Goal: Information Seeking & Learning: Compare options

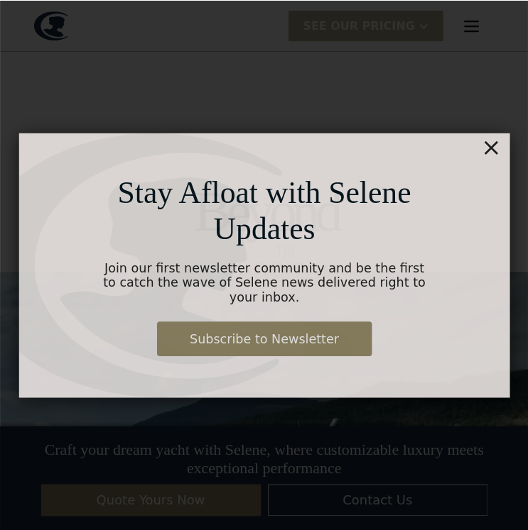
scroll to position [1206, 0]
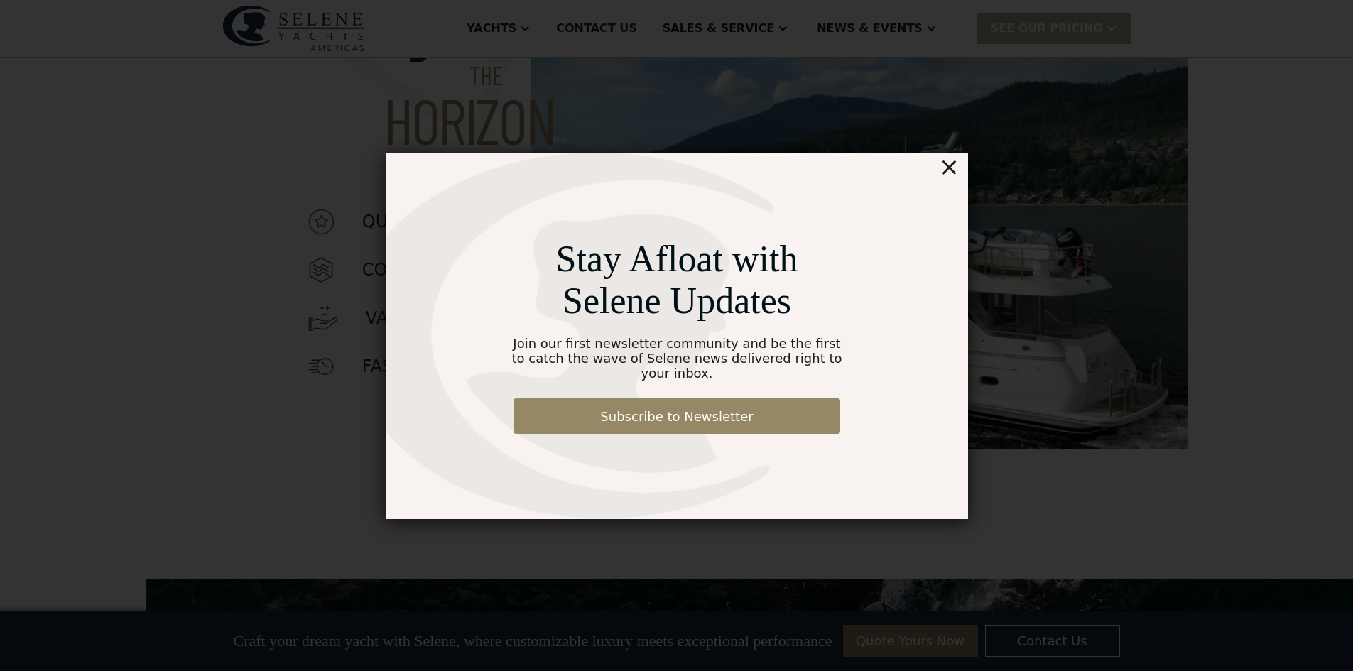
click at [949, 175] on div "×" at bounding box center [948, 167] width 21 height 28
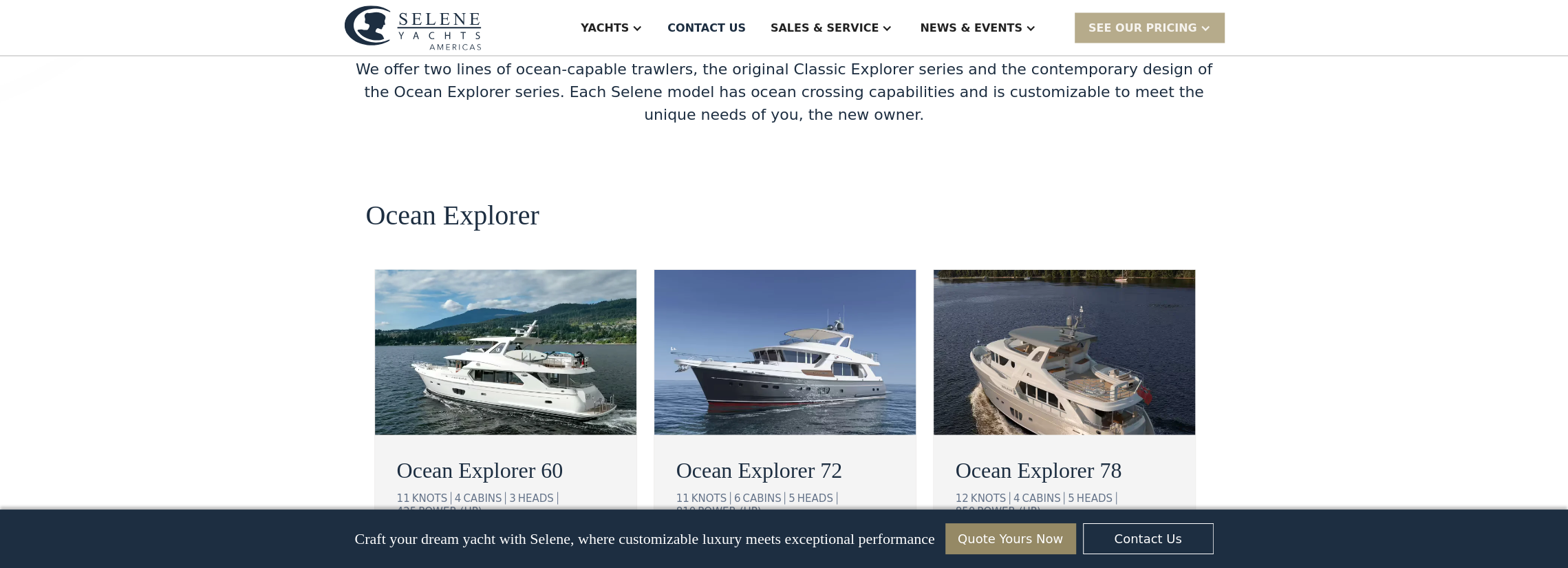
scroll to position [2340, 0]
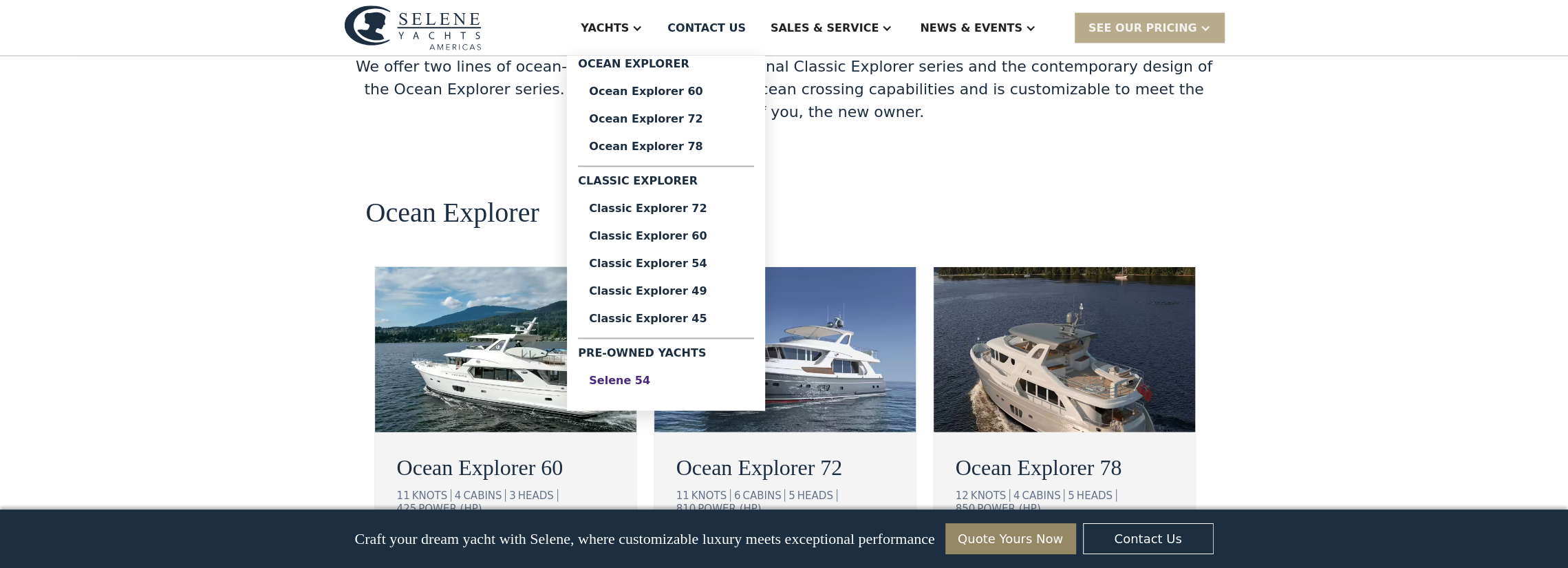
click at [700, 381] on div "Selene 54" at bounding box center [666, 379] width 154 height 11
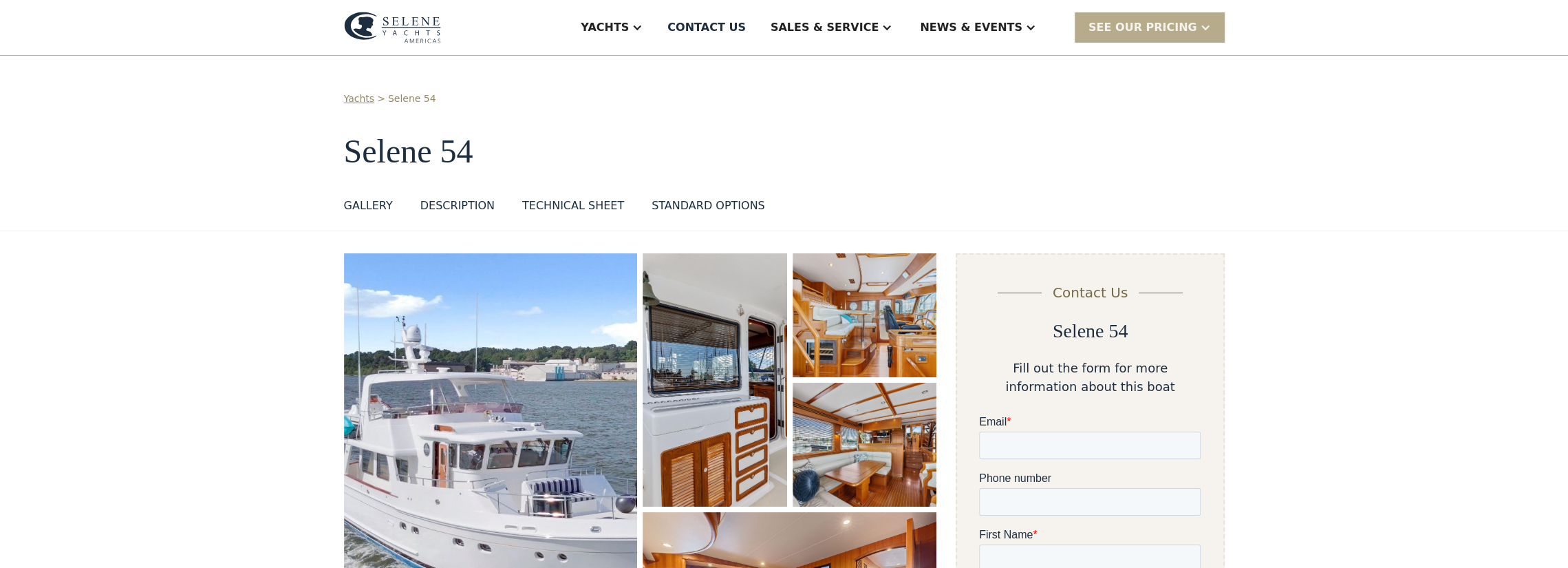
click at [355, 204] on div "GALLERY" at bounding box center [368, 205] width 48 height 16
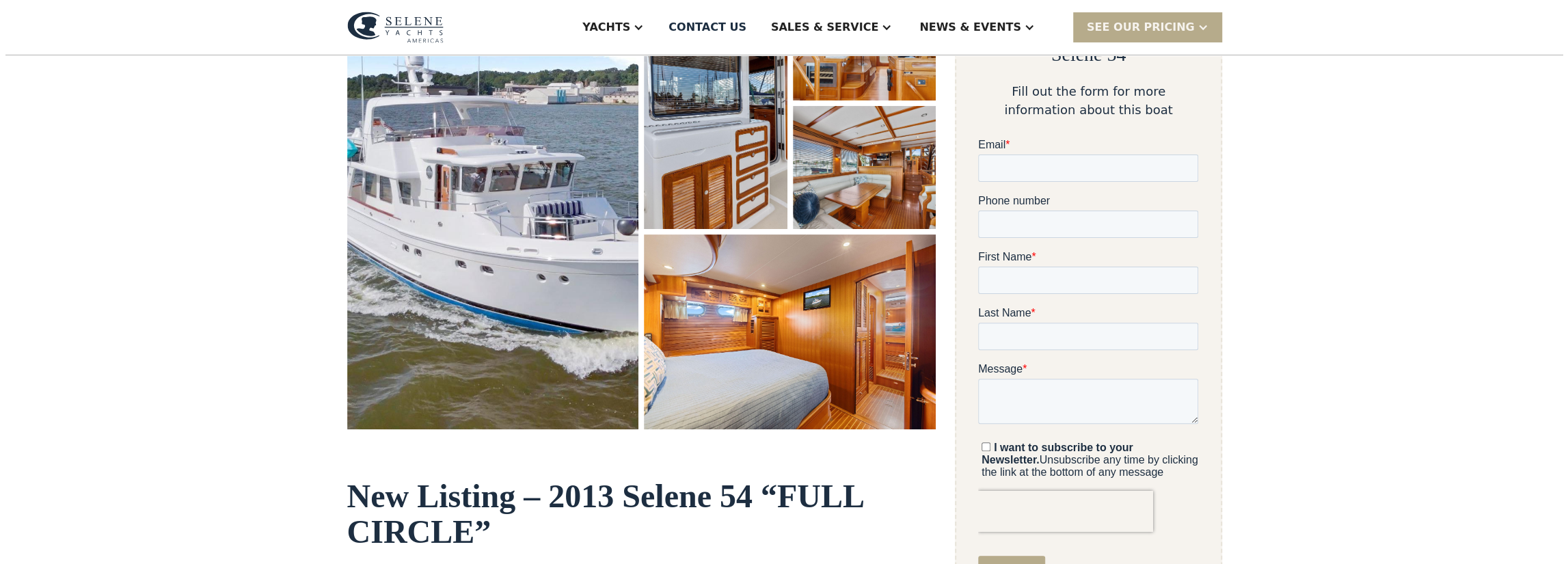
scroll to position [155, 0]
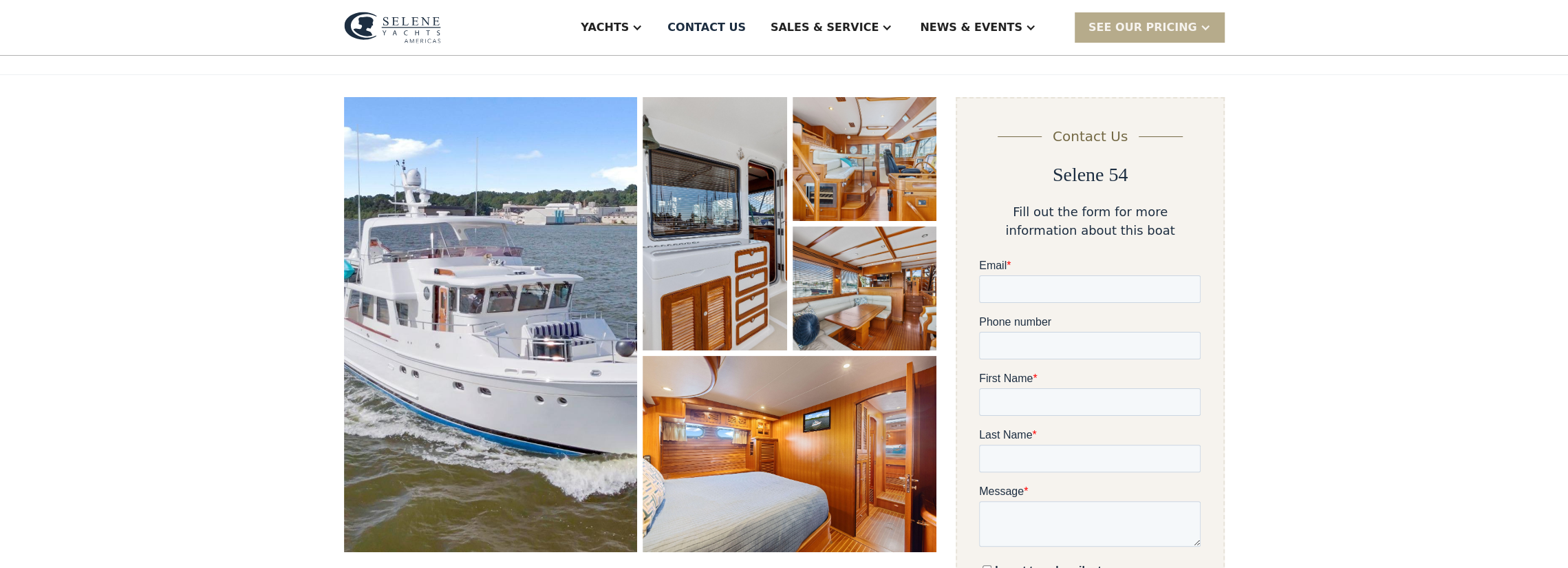
click at [612, 265] on img "open lightbox" at bounding box center [490, 324] width 294 height 455
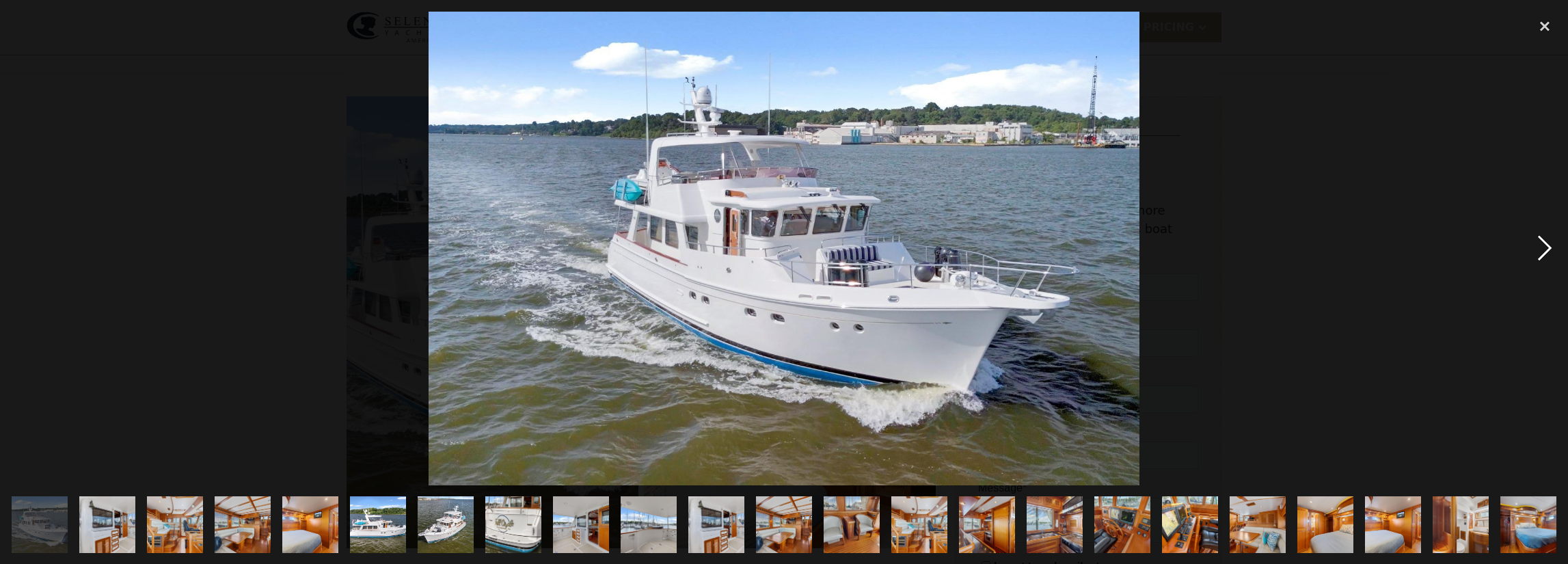
click at [1545, 251] on div "next image" at bounding box center [1545, 248] width 46 height 474
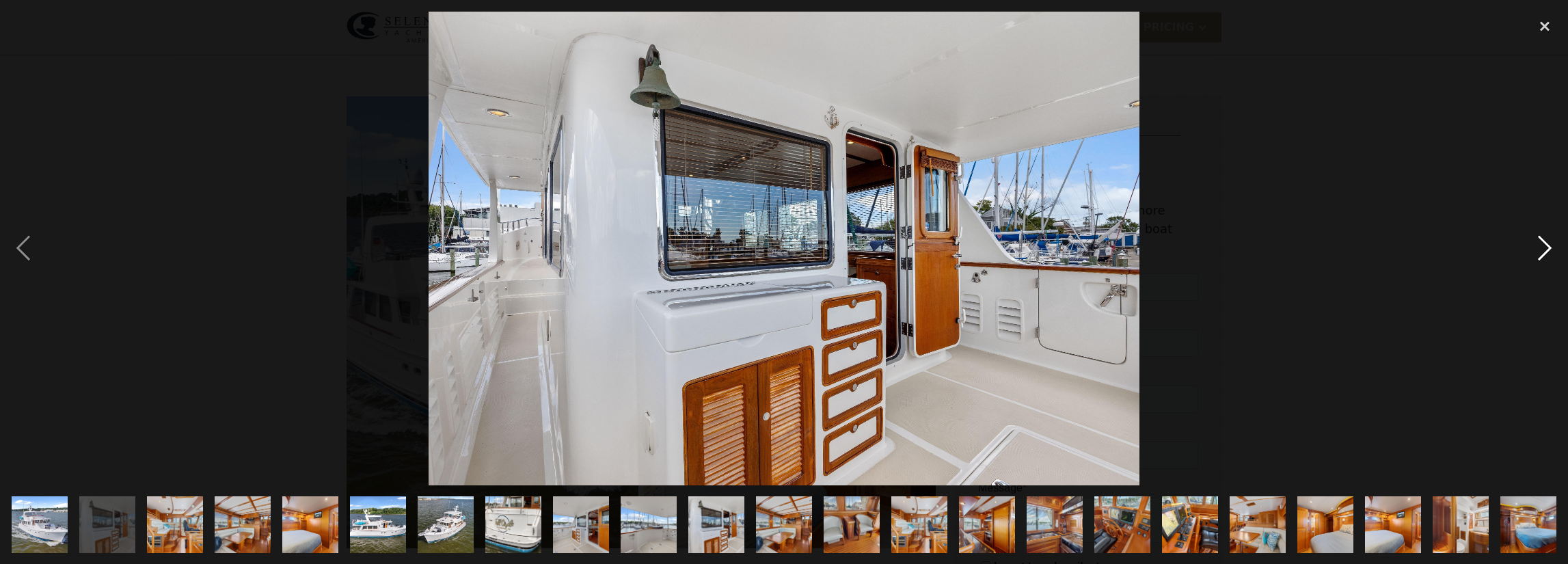
click at [1548, 251] on div "next image" at bounding box center [1545, 248] width 46 height 474
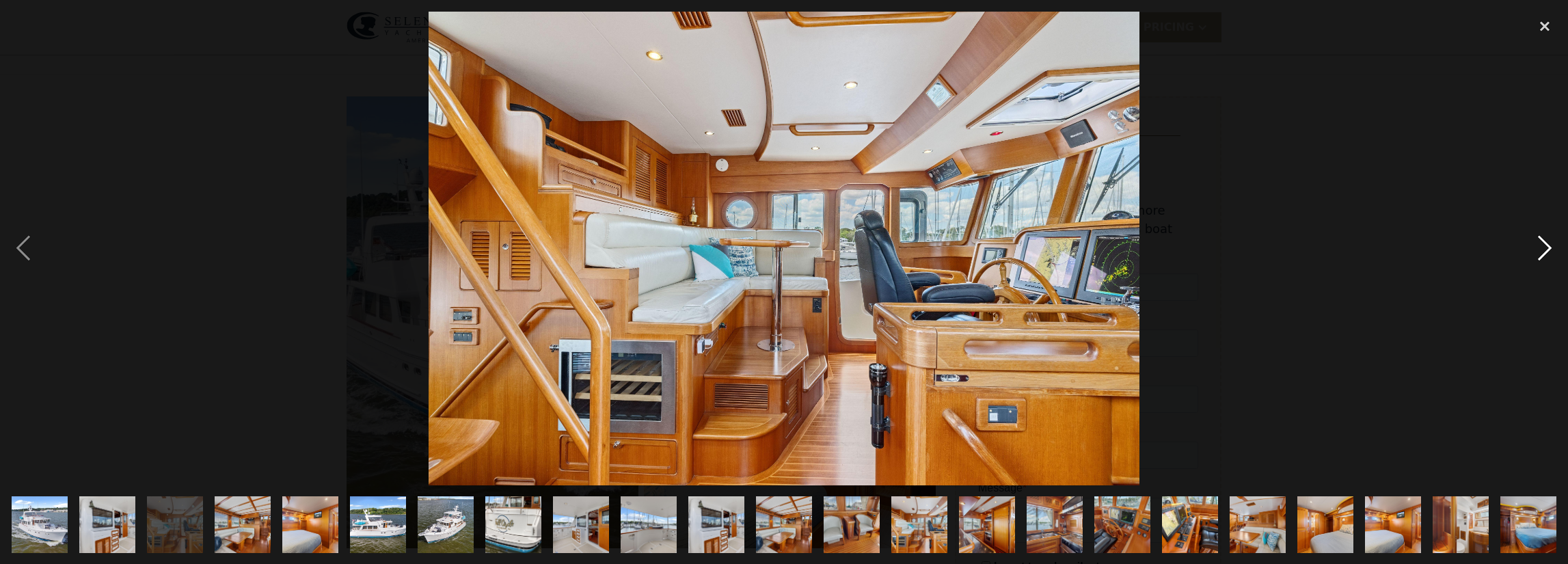
click at [1539, 247] on div "next image" at bounding box center [1545, 248] width 46 height 474
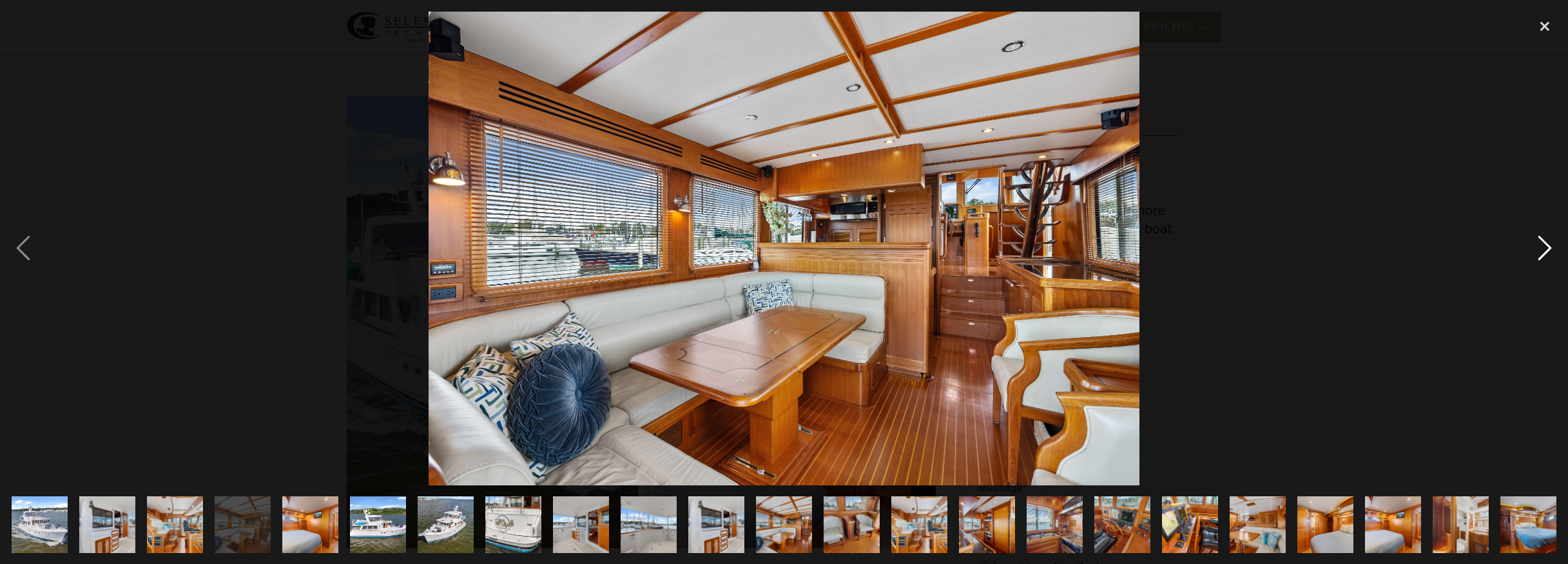
click at [1550, 251] on div "next image" at bounding box center [1545, 248] width 46 height 474
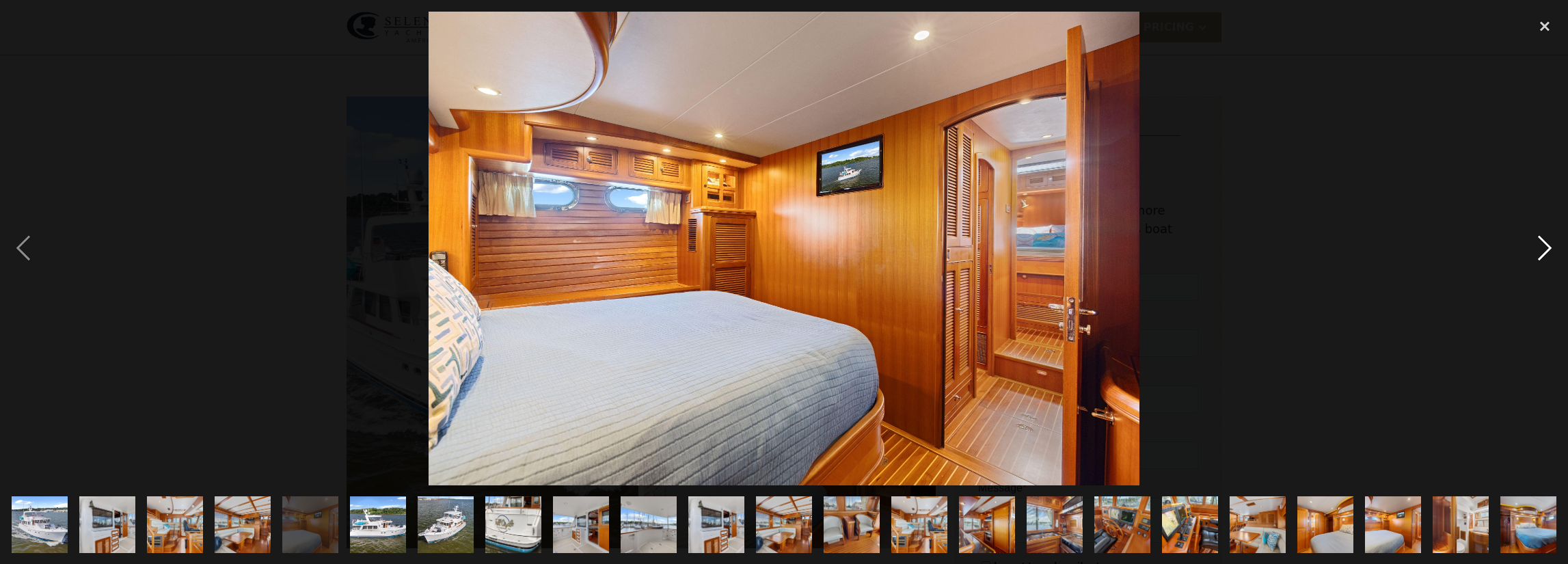
click at [1550, 251] on div "next image" at bounding box center [1545, 248] width 46 height 474
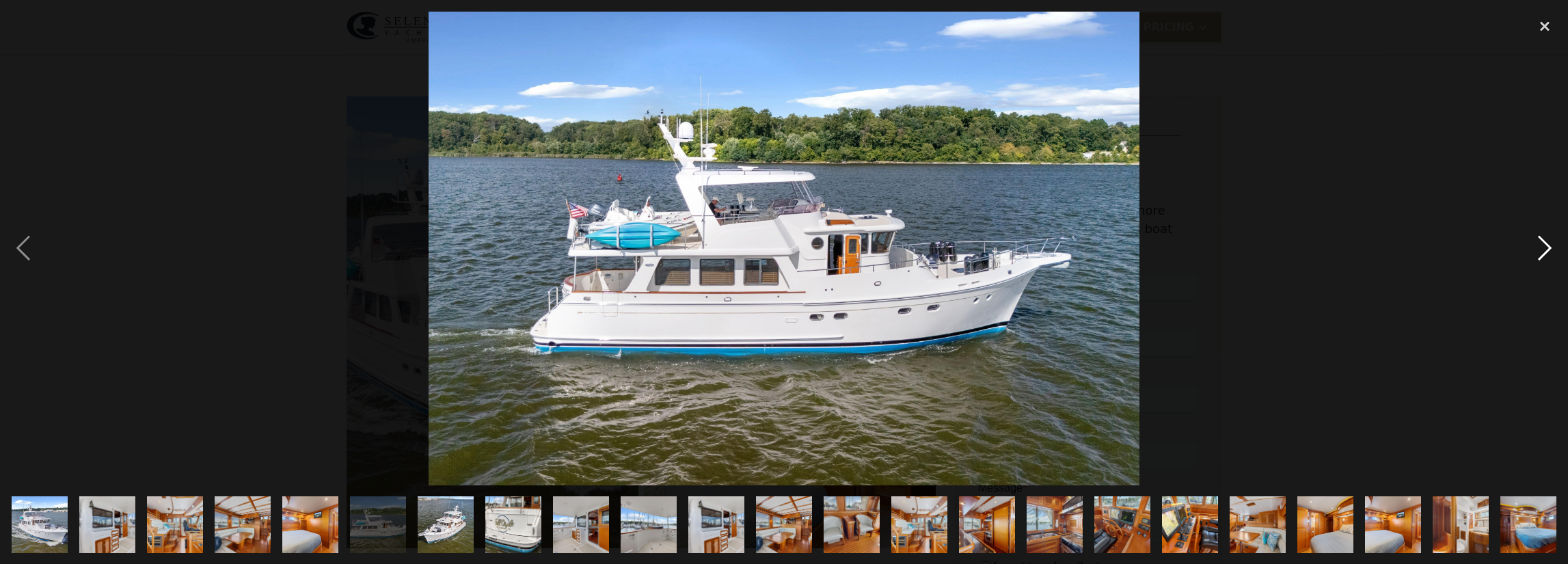
click at [1550, 244] on div "next image" at bounding box center [1545, 248] width 46 height 474
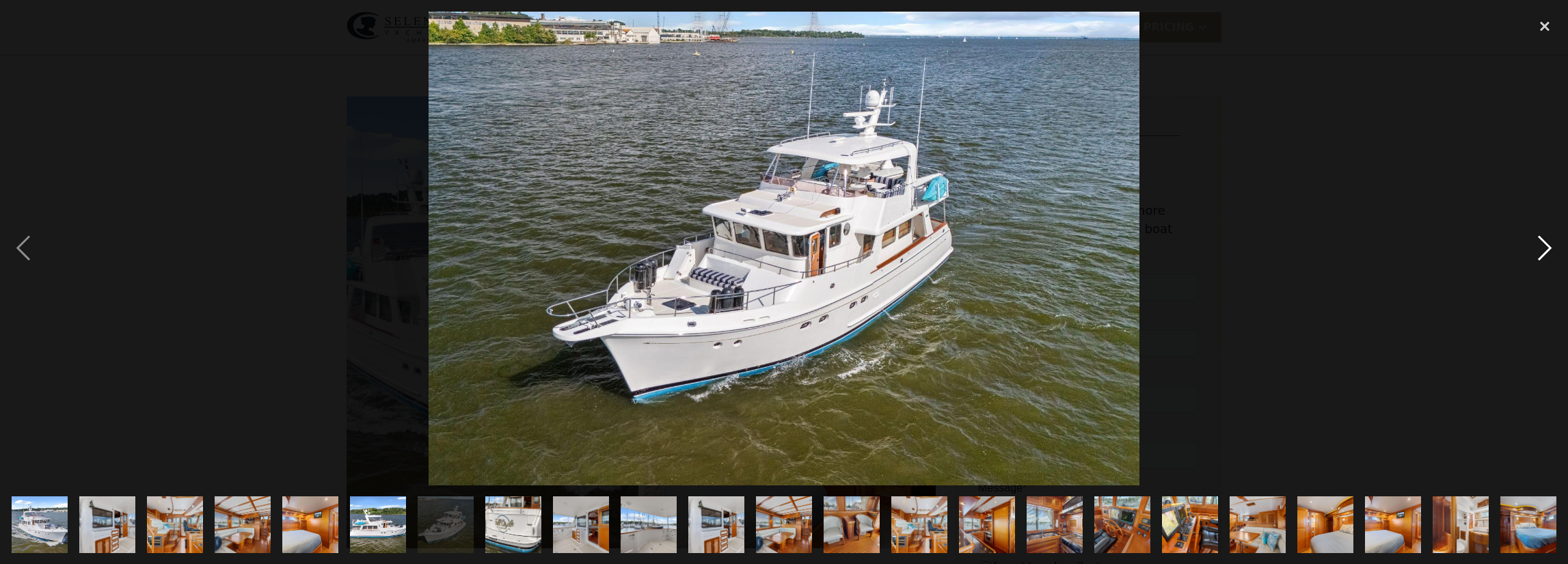
click at [1550, 244] on div "next image" at bounding box center [1545, 248] width 46 height 474
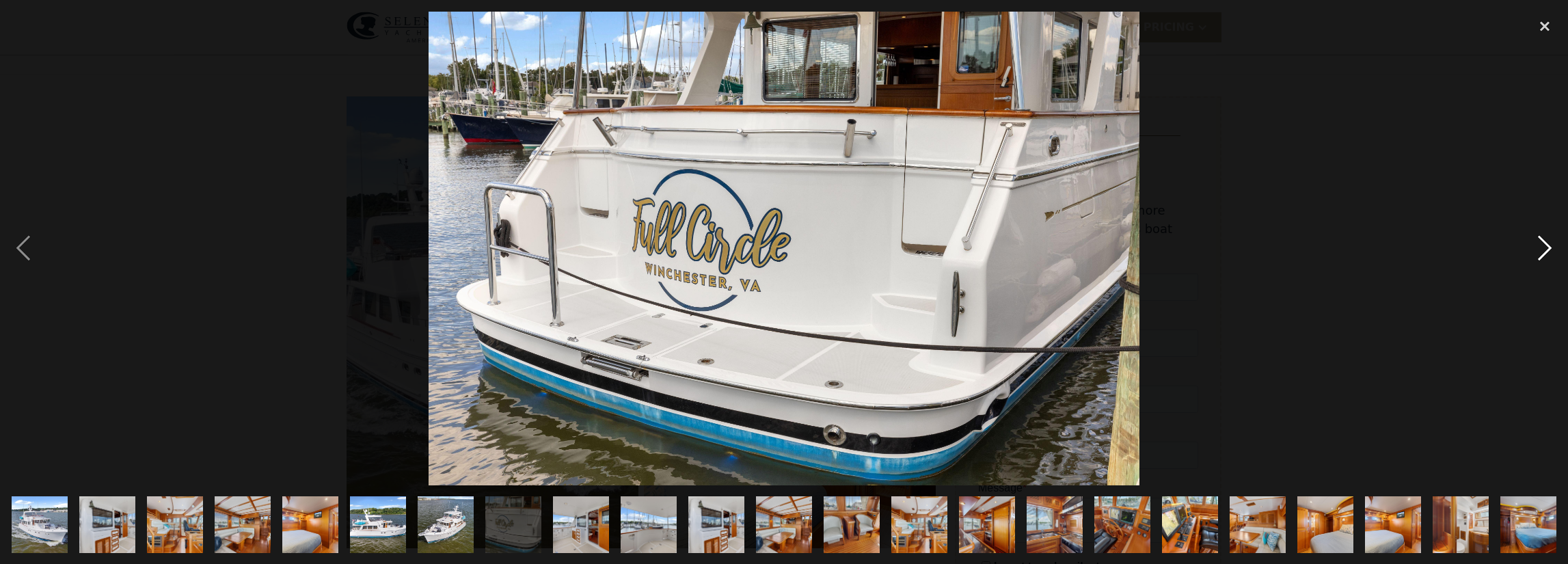
click at [1549, 244] on div "next image" at bounding box center [1545, 248] width 46 height 474
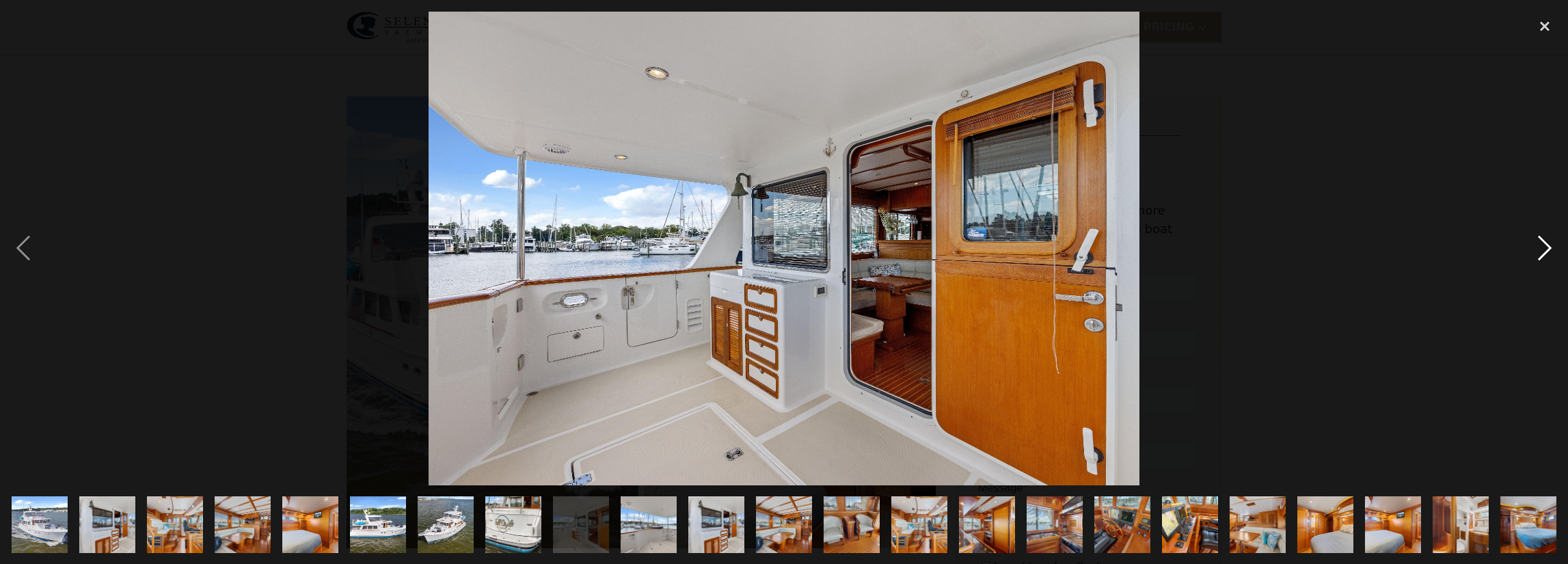
click at [1549, 239] on div "next image" at bounding box center [1545, 248] width 46 height 474
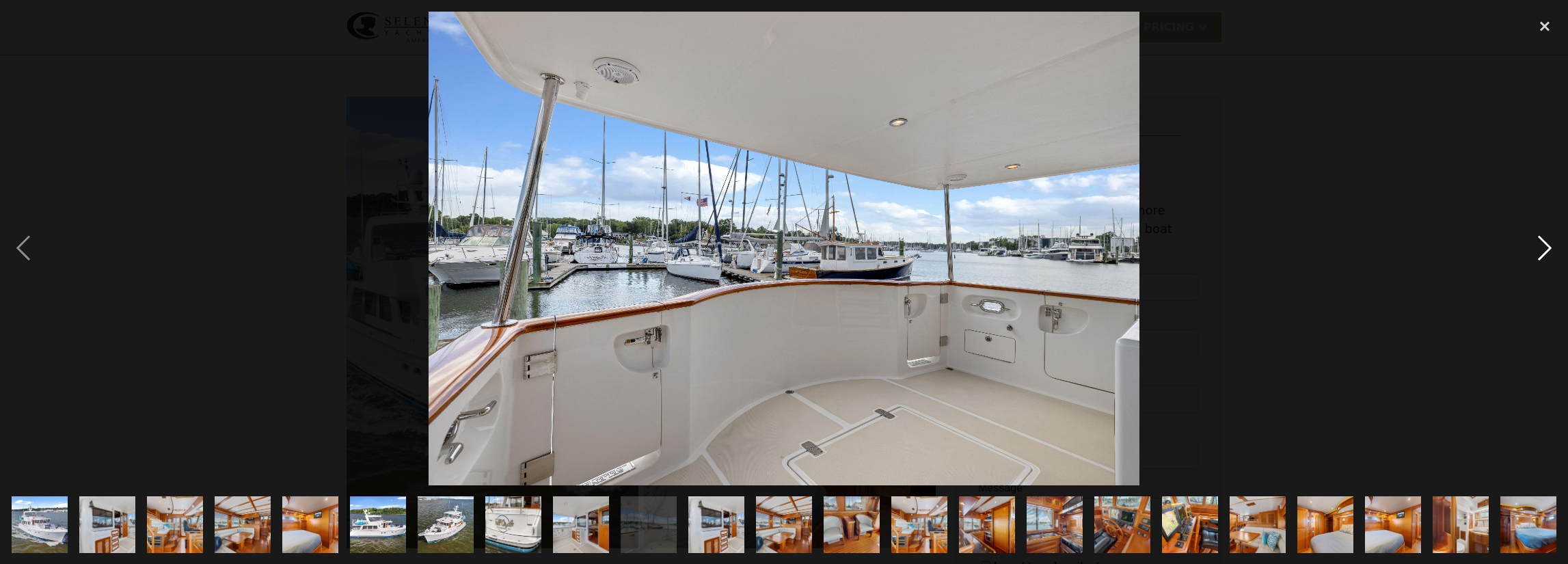
click at [1545, 249] on div "next image" at bounding box center [1545, 248] width 46 height 474
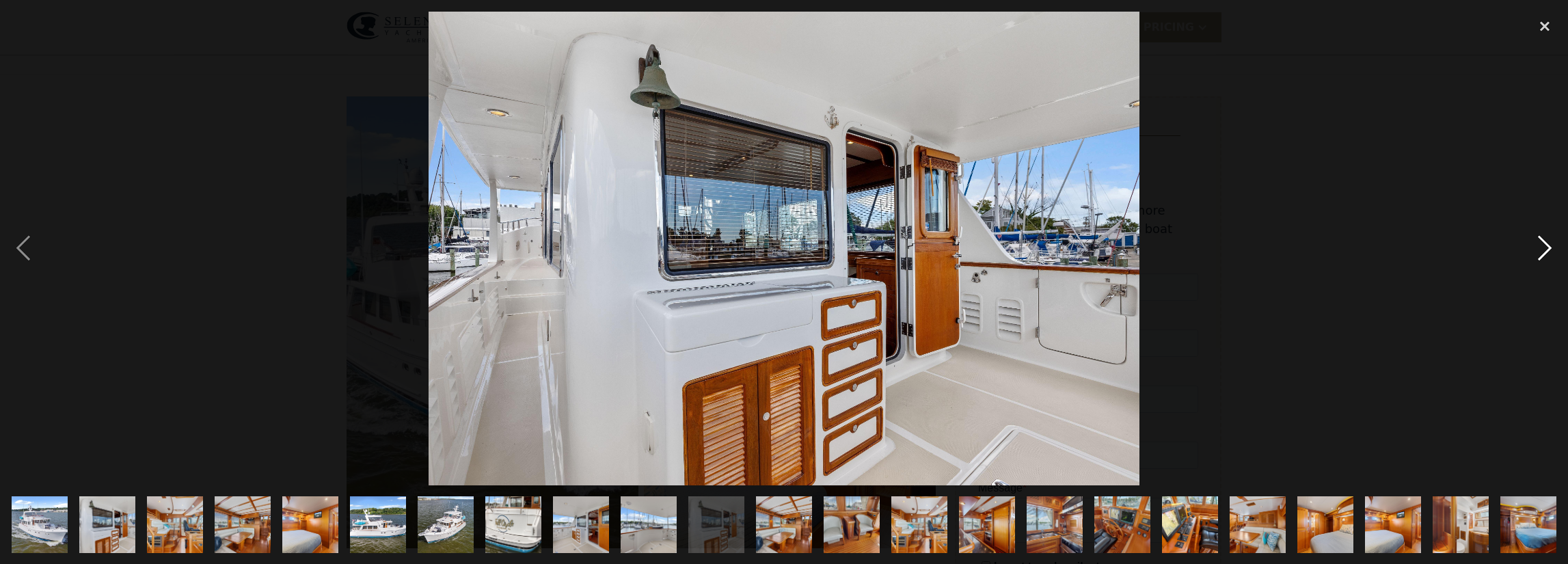
click at [1545, 248] on div "next image" at bounding box center [1545, 248] width 46 height 474
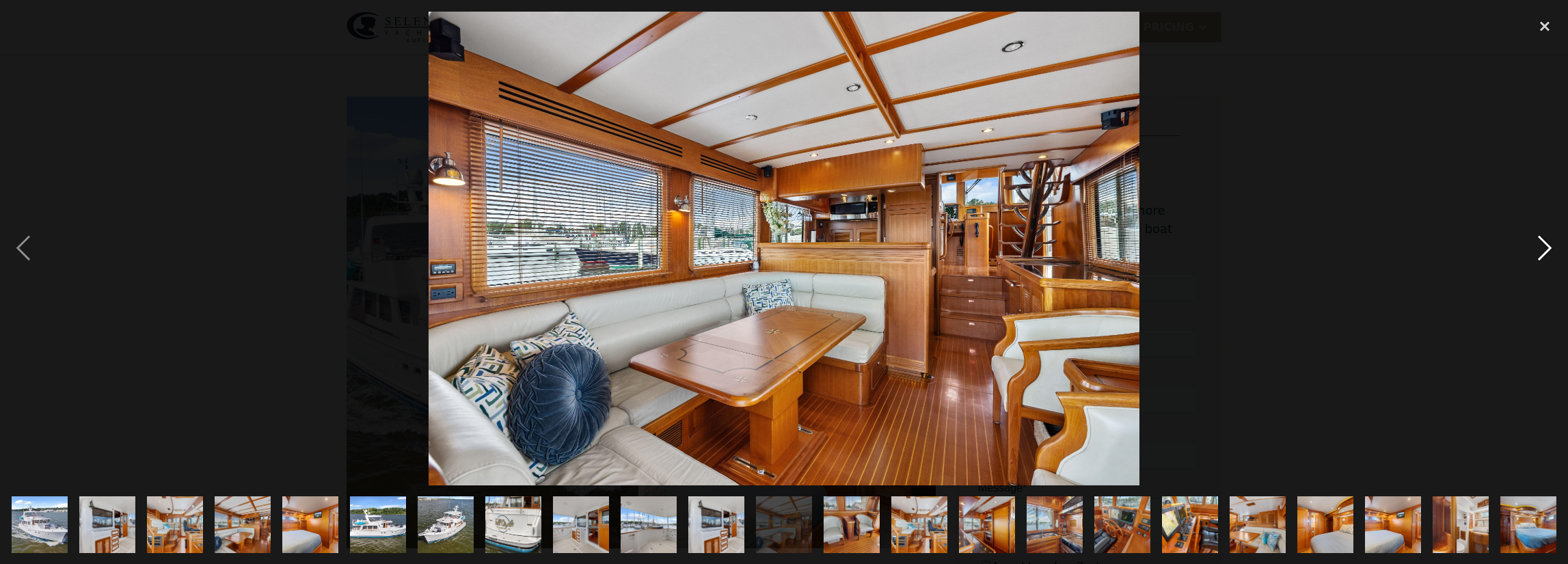
click at [1545, 248] on div "next image" at bounding box center [1545, 248] width 46 height 474
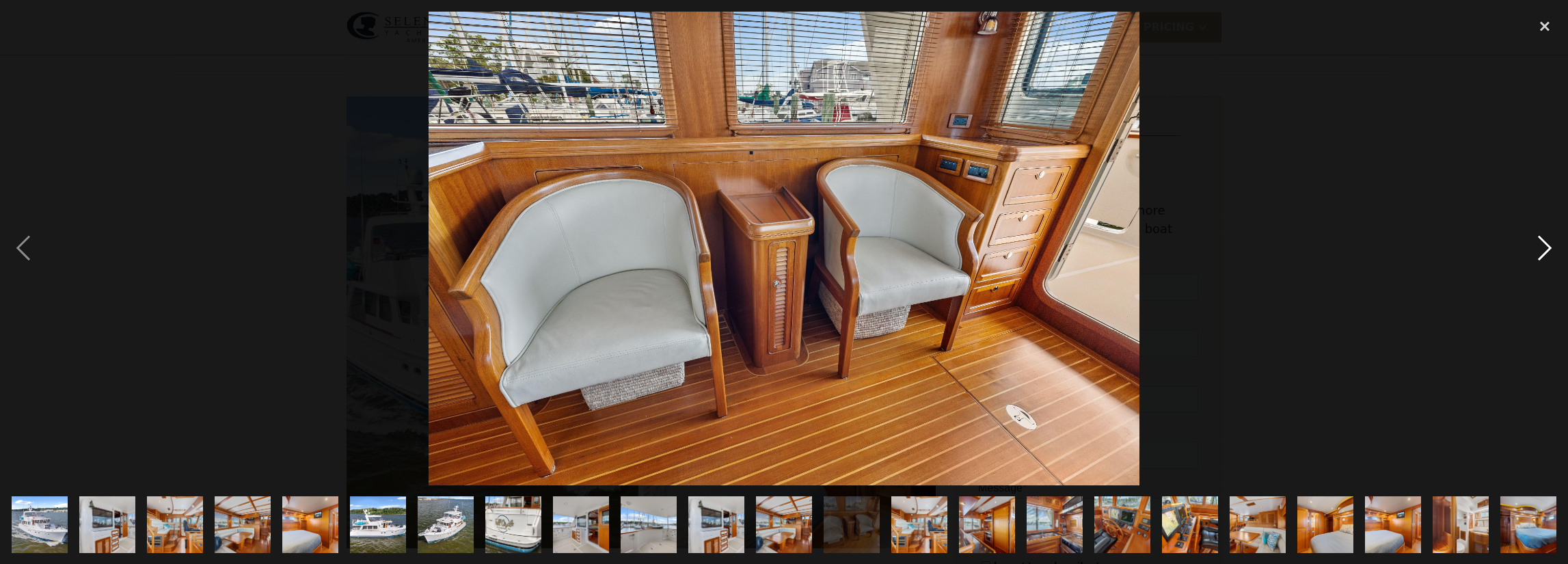
click at [1545, 247] on div "next image" at bounding box center [1545, 248] width 46 height 474
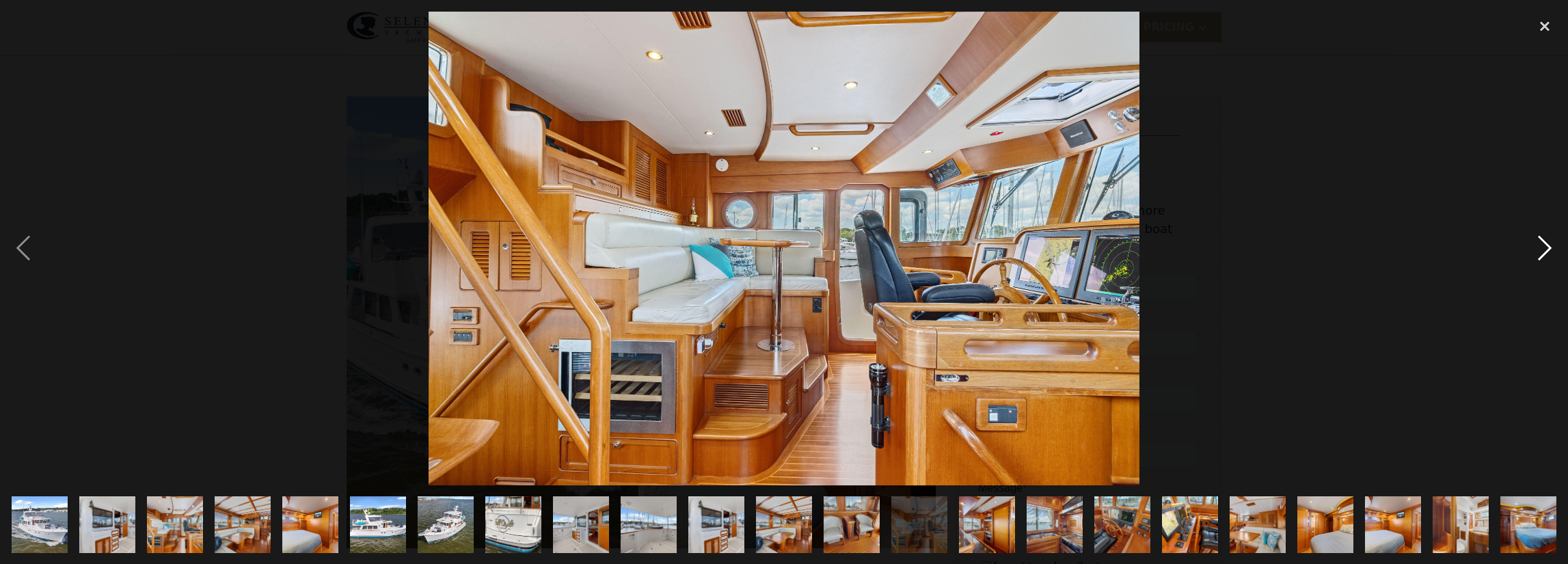
click at [1545, 247] on div "next image" at bounding box center [1545, 248] width 46 height 474
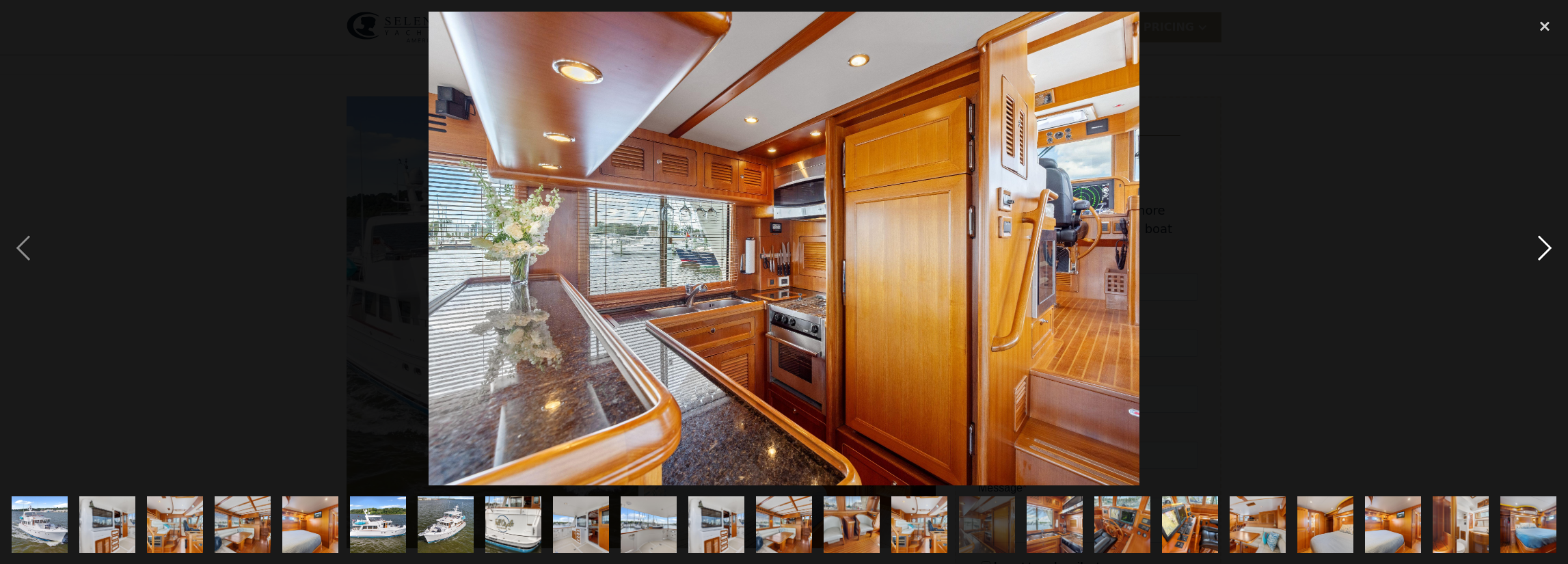
click at [1545, 247] on div "next image" at bounding box center [1545, 248] width 46 height 474
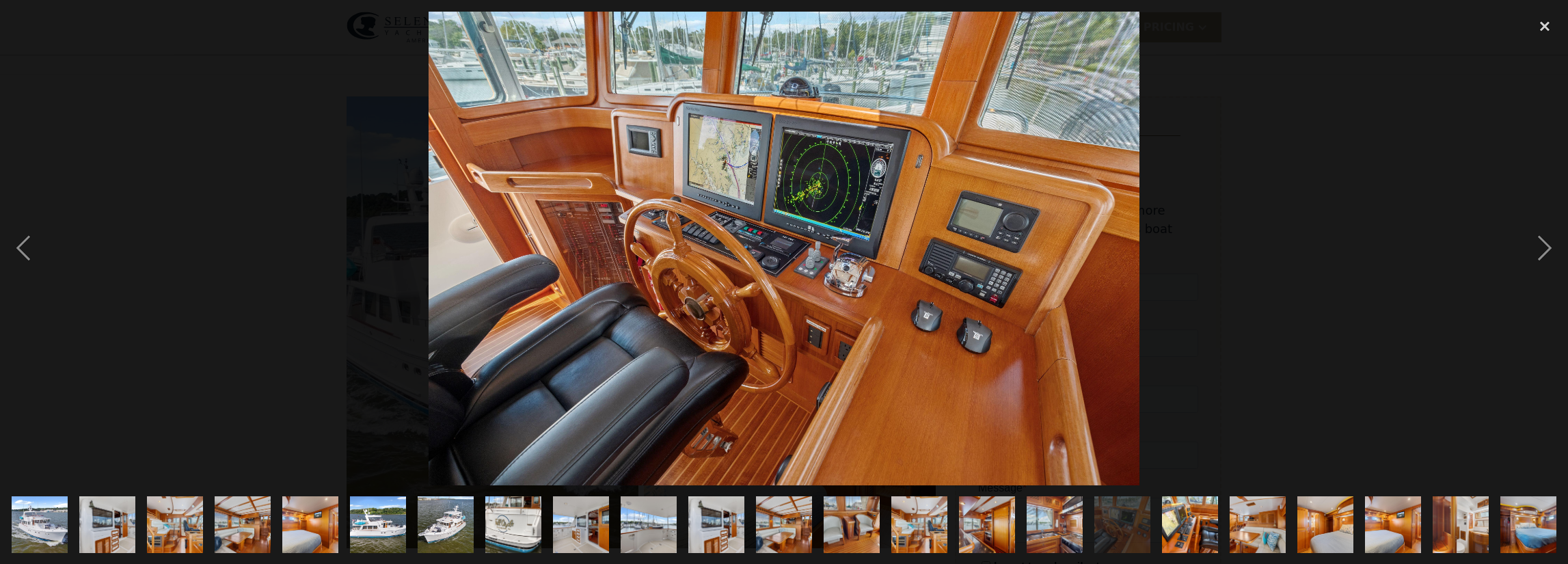
click at [1195, 509] on img "show item 18 of 29" at bounding box center [1190, 524] width 85 height 57
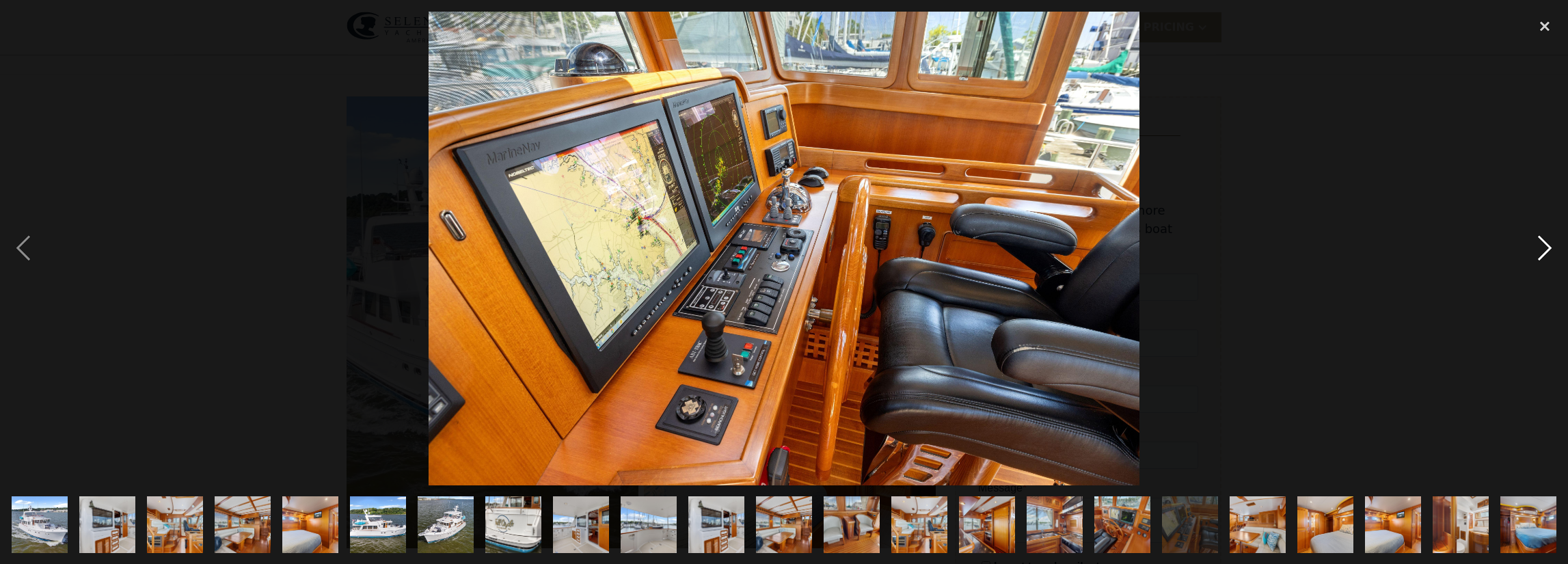
click at [1552, 251] on div "next image" at bounding box center [1545, 248] width 46 height 474
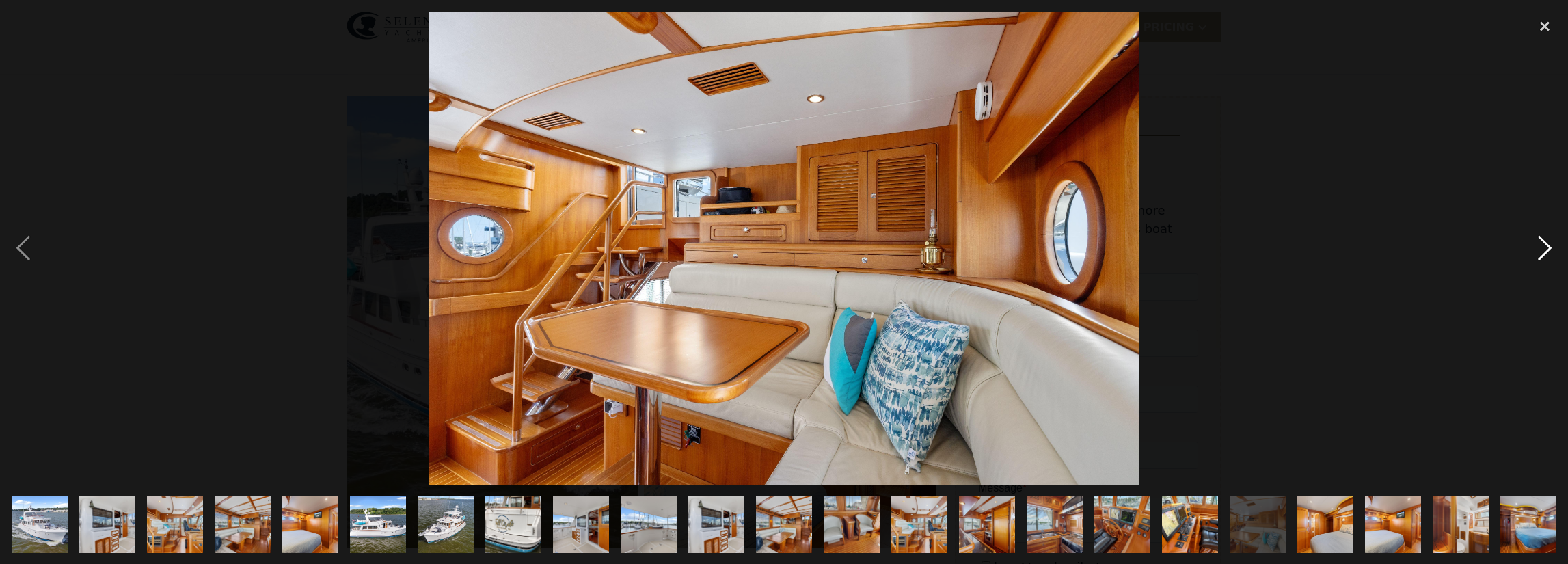
click at [1551, 251] on div "next image" at bounding box center [1545, 248] width 46 height 474
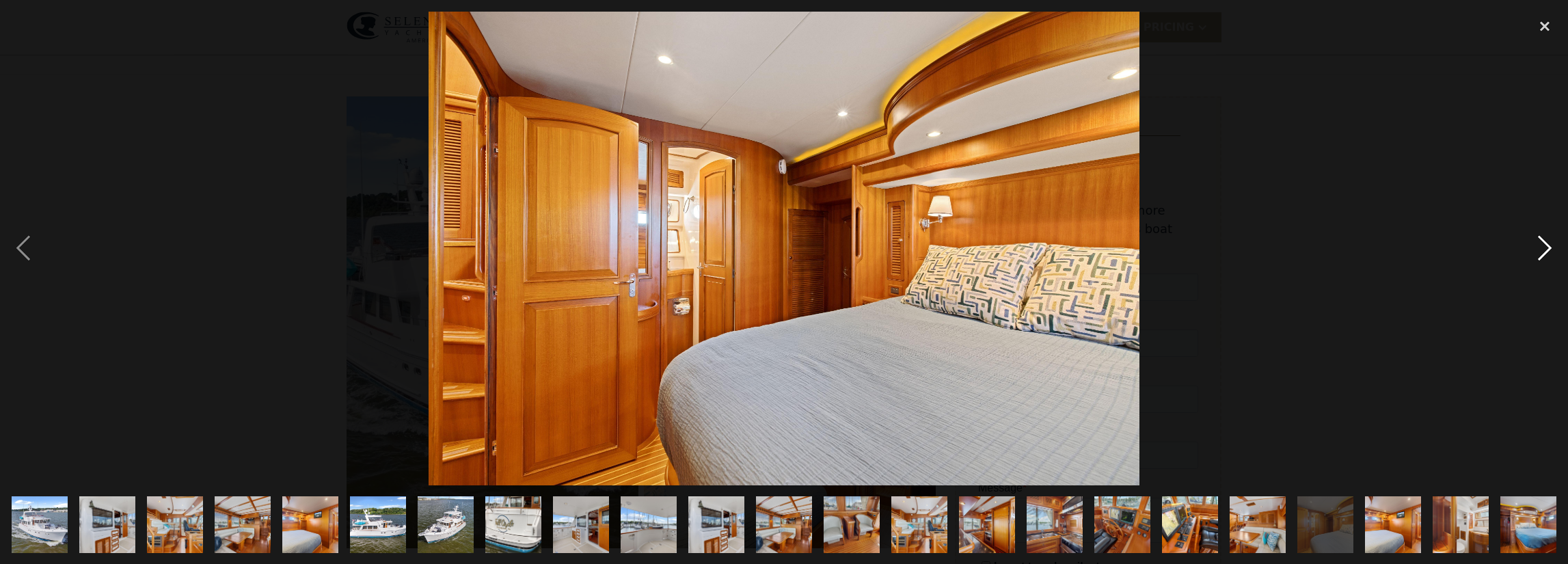
click at [1550, 249] on div "next image" at bounding box center [1545, 248] width 46 height 474
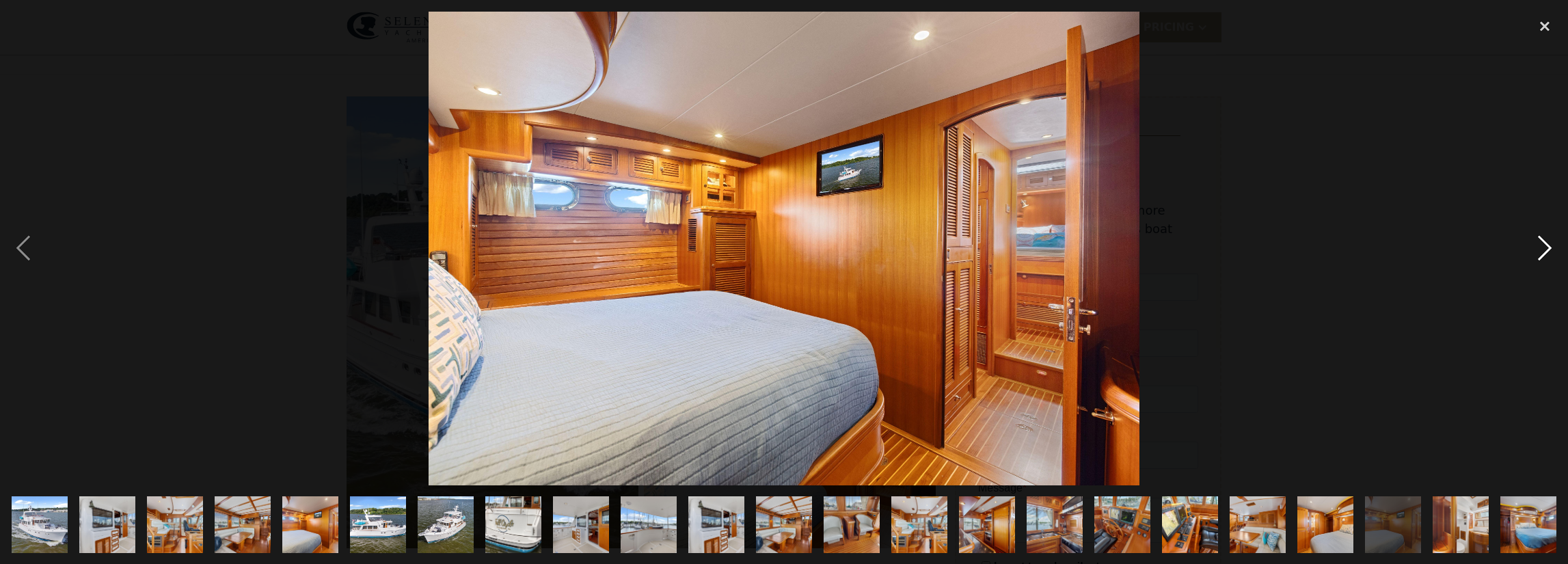
click at [1550, 247] on div "next image" at bounding box center [1545, 248] width 46 height 474
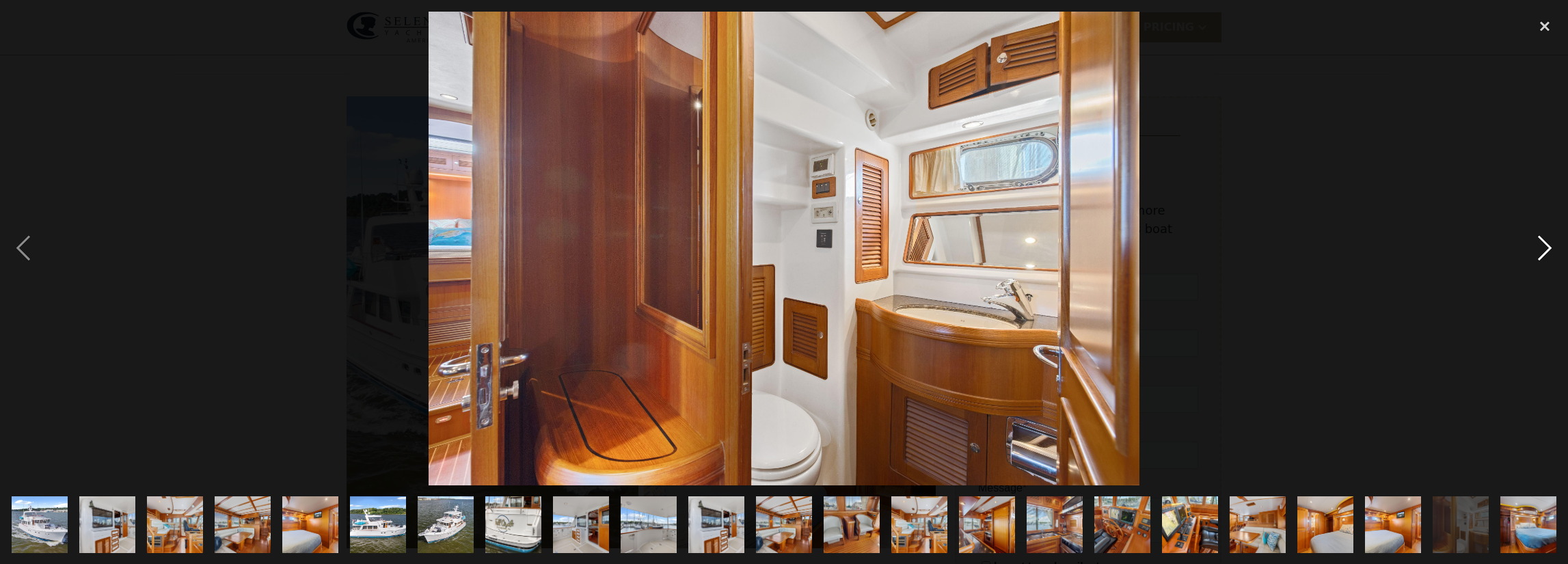
click at [1550, 246] on div "next image" at bounding box center [1545, 248] width 46 height 474
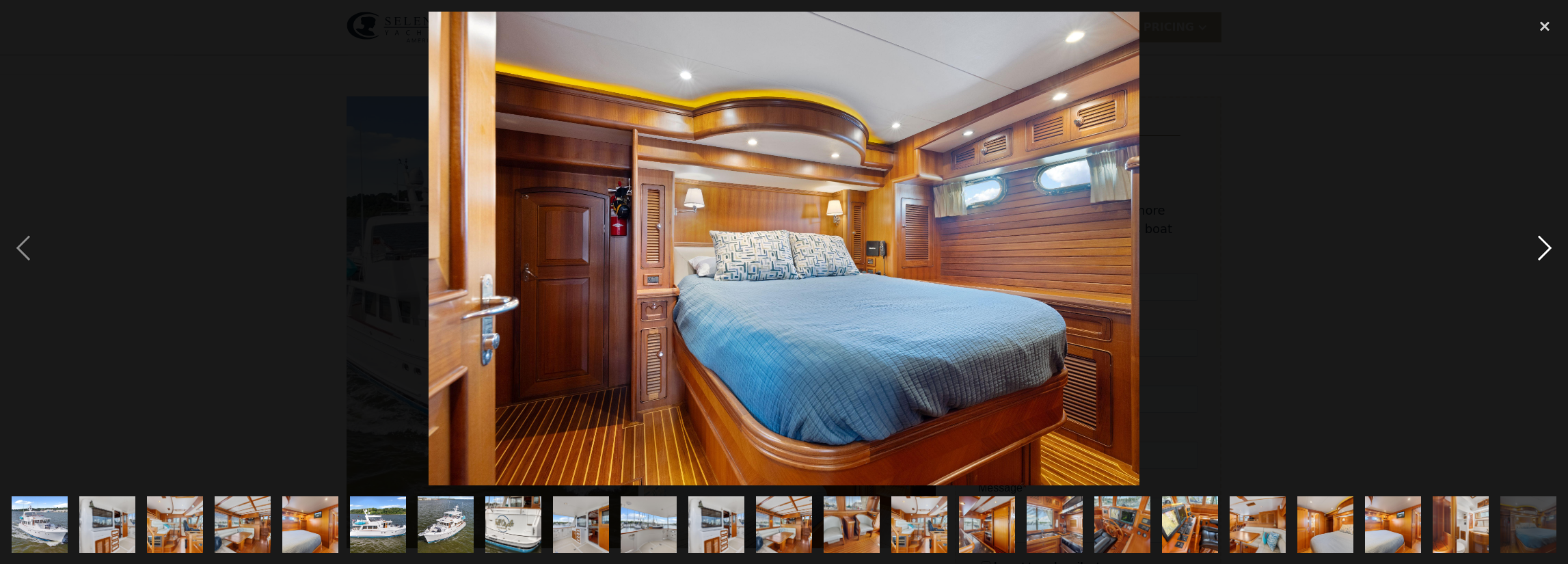
click at [1550, 245] on div "next image" at bounding box center [1545, 248] width 46 height 474
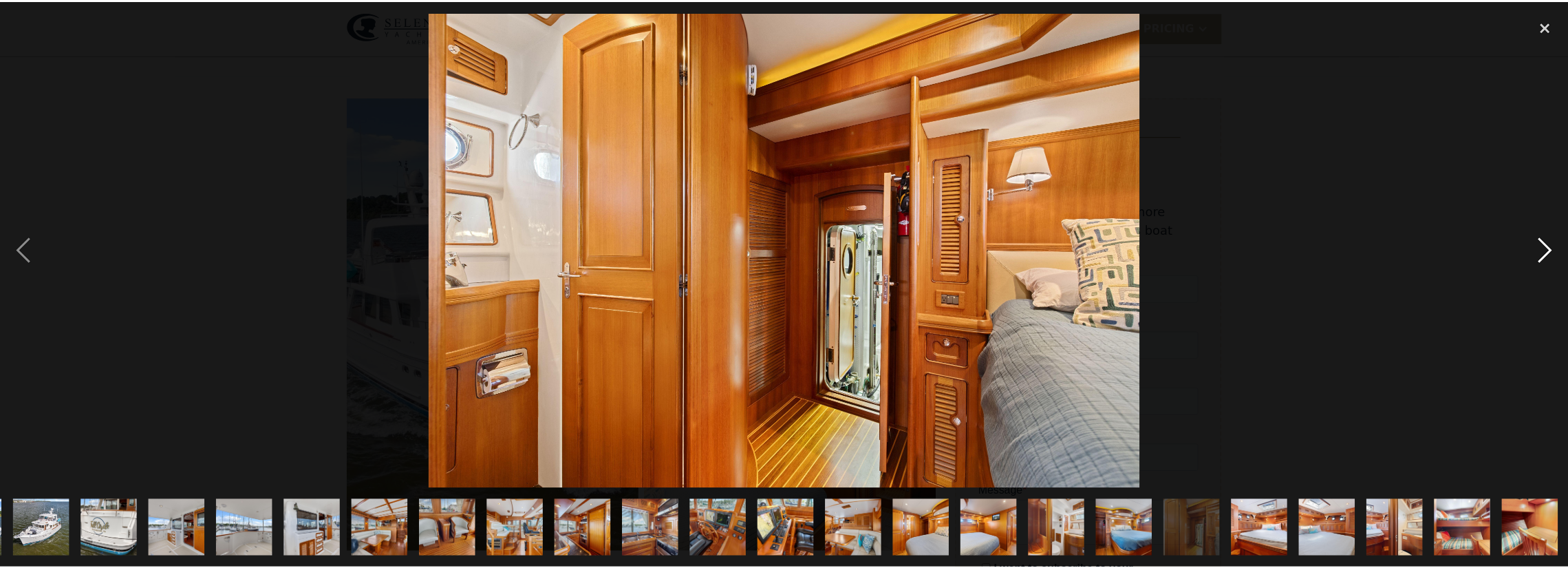
scroll to position [0, 409]
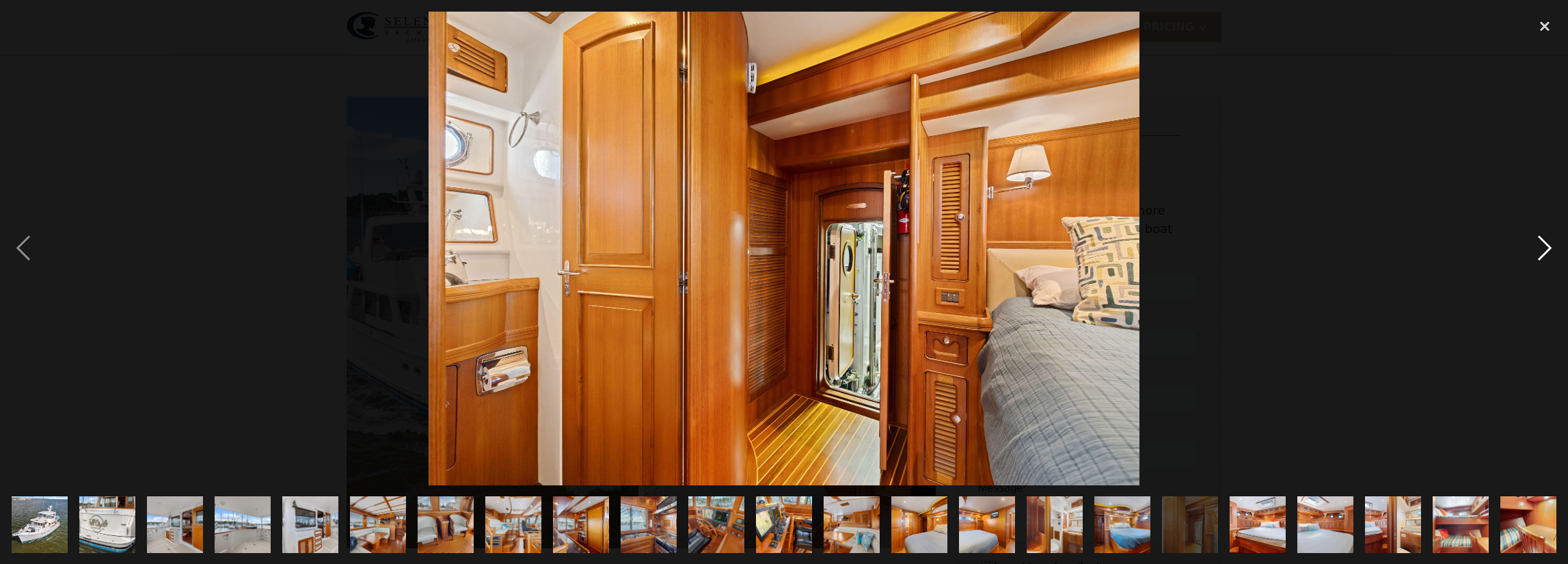
click at [1552, 251] on div "next image" at bounding box center [1545, 248] width 46 height 474
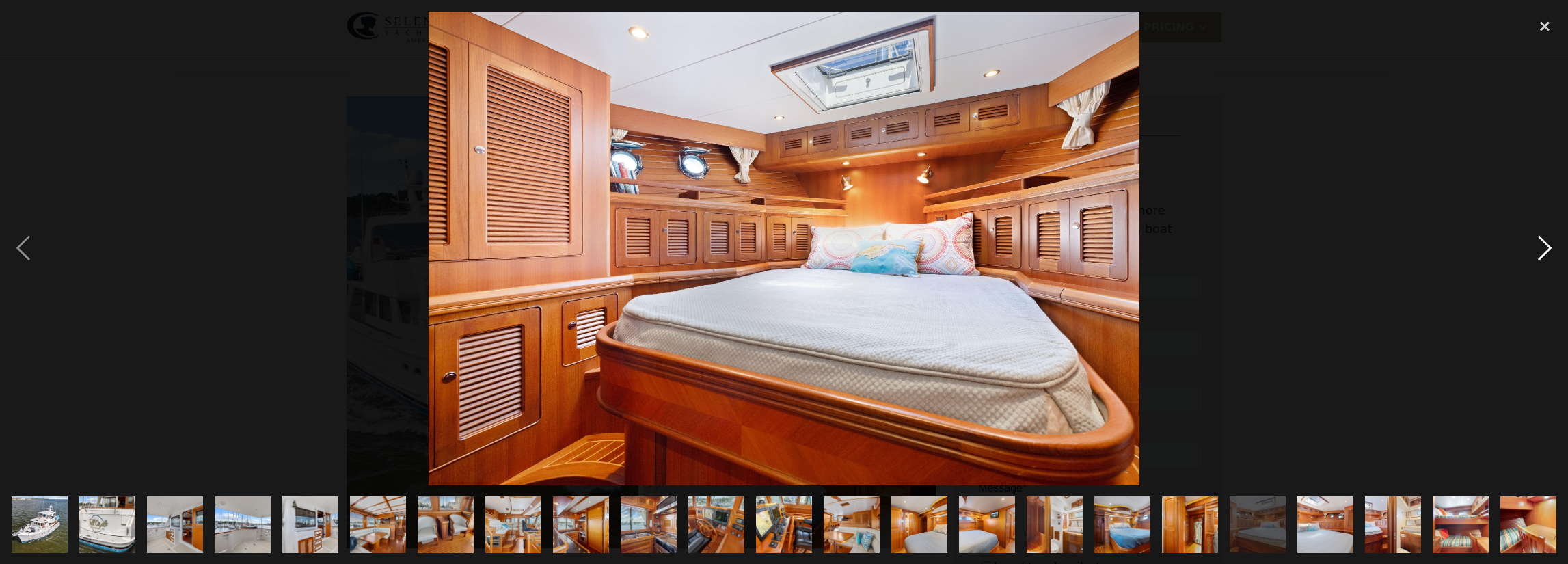
click at [1552, 251] on div "next image" at bounding box center [1545, 248] width 46 height 474
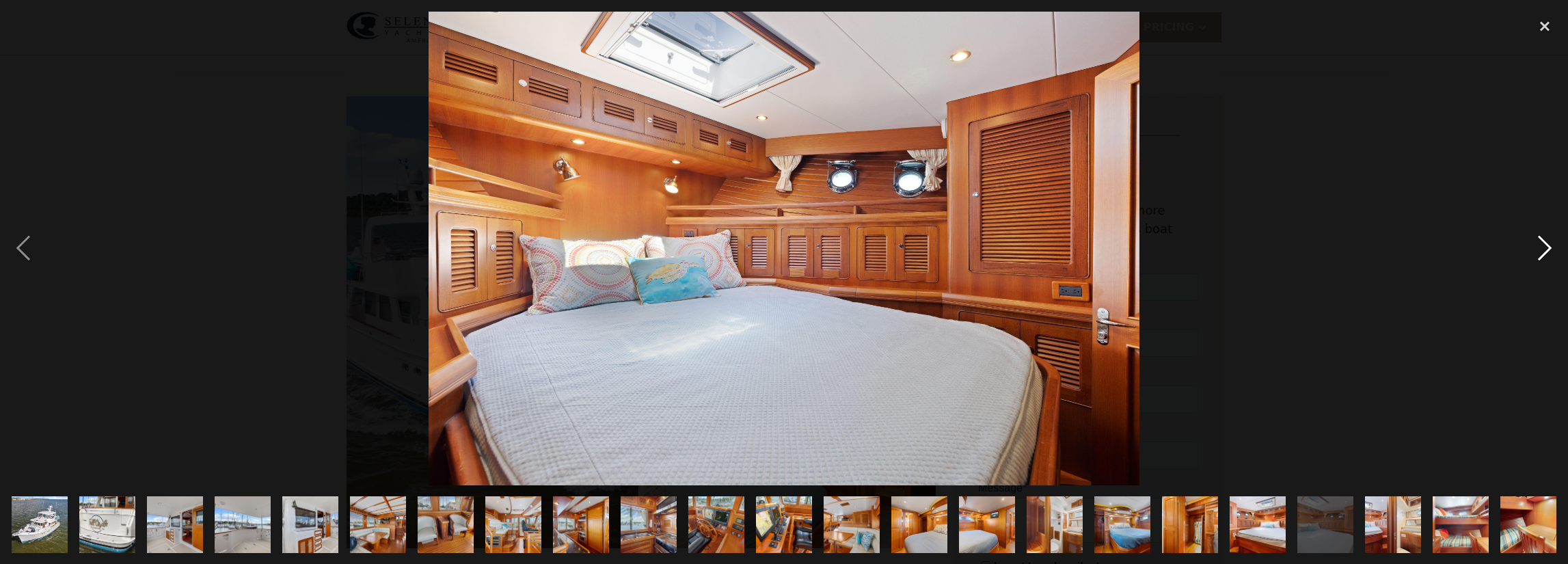
click at [1552, 251] on div "next image" at bounding box center [1545, 248] width 46 height 474
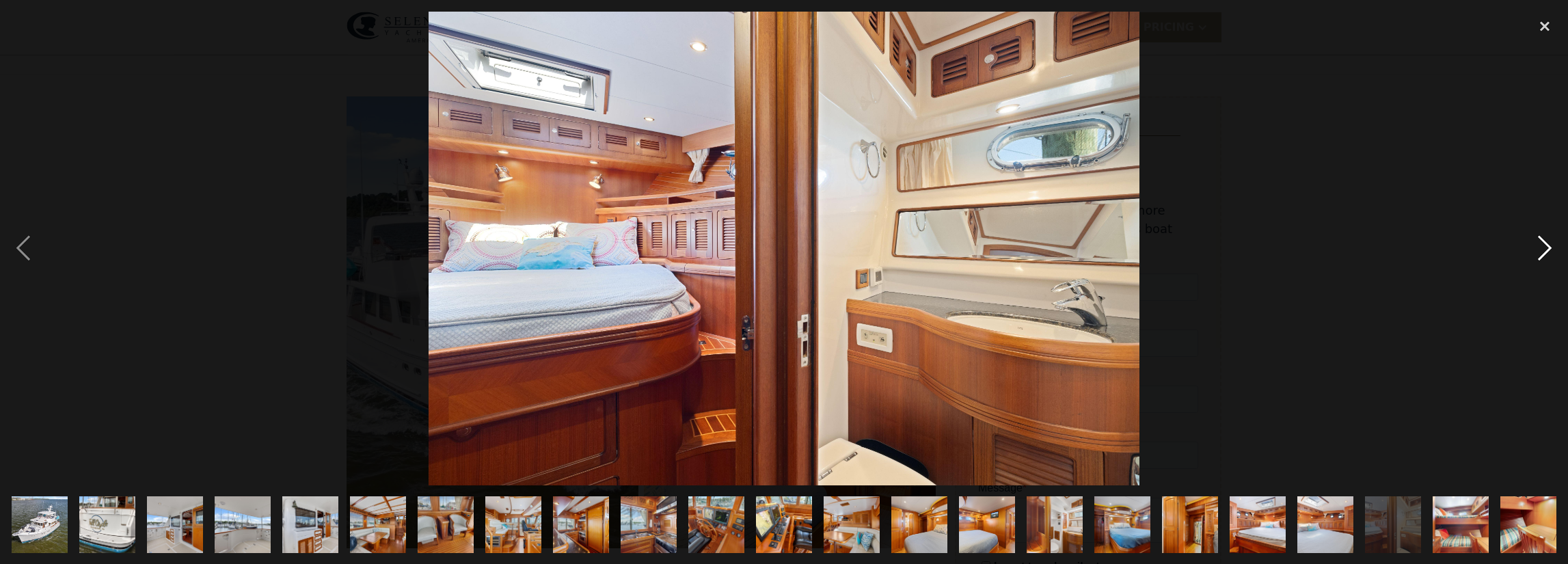
click at [1552, 251] on div "next image" at bounding box center [1545, 248] width 46 height 474
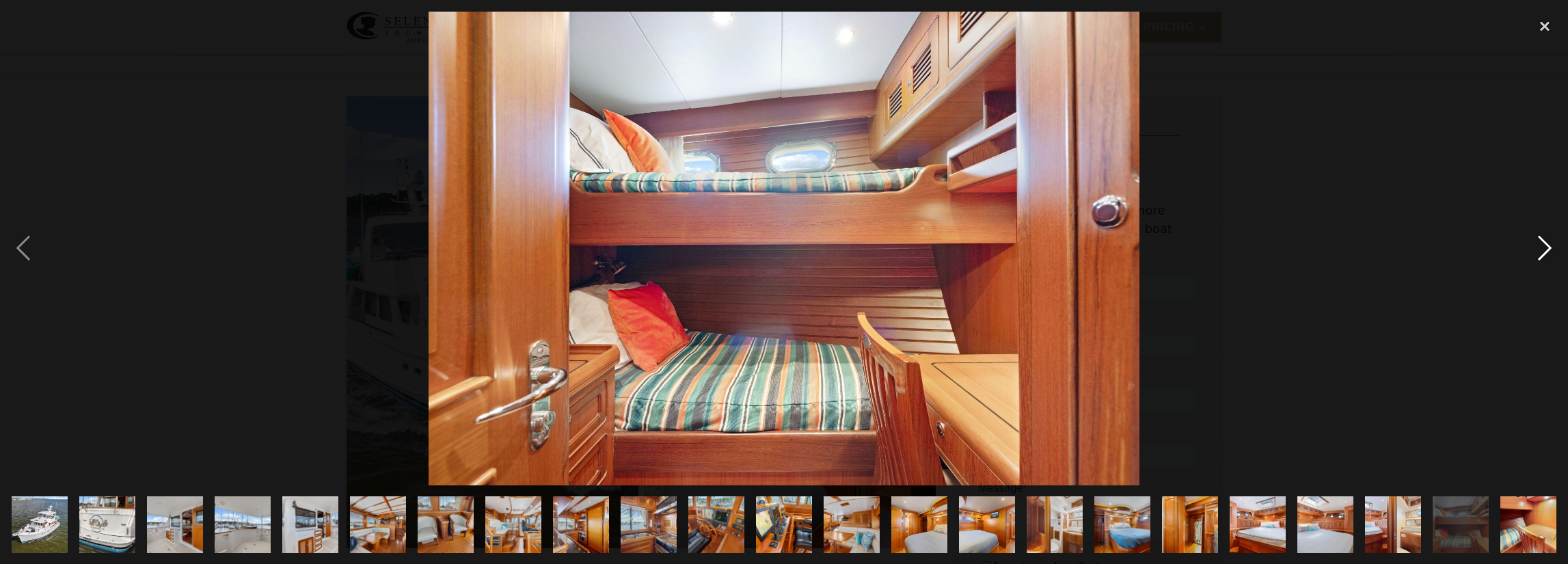
click at [1552, 251] on div "next image" at bounding box center [1545, 248] width 46 height 474
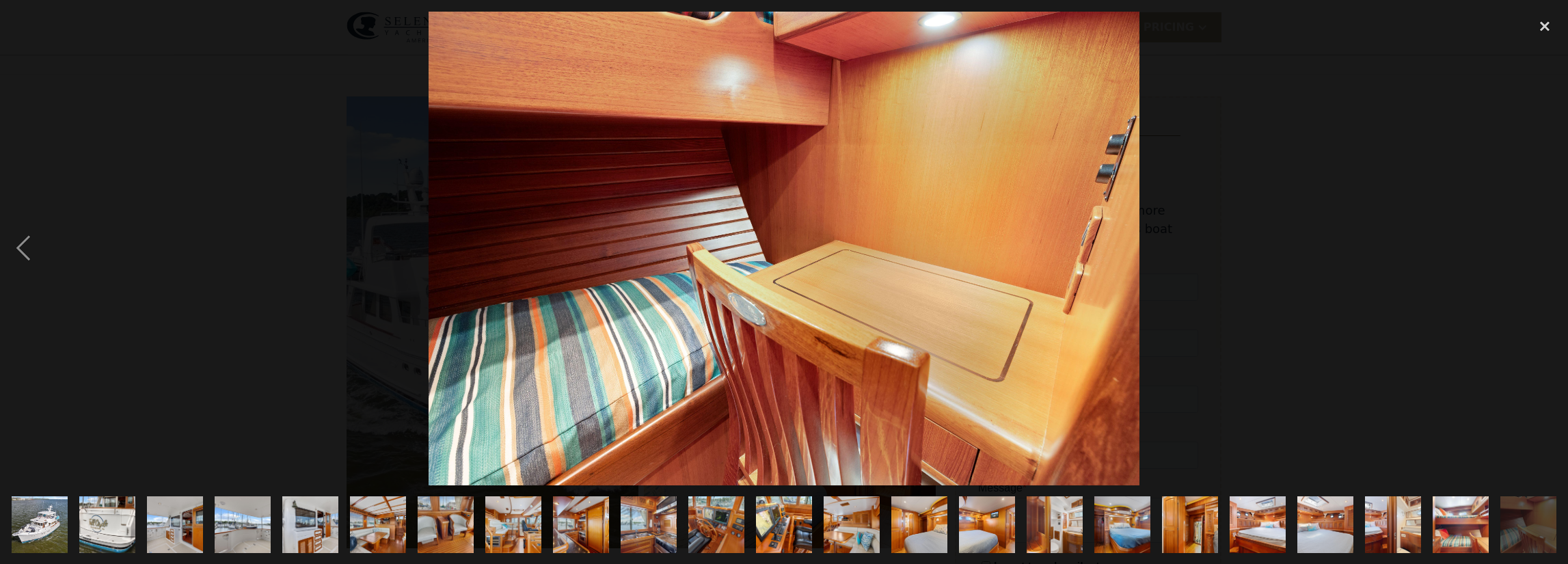
click at [1552, 251] on div "next image" at bounding box center [1545, 248] width 46 height 474
click at [1545, 28] on div "close lightbox" at bounding box center [1545, 26] width 46 height 30
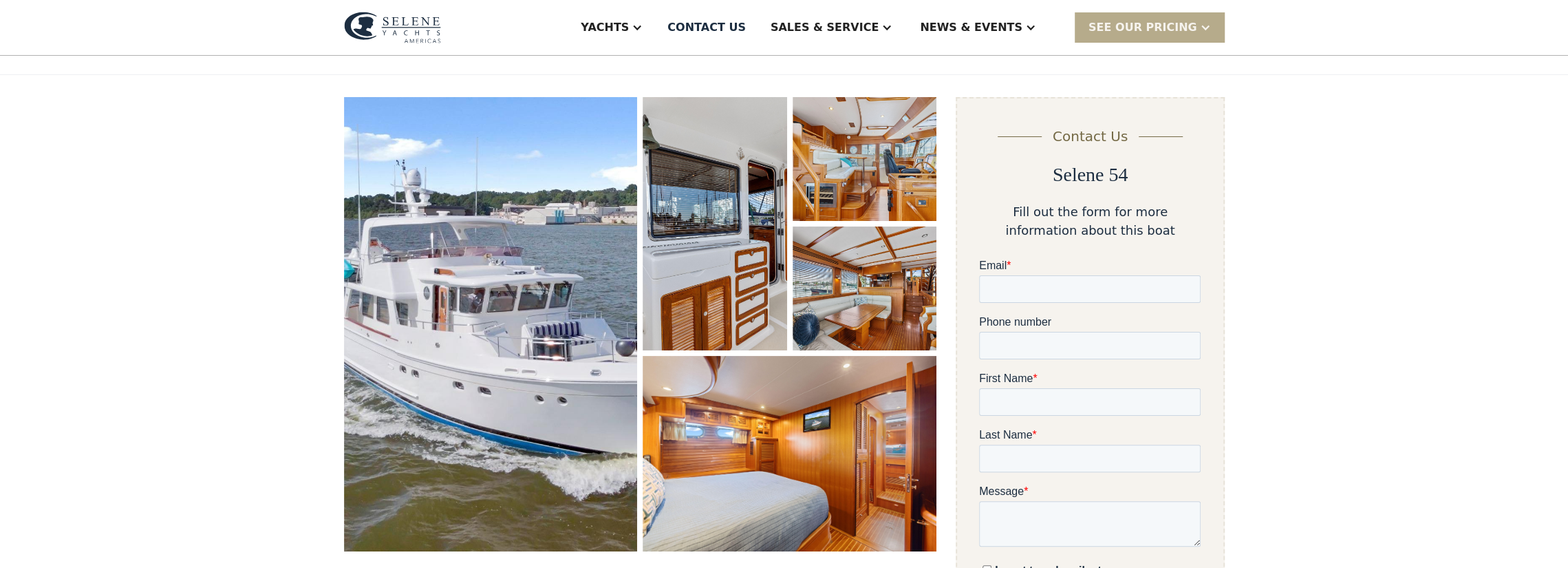
scroll to position [0, 0]
click at [979, 91] on div "Events" at bounding box center [1005, 96] width 176 height 11
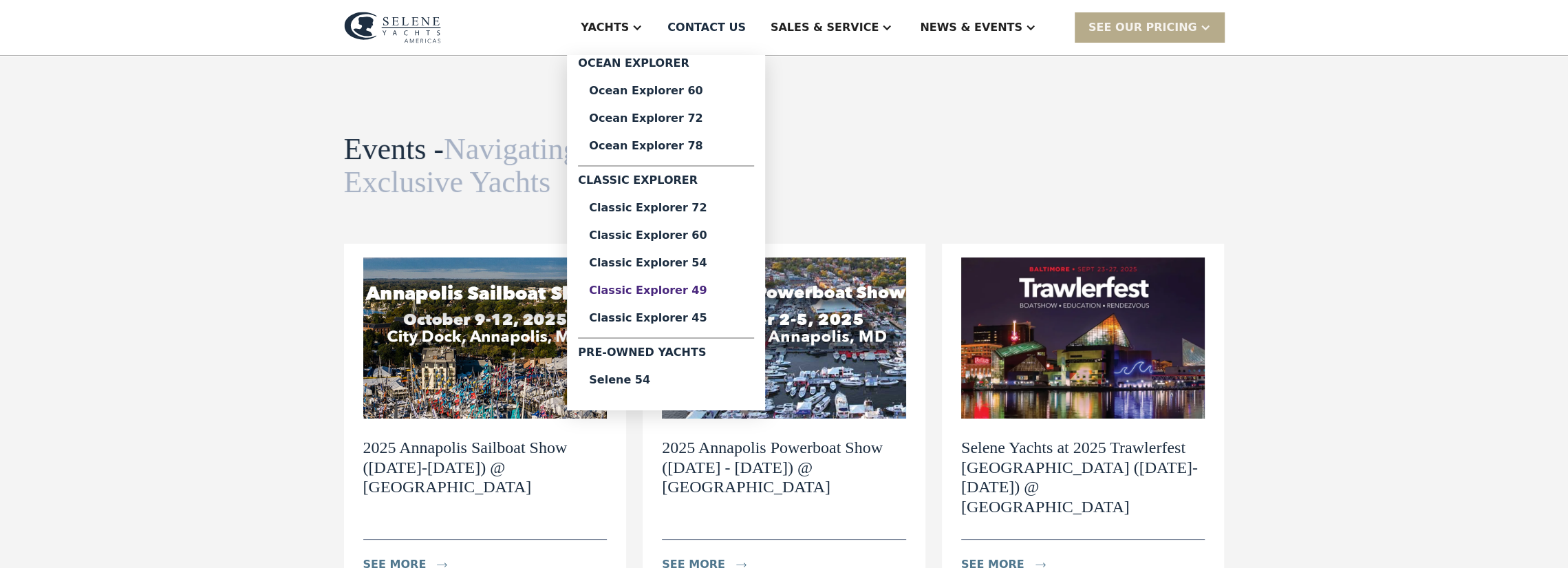
click at [694, 291] on div "Classic Explorer 49" at bounding box center [666, 290] width 154 height 11
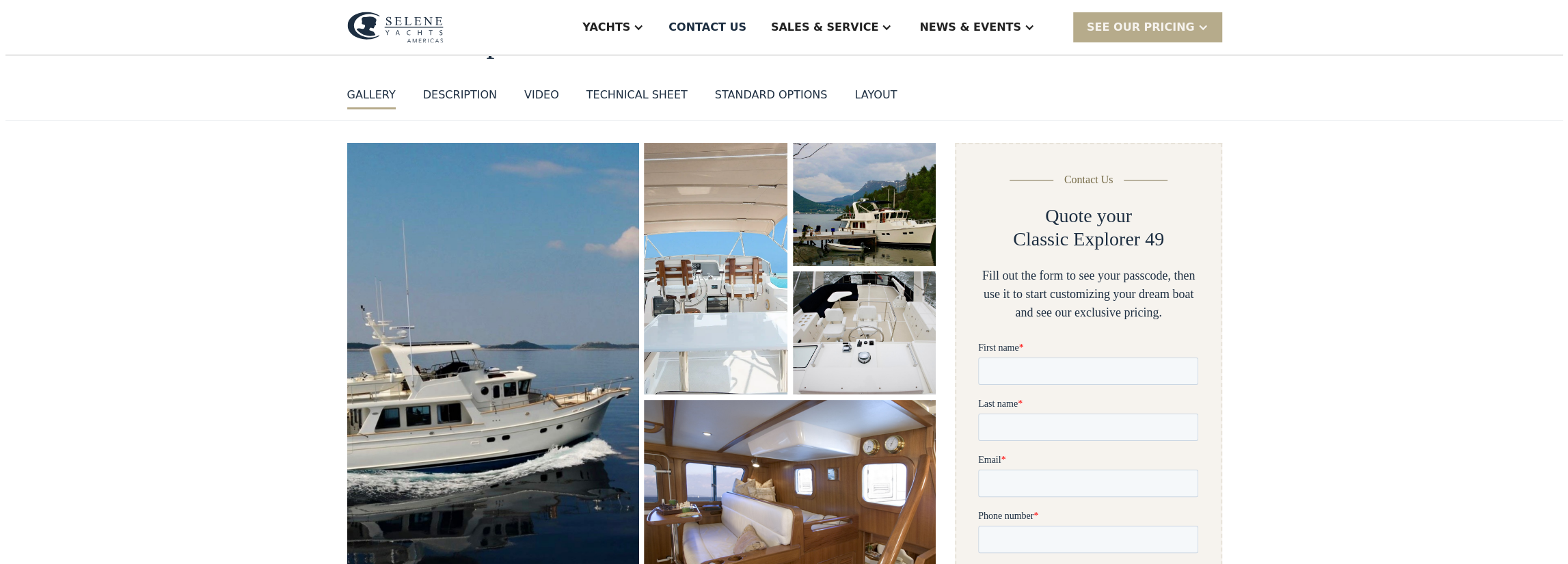
scroll to position [205, 0]
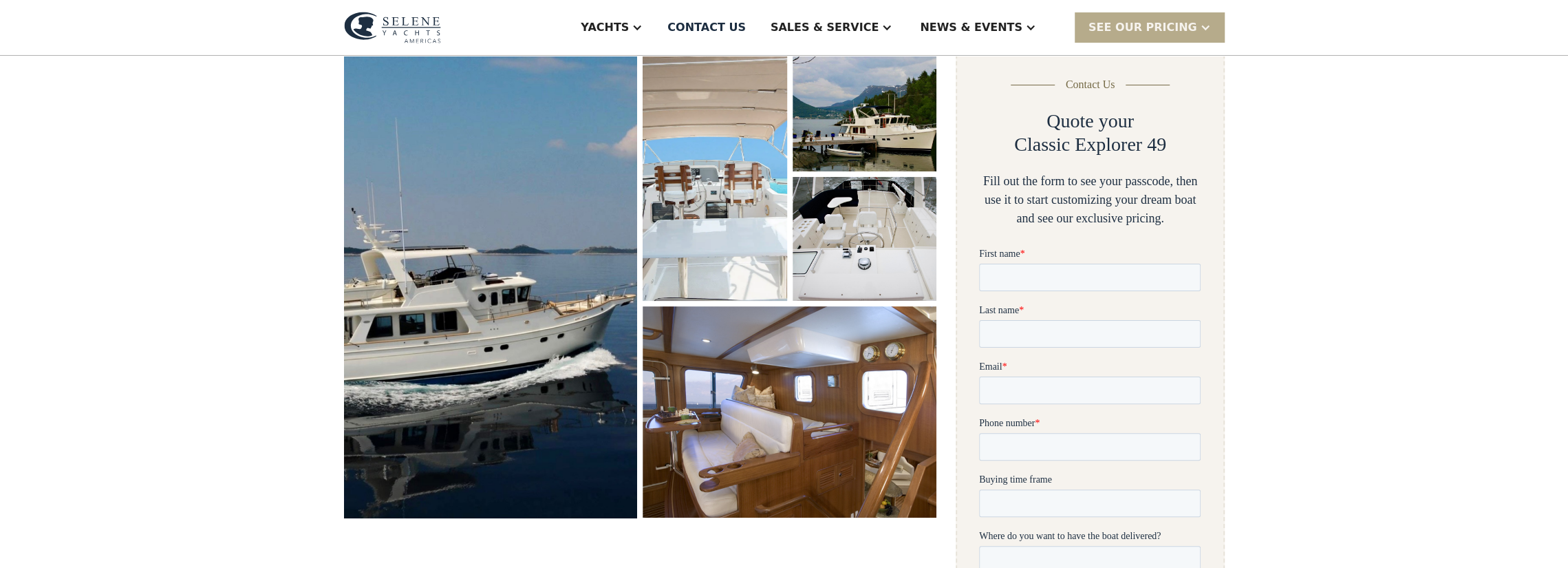
click at [558, 228] on img "open lightbox" at bounding box center [491, 283] width 312 height 498
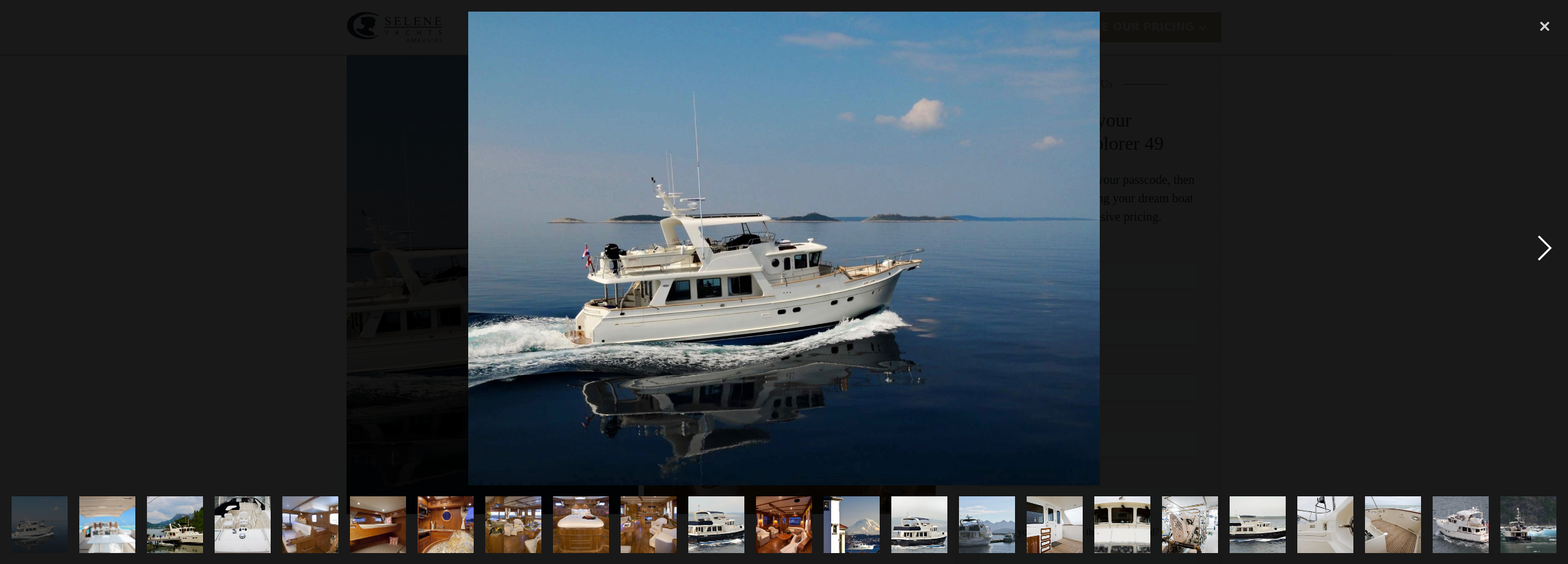
click at [1543, 245] on div "next image" at bounding box center [1545, 248] width 46 height 474
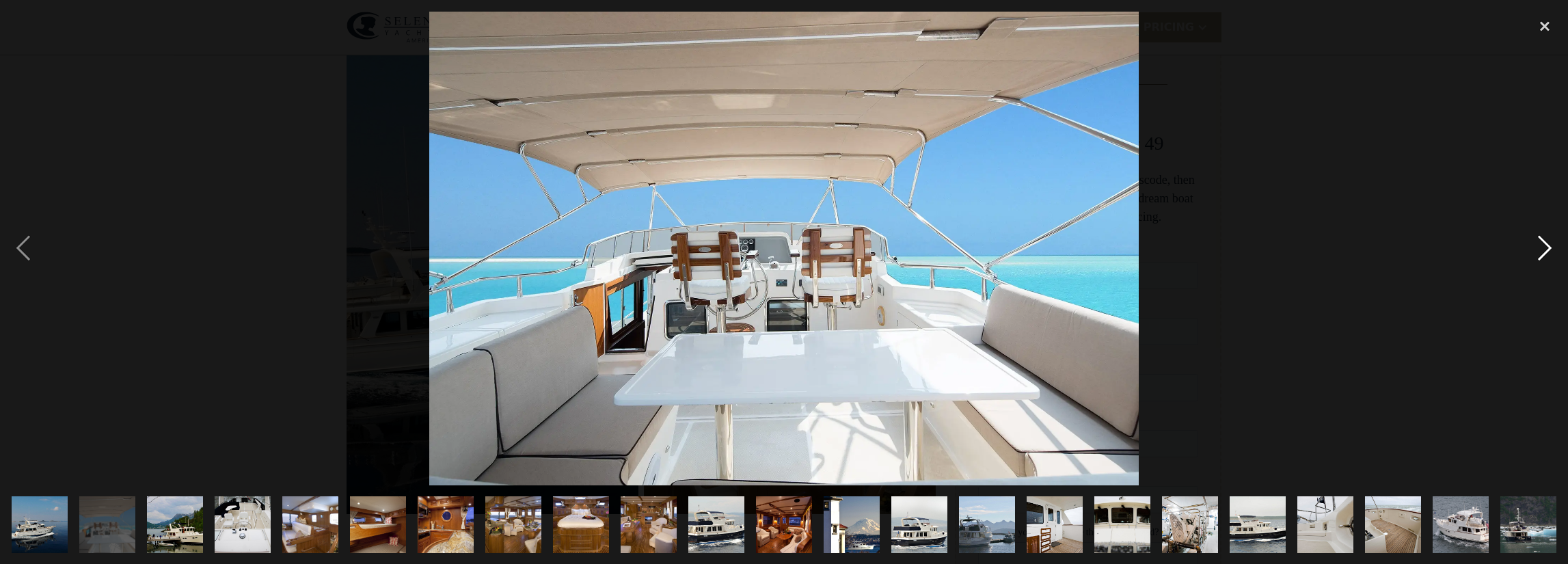
click at [1543, 245] on div "next image" at bounding box center [1545, 248] width 46 height 474
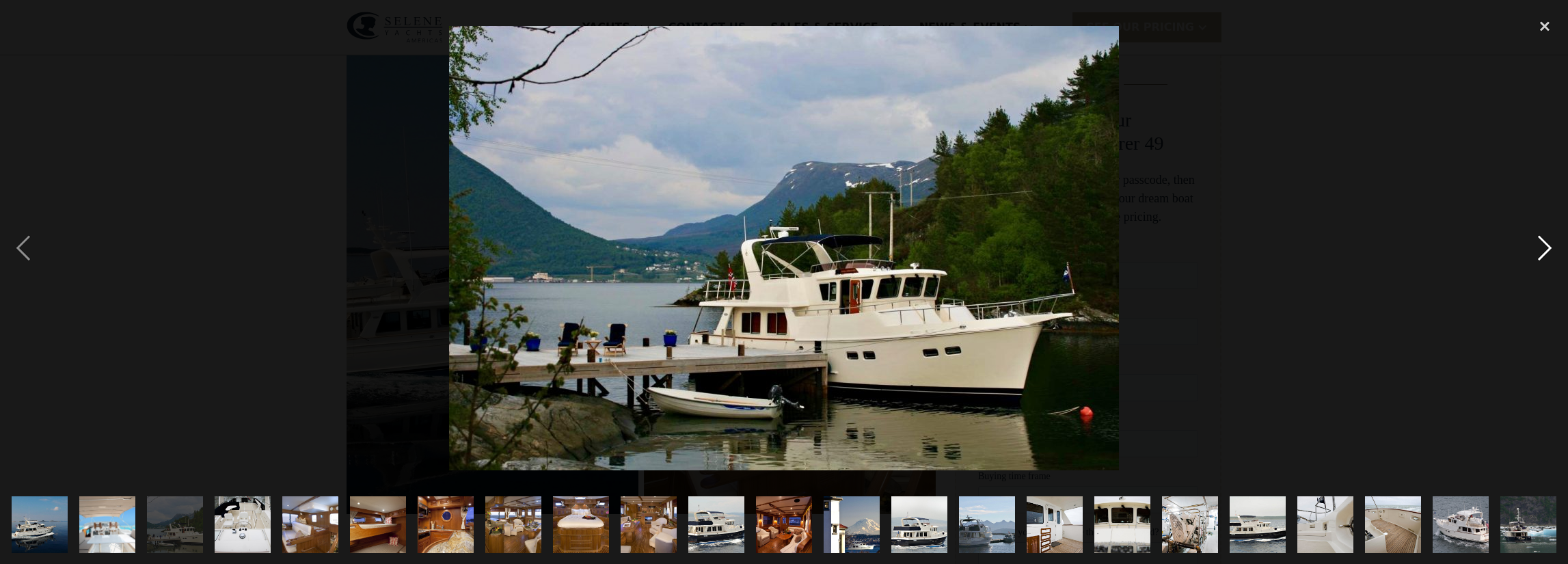
click at [1543, 244] on div "next image" at bounding box center [1545, 248] width 46 height 474
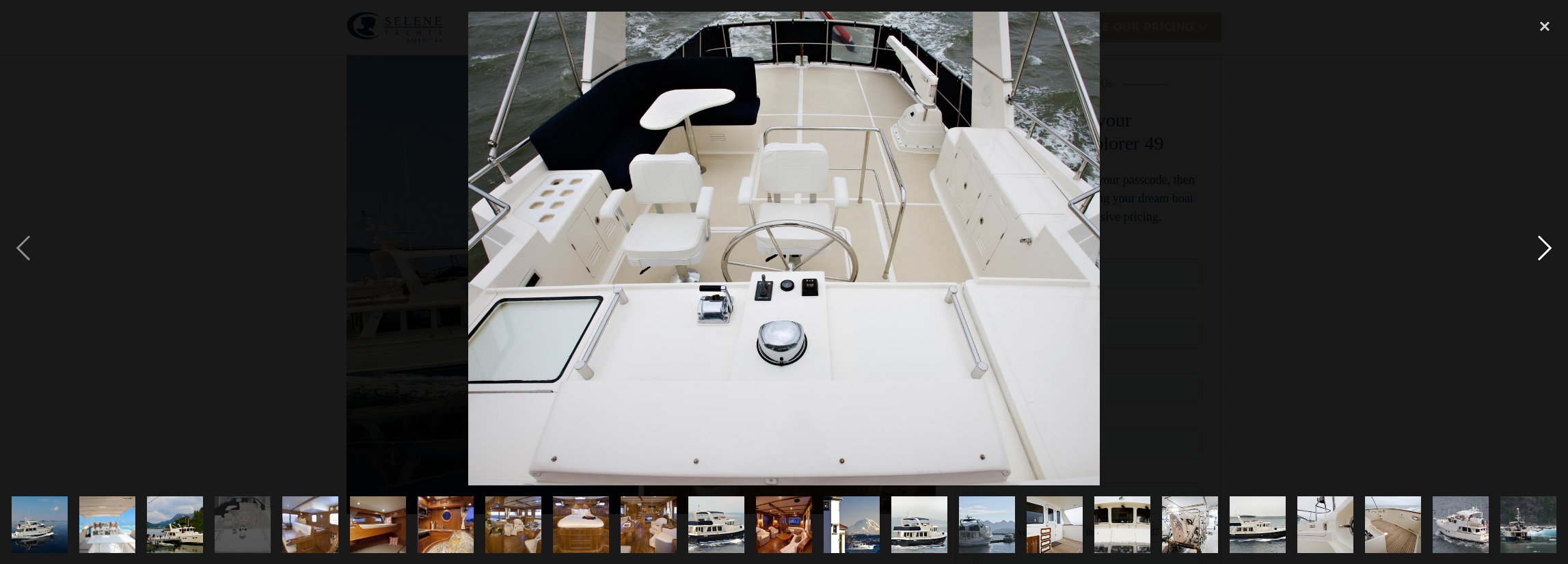
click at [1545, 244] on div "next image" at bounding box center [1545, 248] width 46 height 474
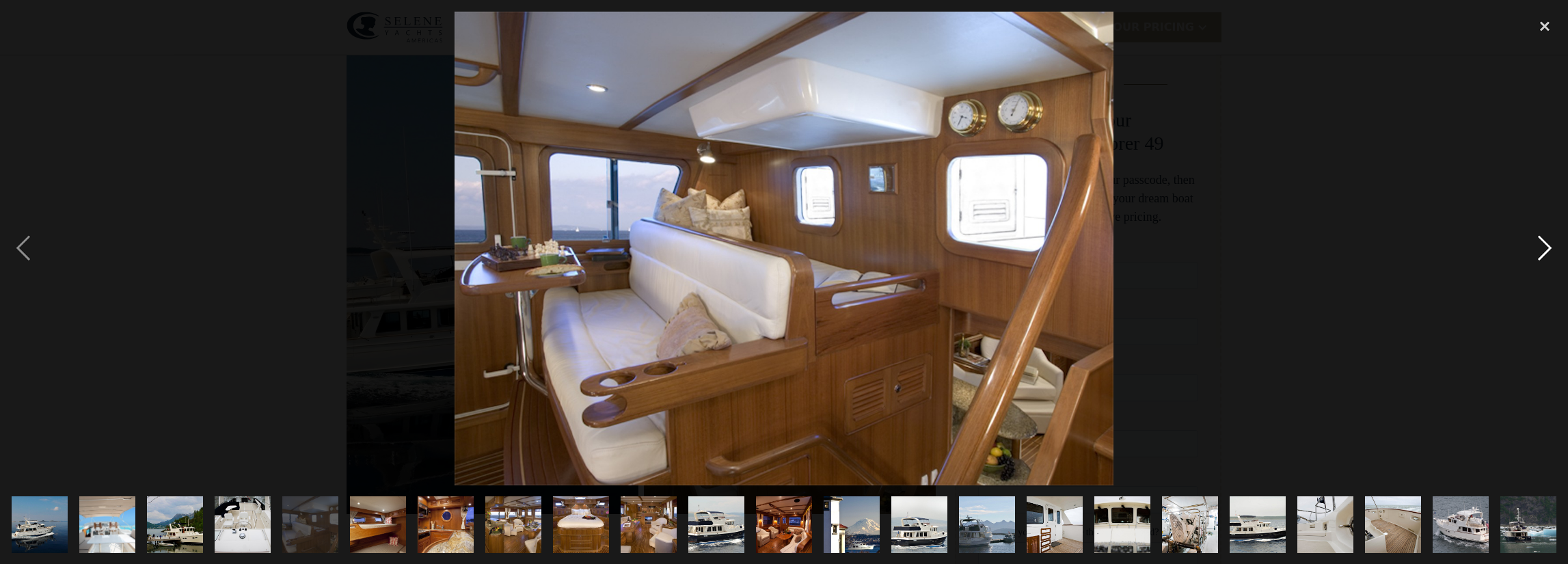
click at [1546, 242] on div "next image" at bounding box center [1545, 248] width 46 height 474
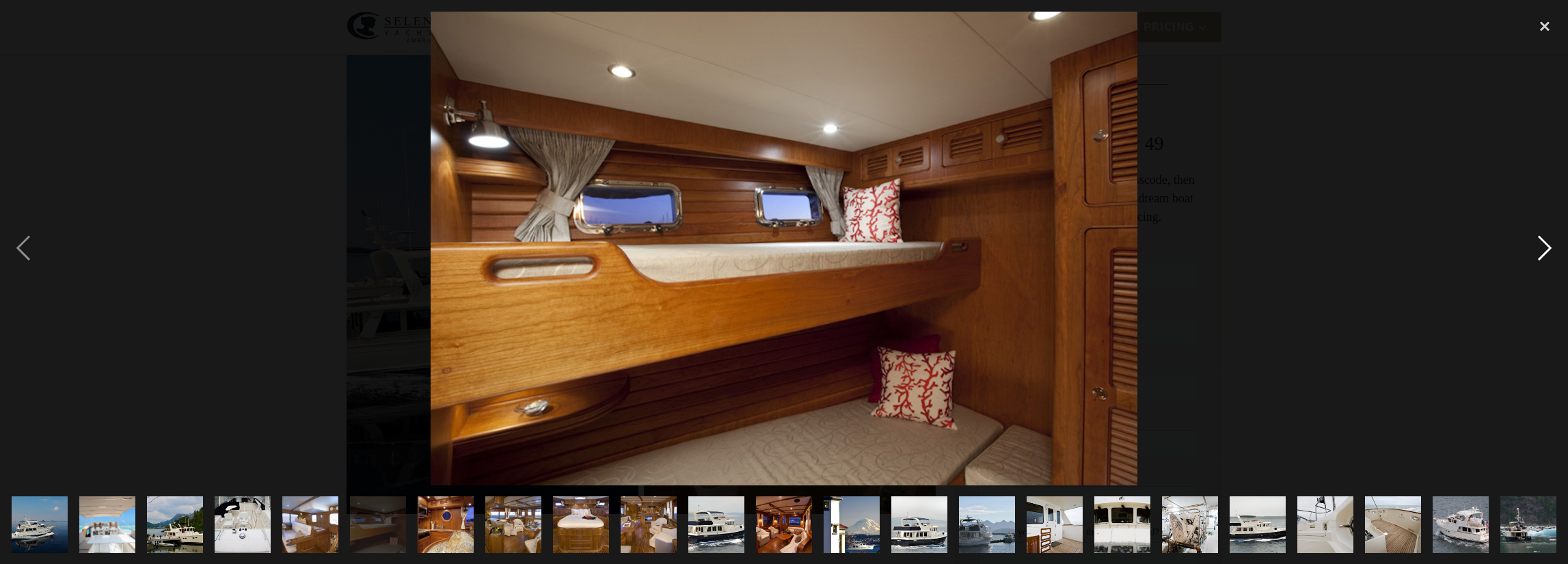
click at [1546, 242] on div "next image" at bounding box center [1545, 248] width 46 height 474
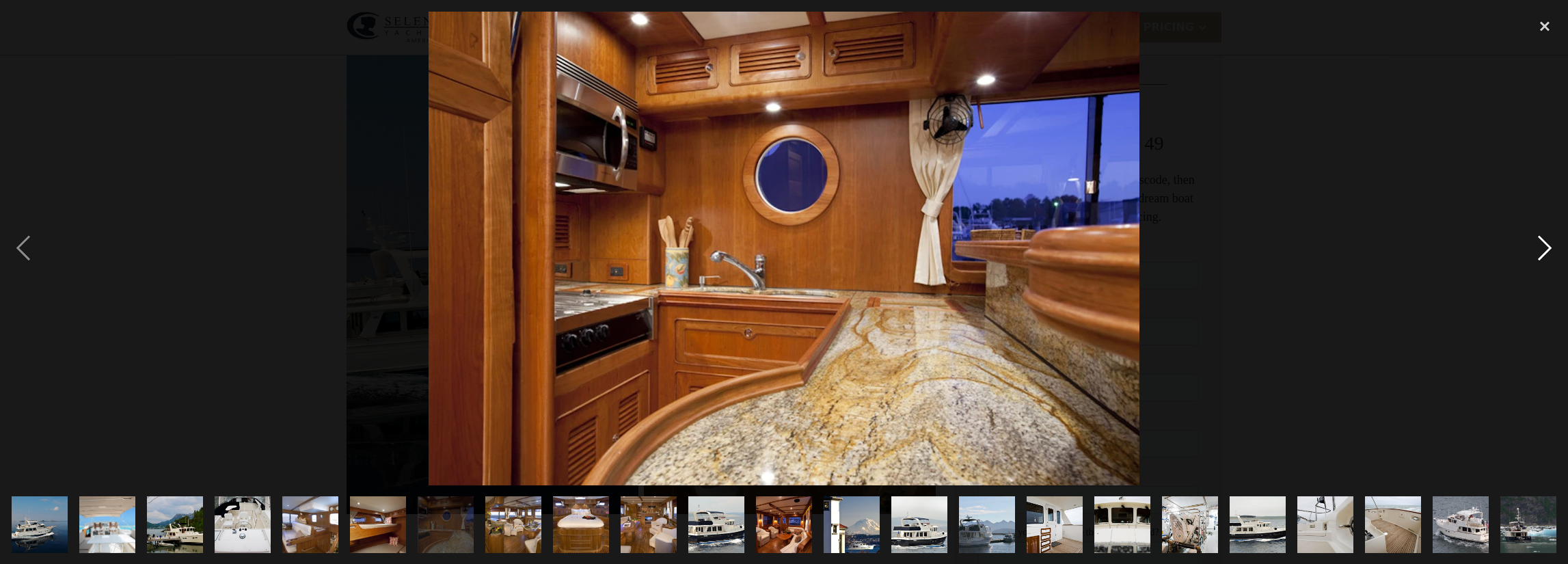
click at [1546, 242] on div "next image" at bounding box center [1545, 248] width 46 height 474
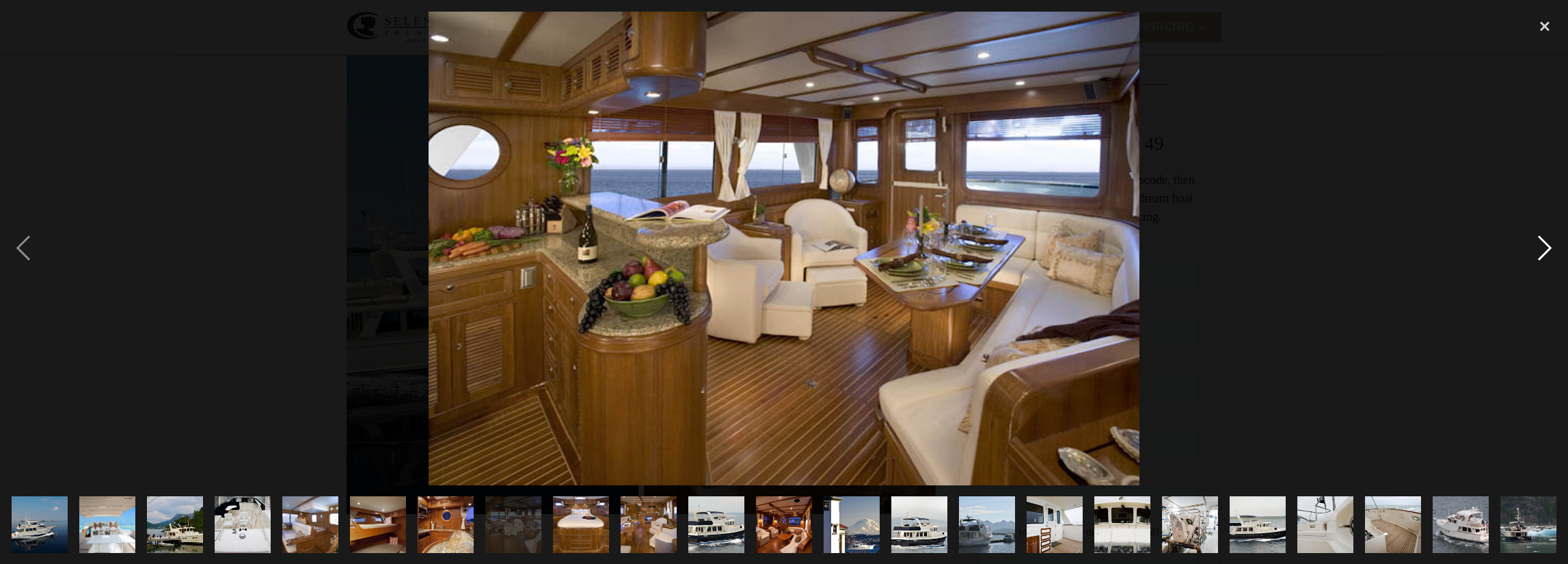
click at [1546, 242] on div "next image" at bounding box center [1545, 248] width 46 height 474
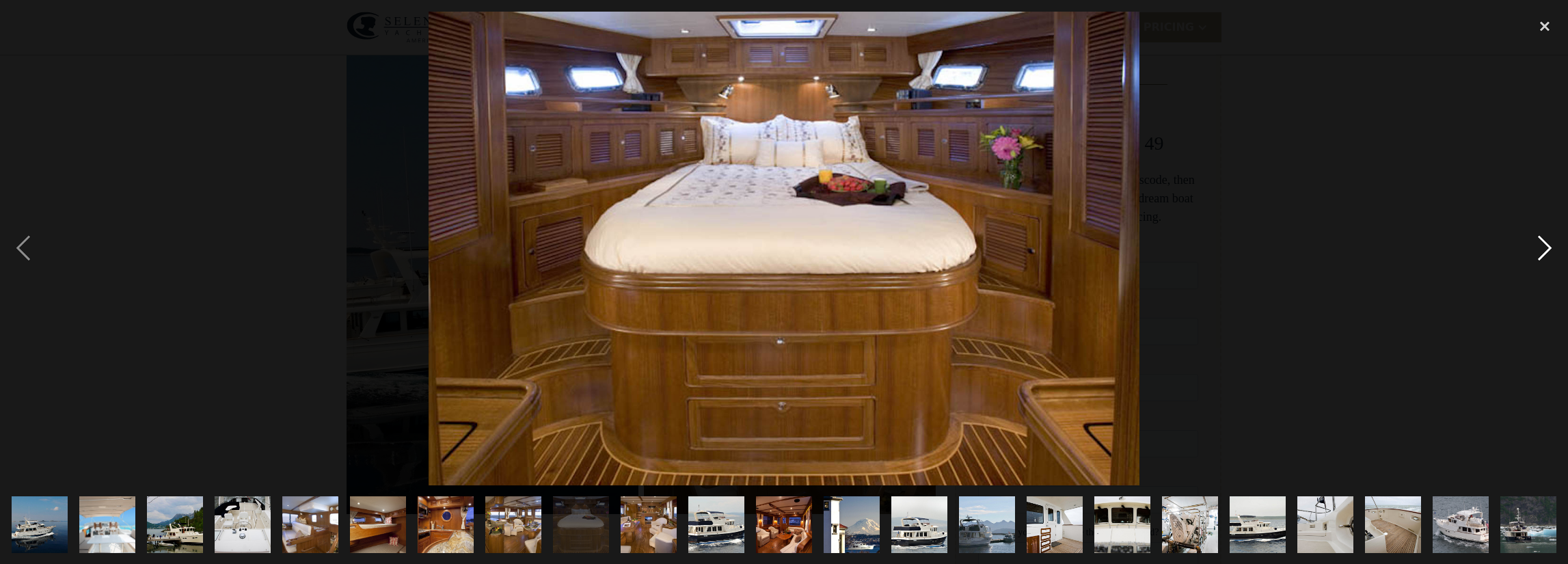
click at [1546, 242] on div "next image" at bounding box center [1545, 248] width 46 height 474
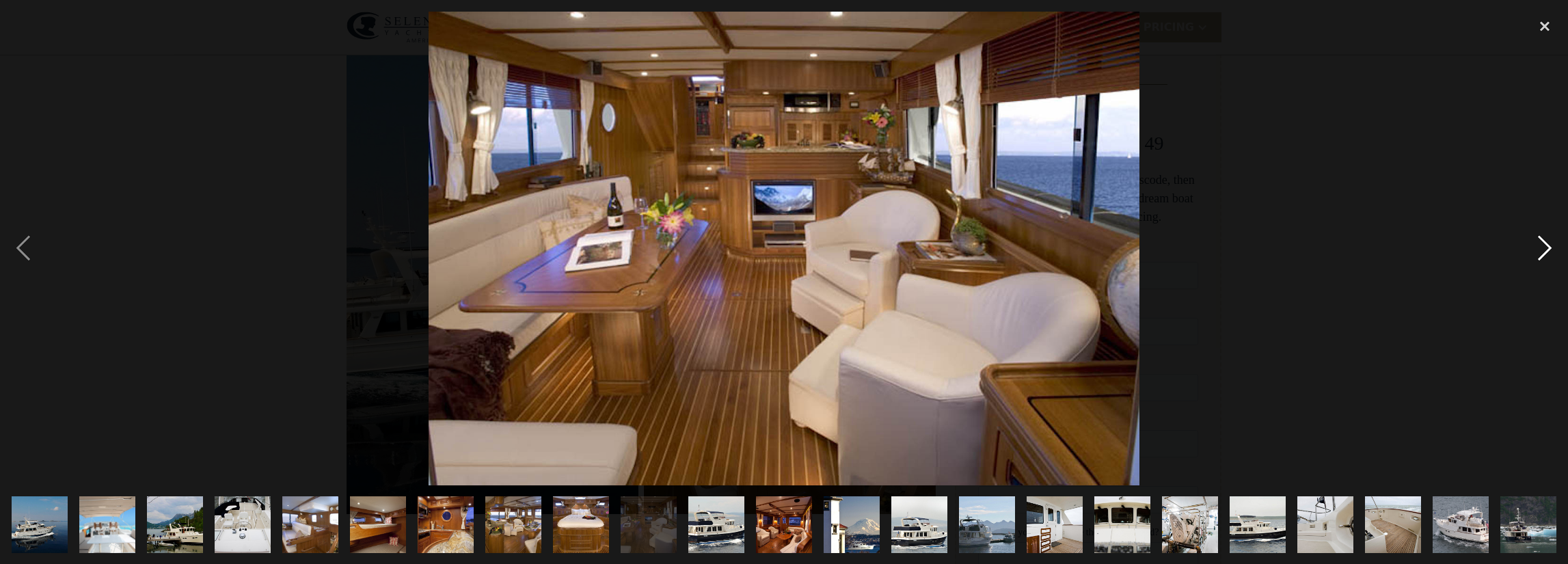
click at [1546, 242] on div "next image" at bounding box center [1545, 248] width 46 height 474
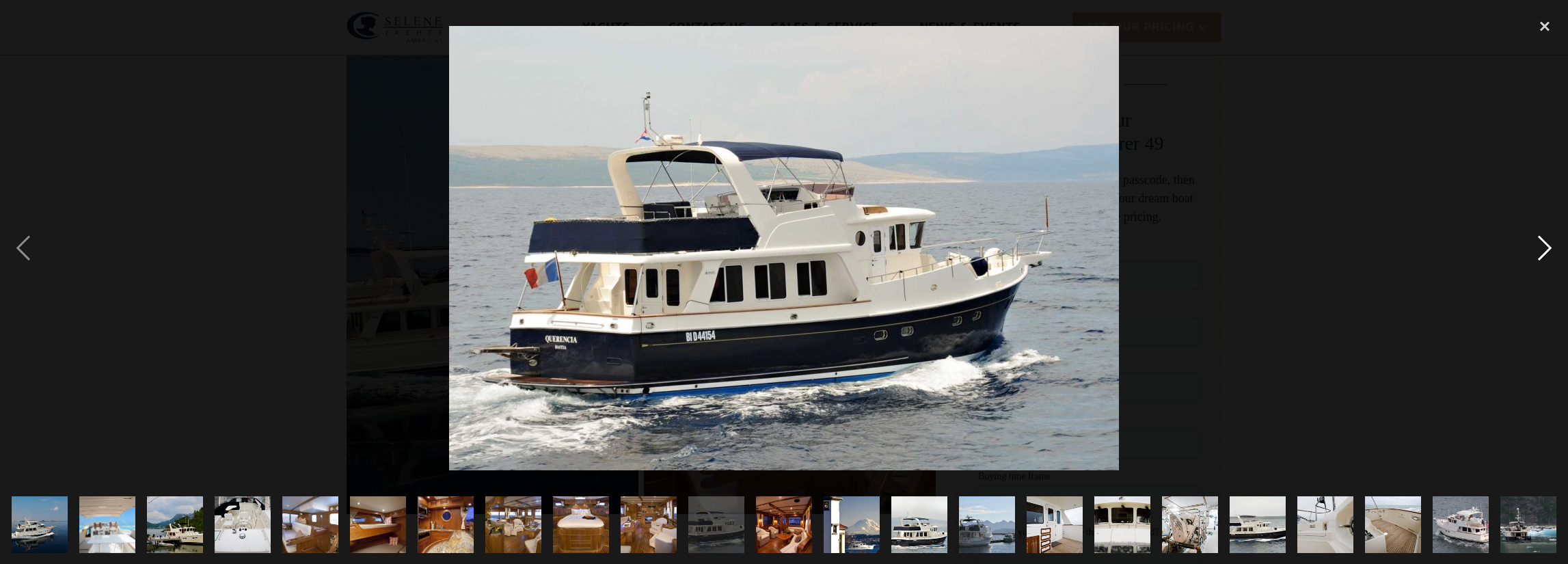
click at [1546, 242] on div "next image" at bounding box center [1545, 248] width 46 height 474
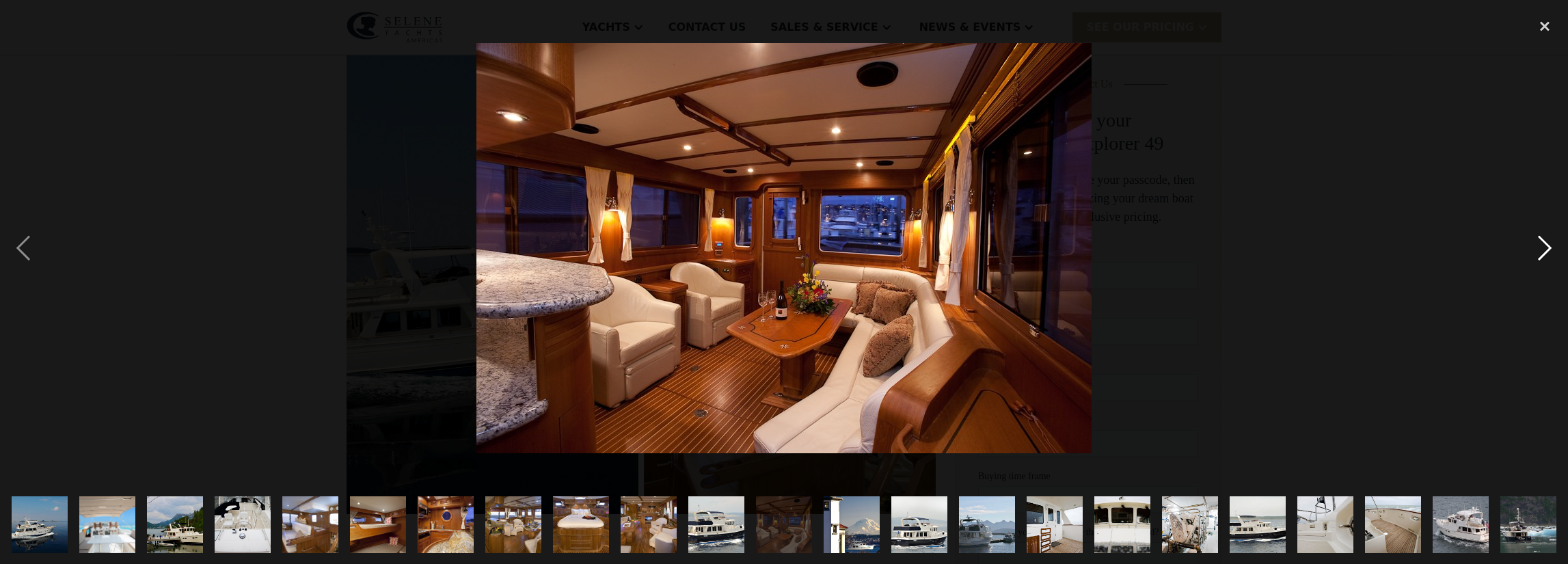
click at [1546, 242] on div "next image" at bounding box center [1545, 248] width 46 height 474
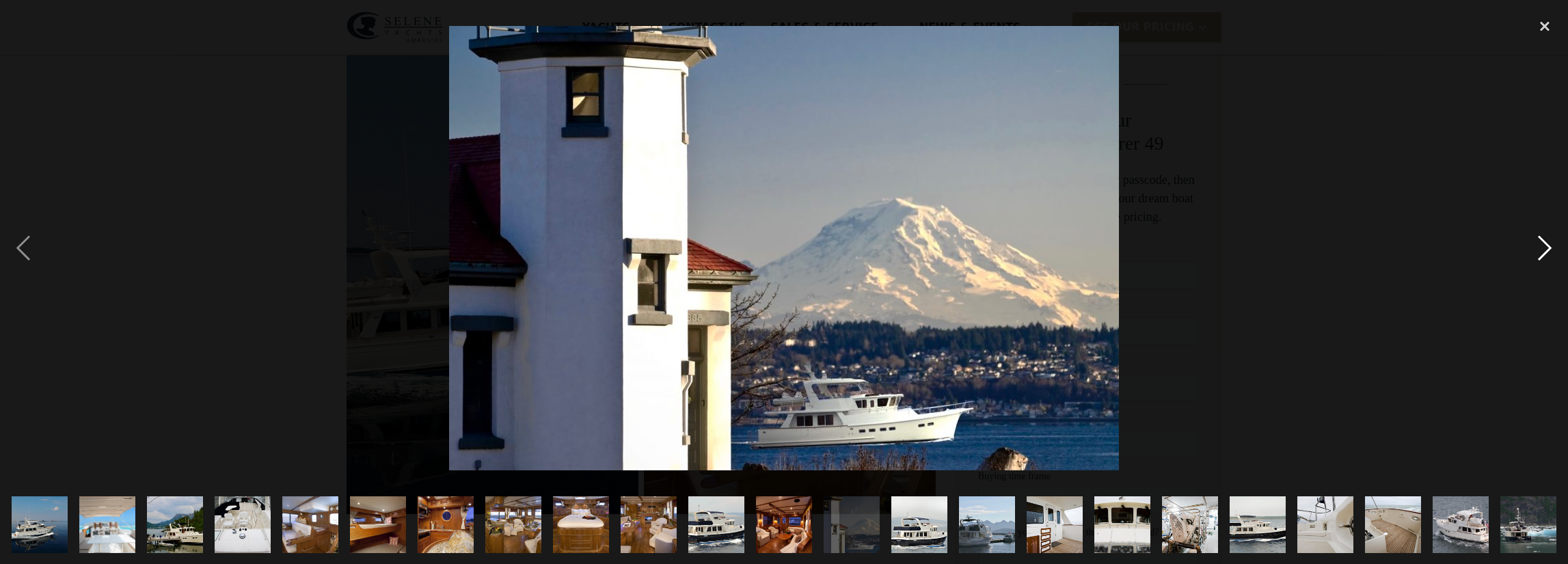
click at [1546, 242] on div "next image" at bounding box center [1545, 248] width 46 height 474
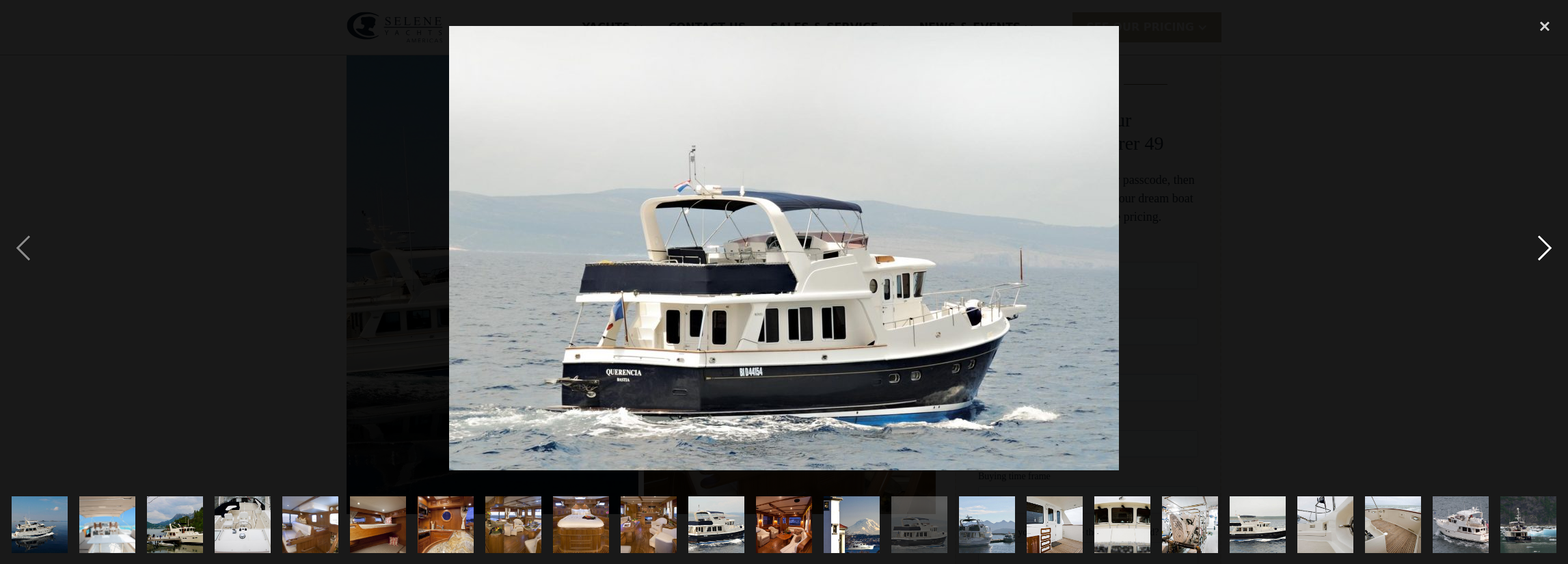
click at [1547, 242] on div "next image" at bounding box center [1545, 248] width 46 height 474
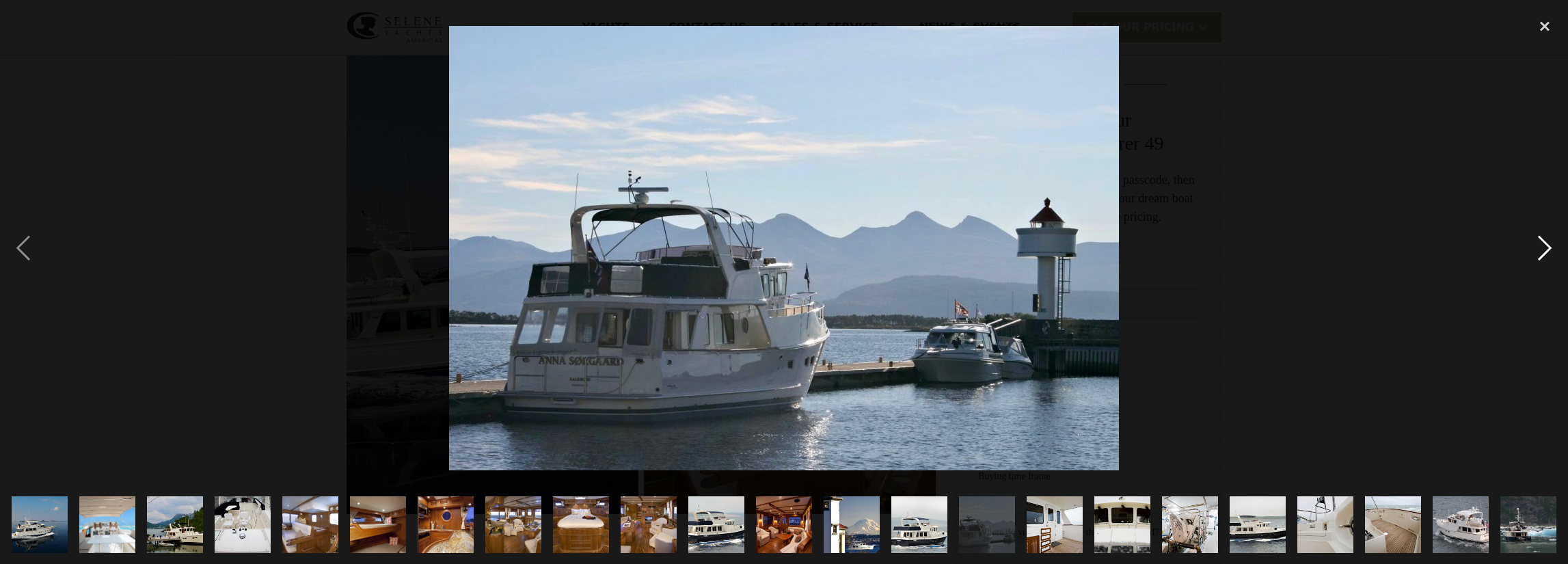
click at [1545, 247] on div "next image" at bounding box center [1545, 248] width 46 height 474
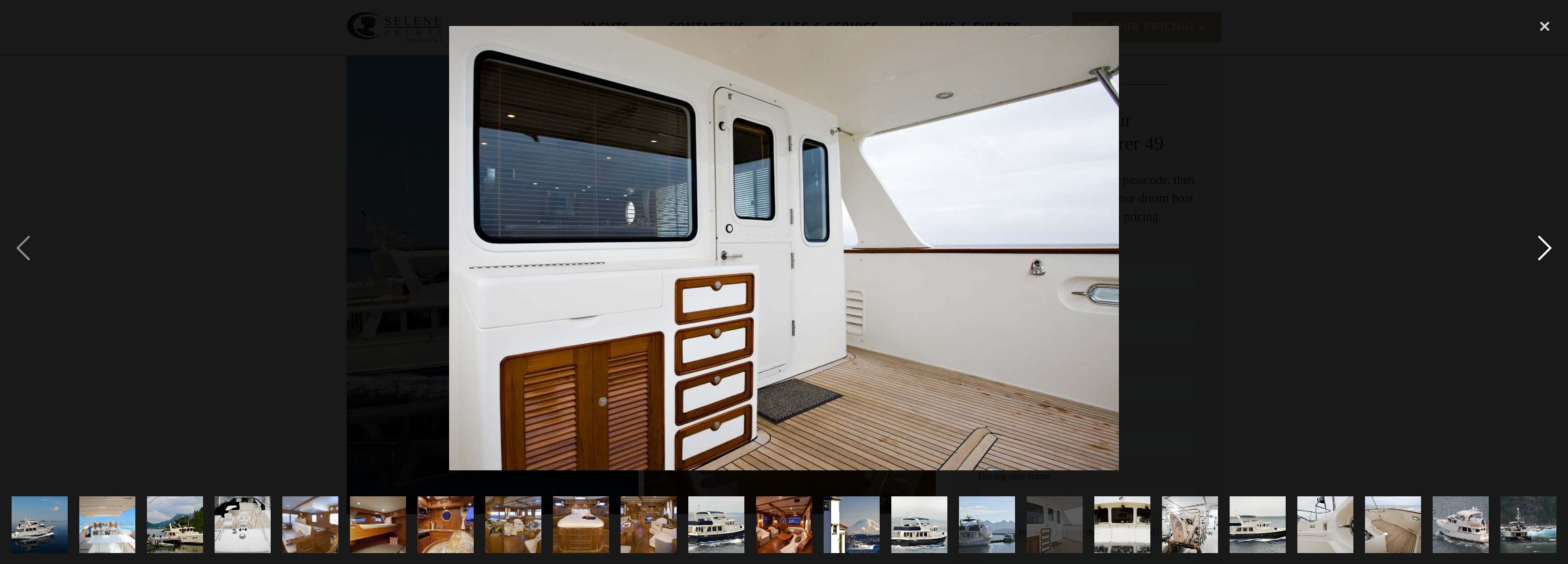
click at [1543, 245] on div "next image" at bounding box center [1545, 248] width 46 height 474
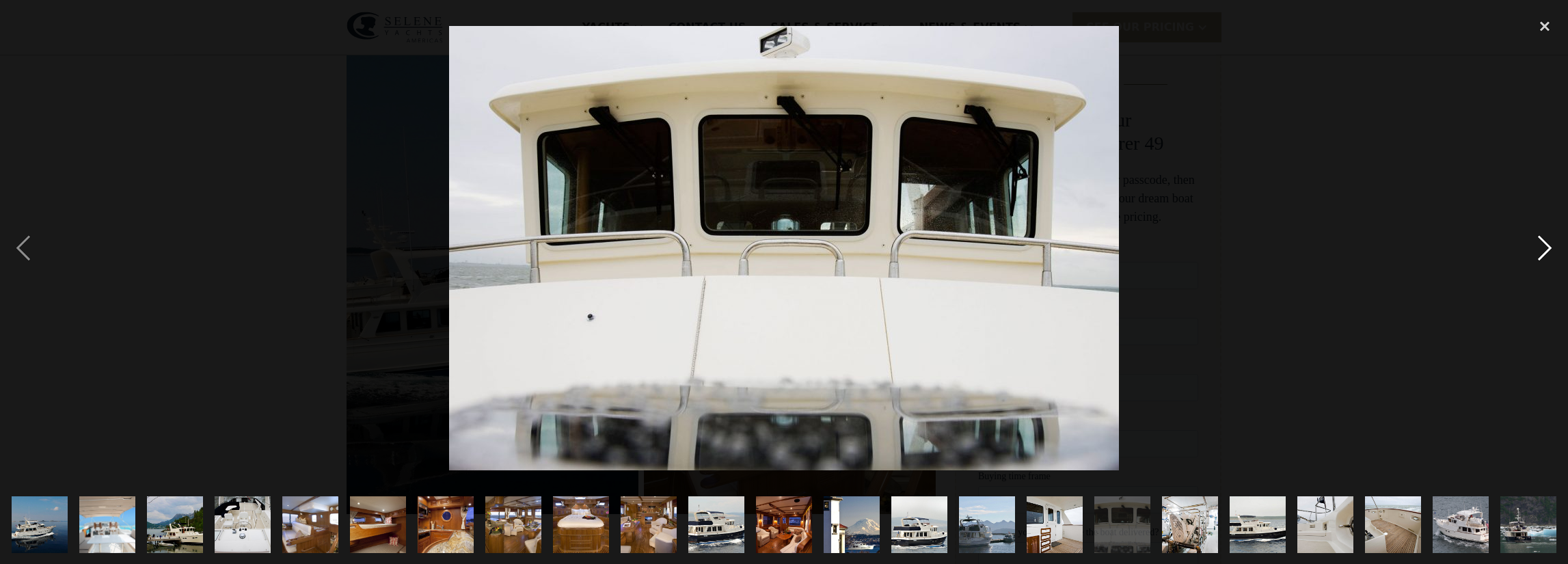
click at [1543, 245] on div "next image" at bounding box center [1545, 248] width 46 height 474
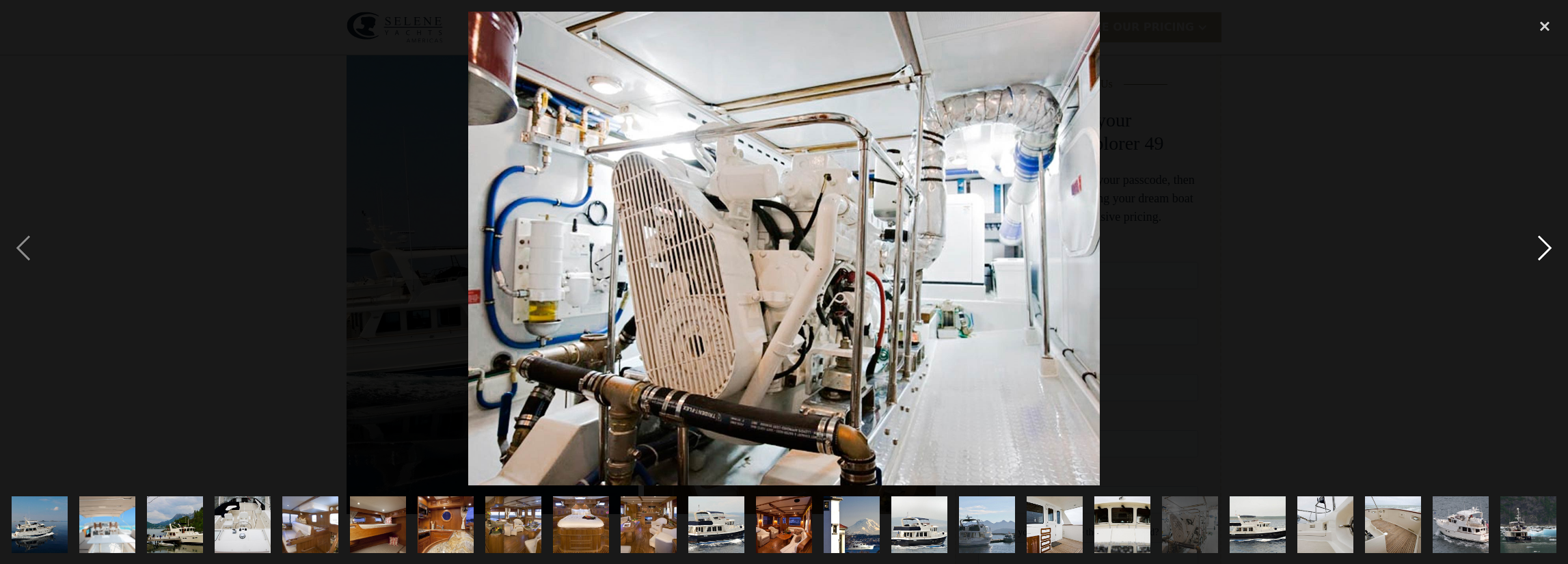
click at [1543, 245] on div "next image" at bounding box center [1545, 248] width 46 height 474
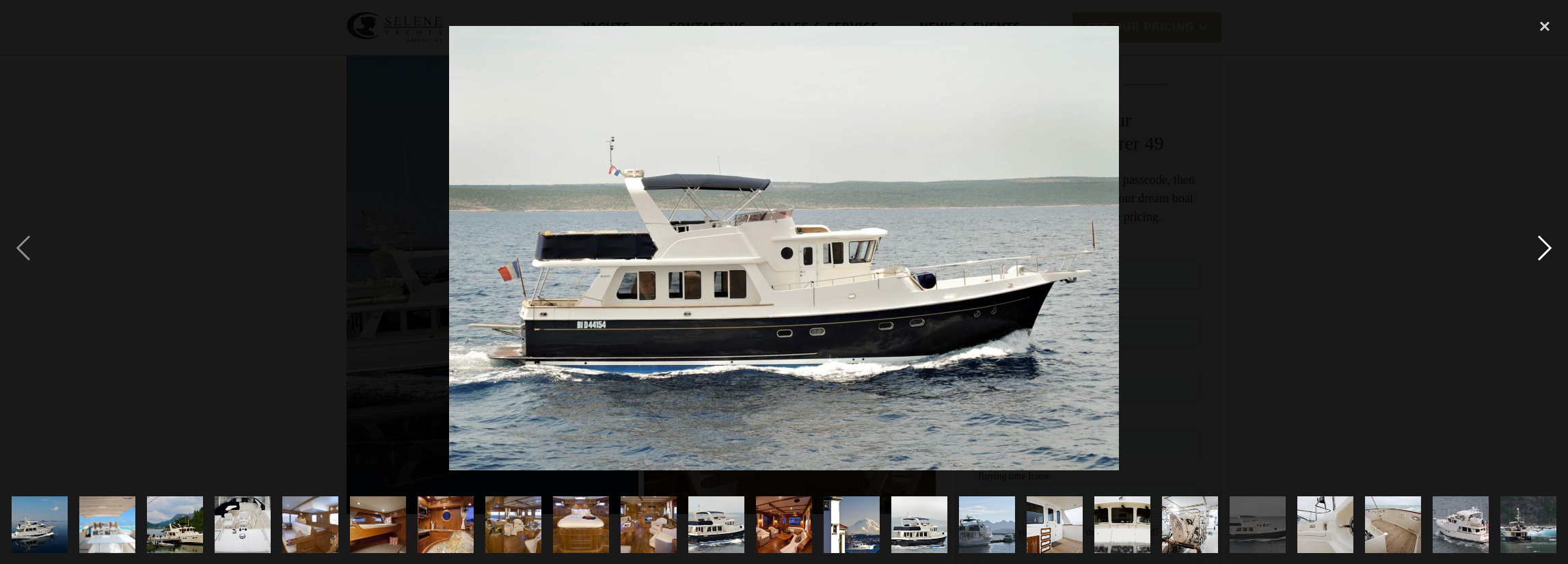
click at [1543, 245] on div "next image" at bounding box center [1545, 248] width 46 height 474
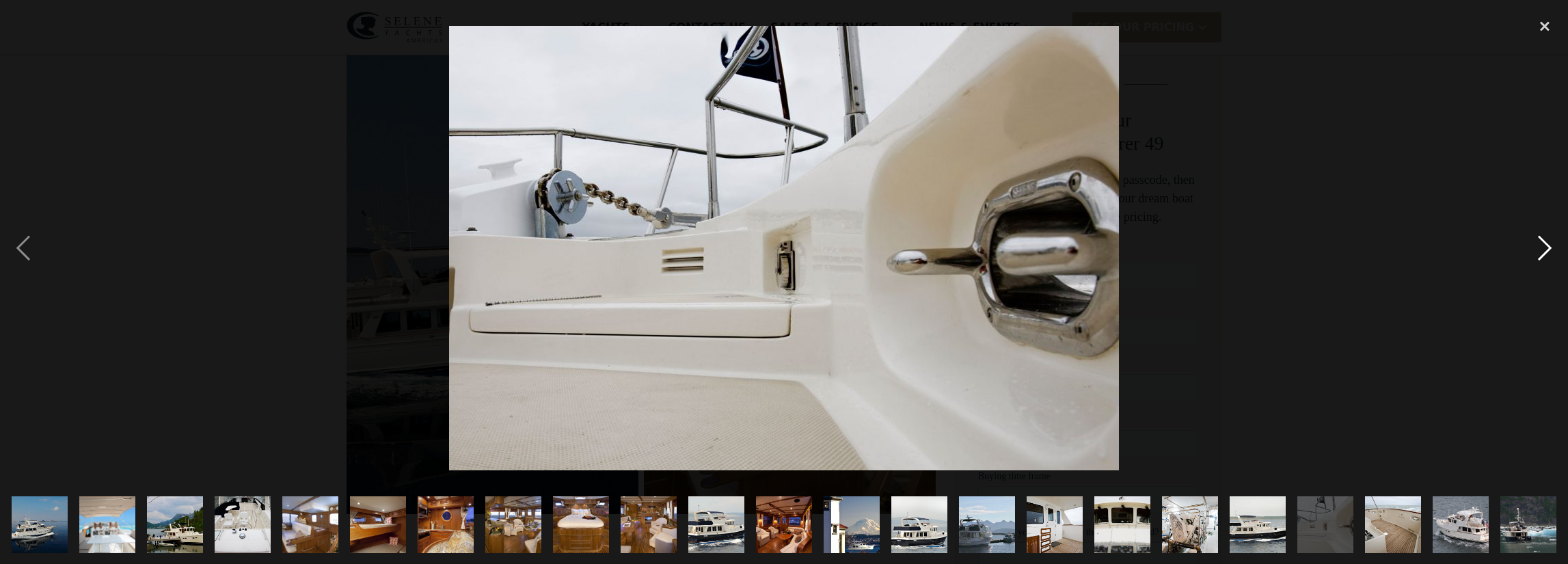
click at [1543, 245] on div "next image" at bounding box center [1545, 248] width 46 height 474
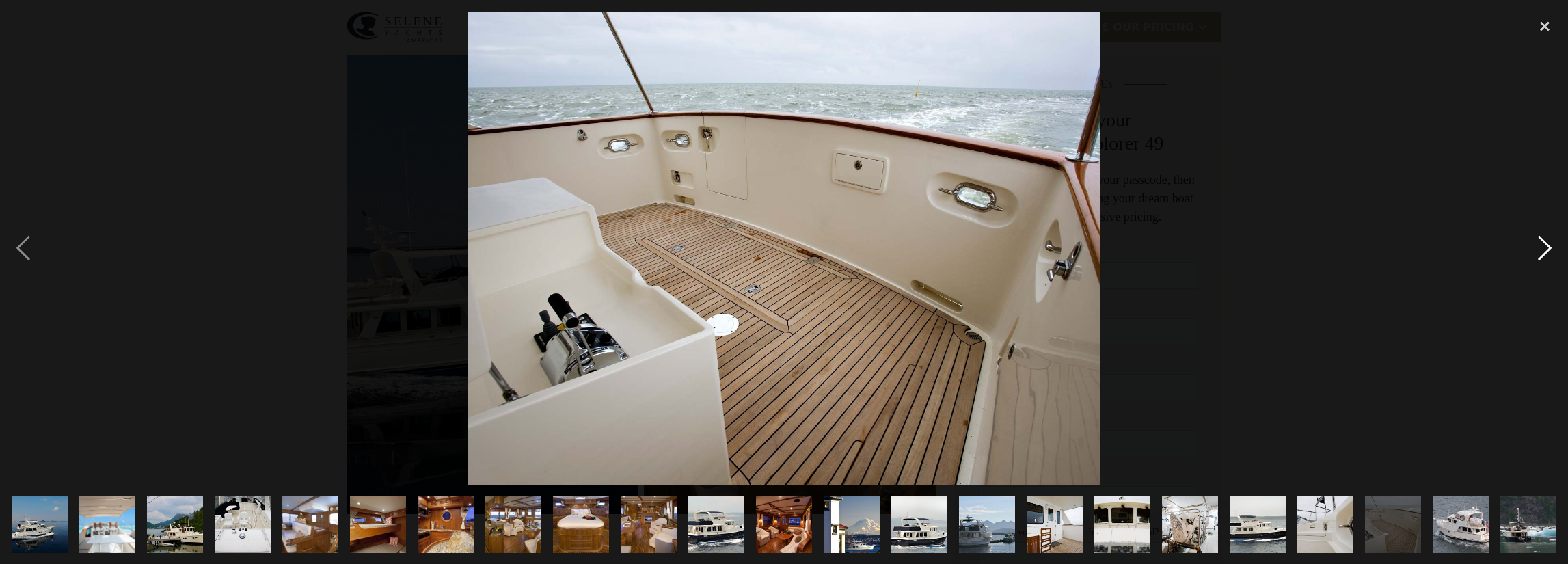
click at [1543, 245] on div "next image" at bounding box center [1545, 248] width 46 height 474
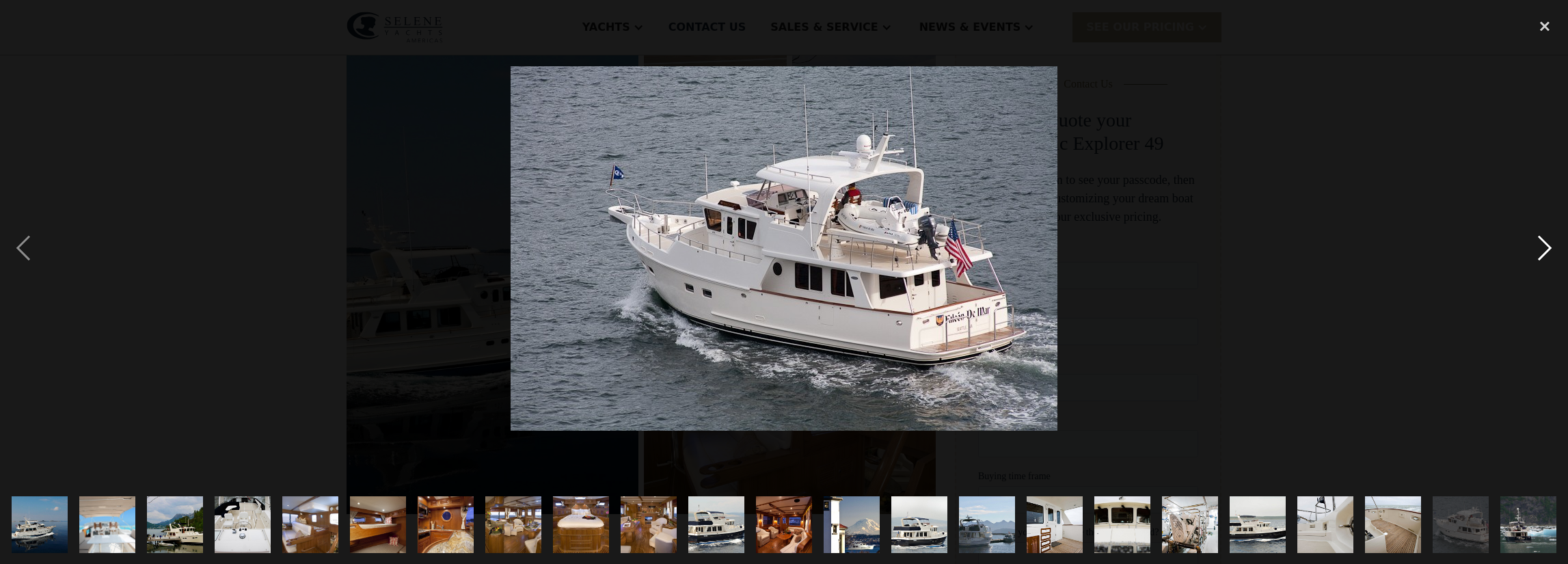
click at [1543, 245] on div "next image" at bounding box center [1545, 248] width 46 height 474
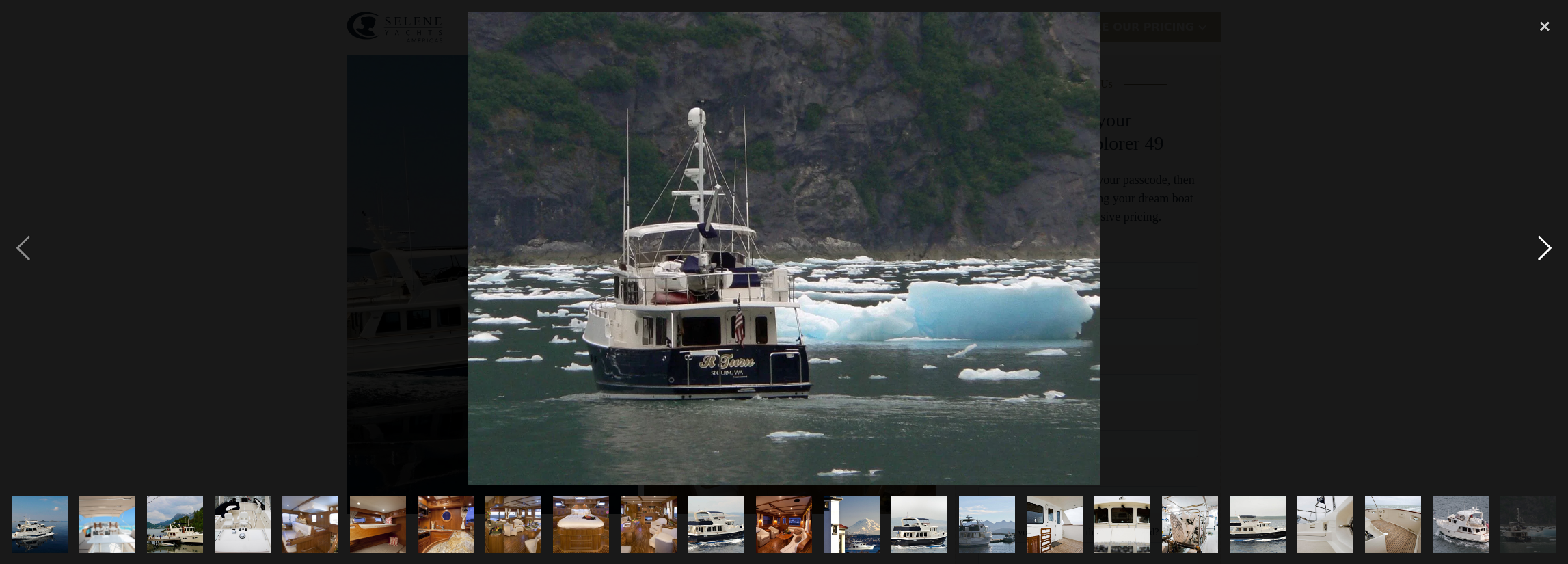
click at [1543, 245] on div "next image" at bounding box center [1545, 248] width 46 height 474
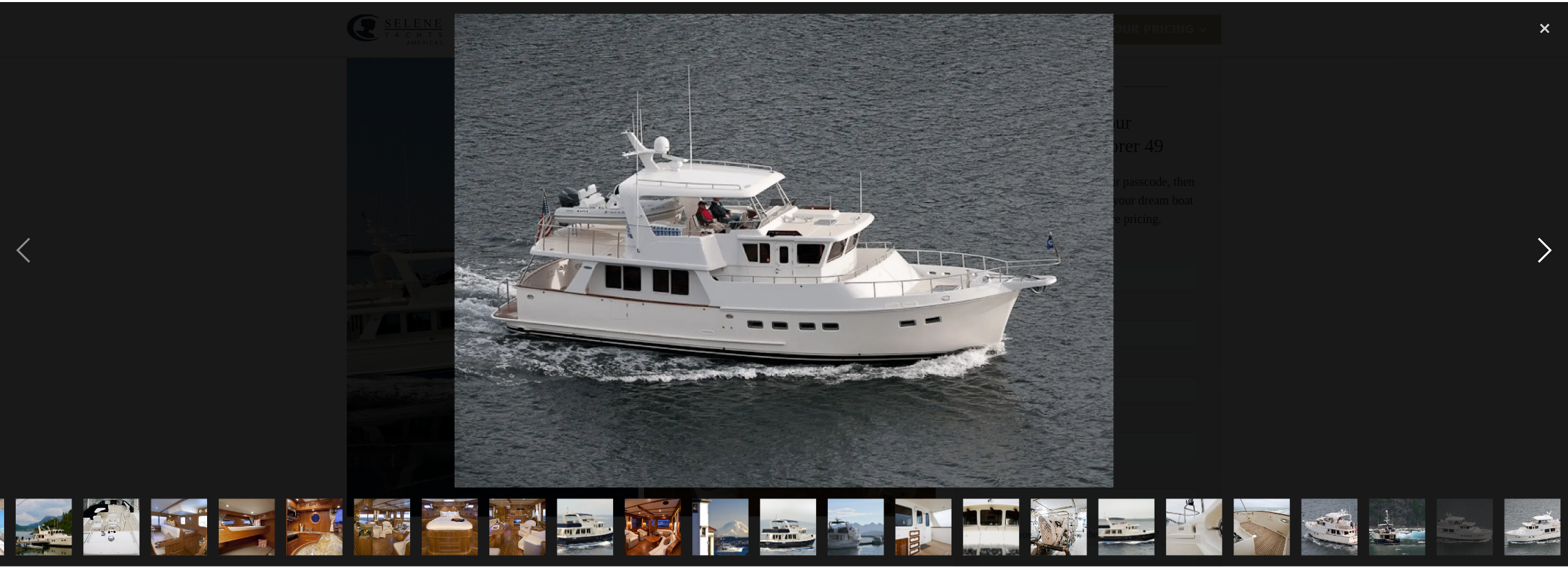
scroll to position [0, 137]
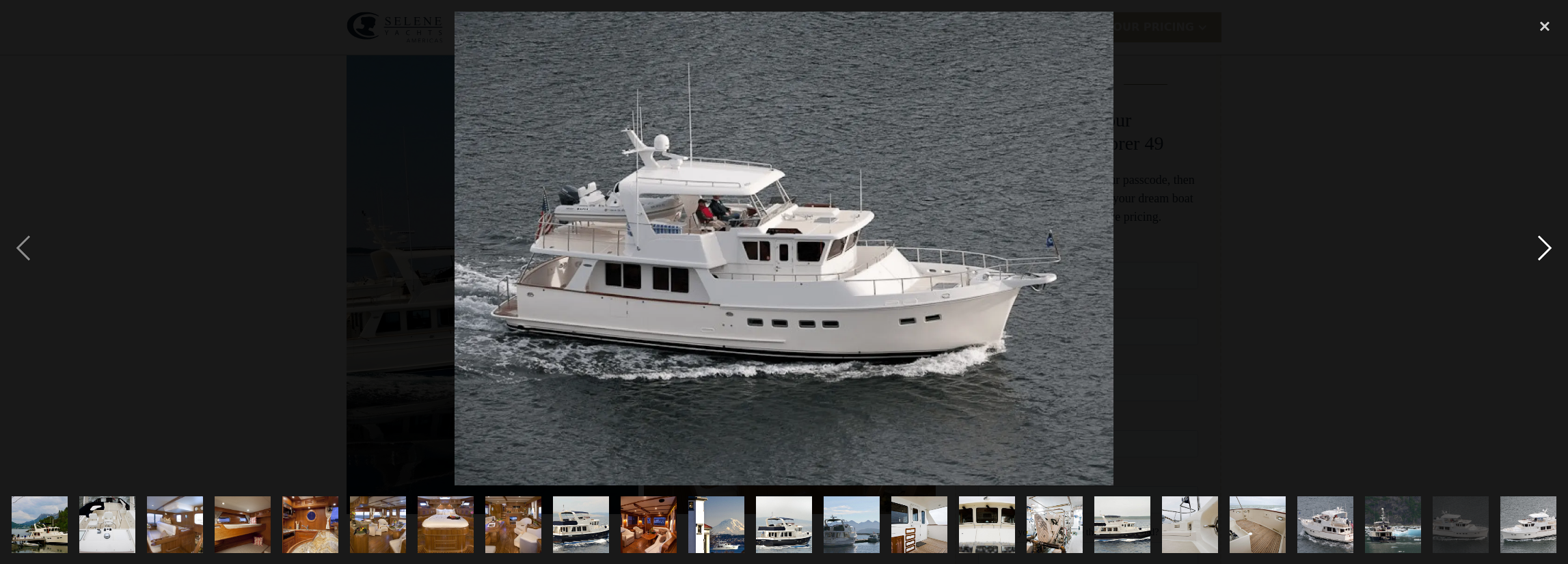
click at [1543, 245] on div "next image" at bounding box center [1545, 248] width 46 height 474
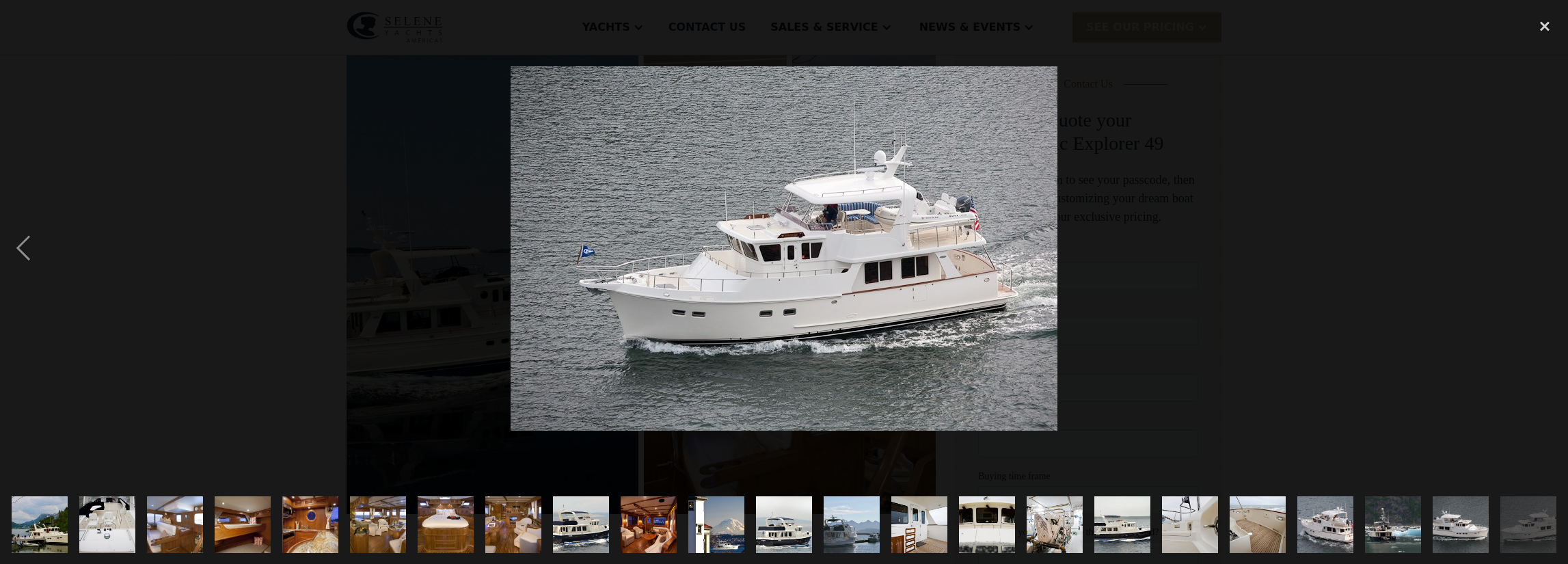
click at [1544, 245] on div "next image" at bounding box center [1545, 248] width 46 height 474
click at [1545, 245] on div "next image" at bounding box center [1545, 248] width 46 height 474
click at [1538, 26] on div "close lightbox" at bounding box center [1545, 26] width 46 height 30
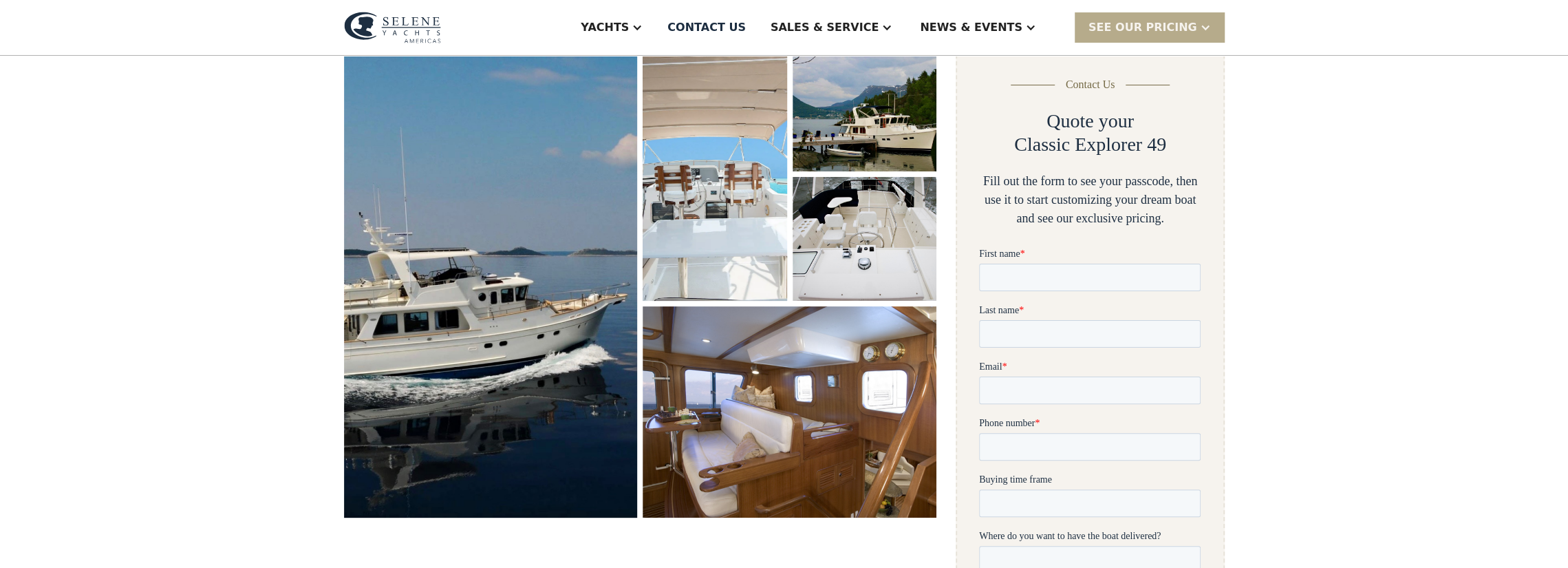
scroll to position [0, 0]
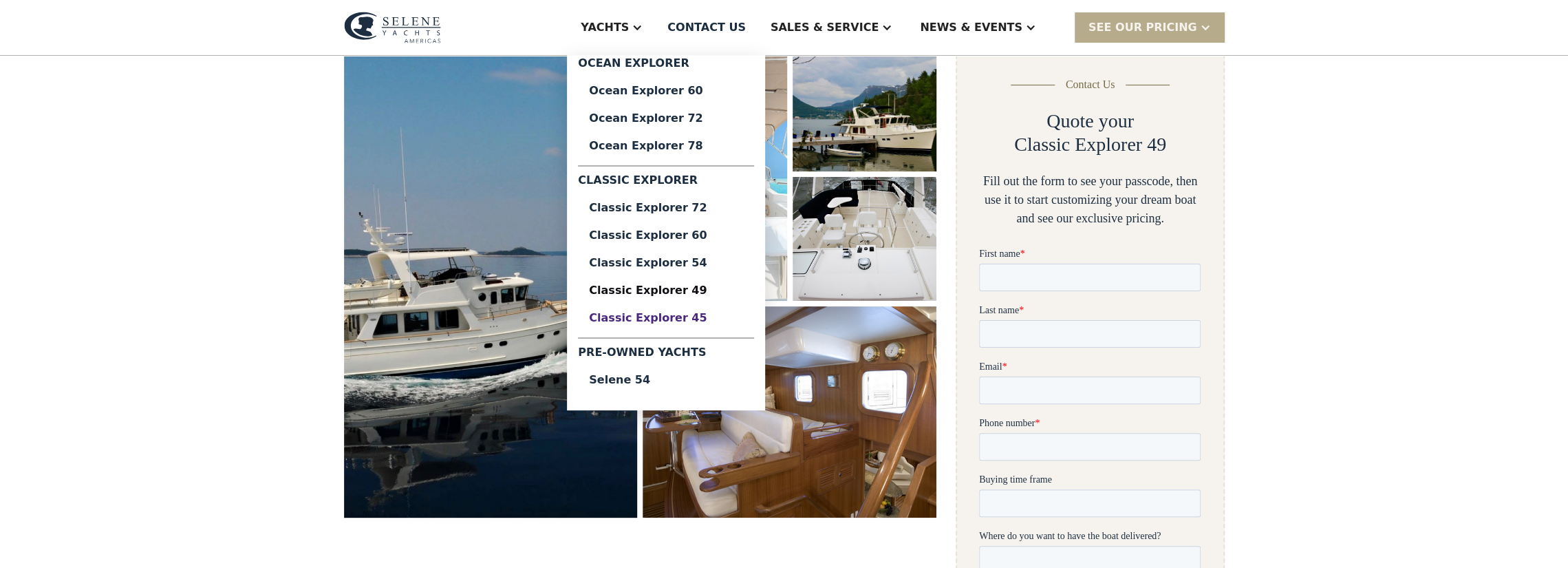
click at [705, 319] on div "Classic Explorer 45" at bounding box center [666, 317] width 154 height 11
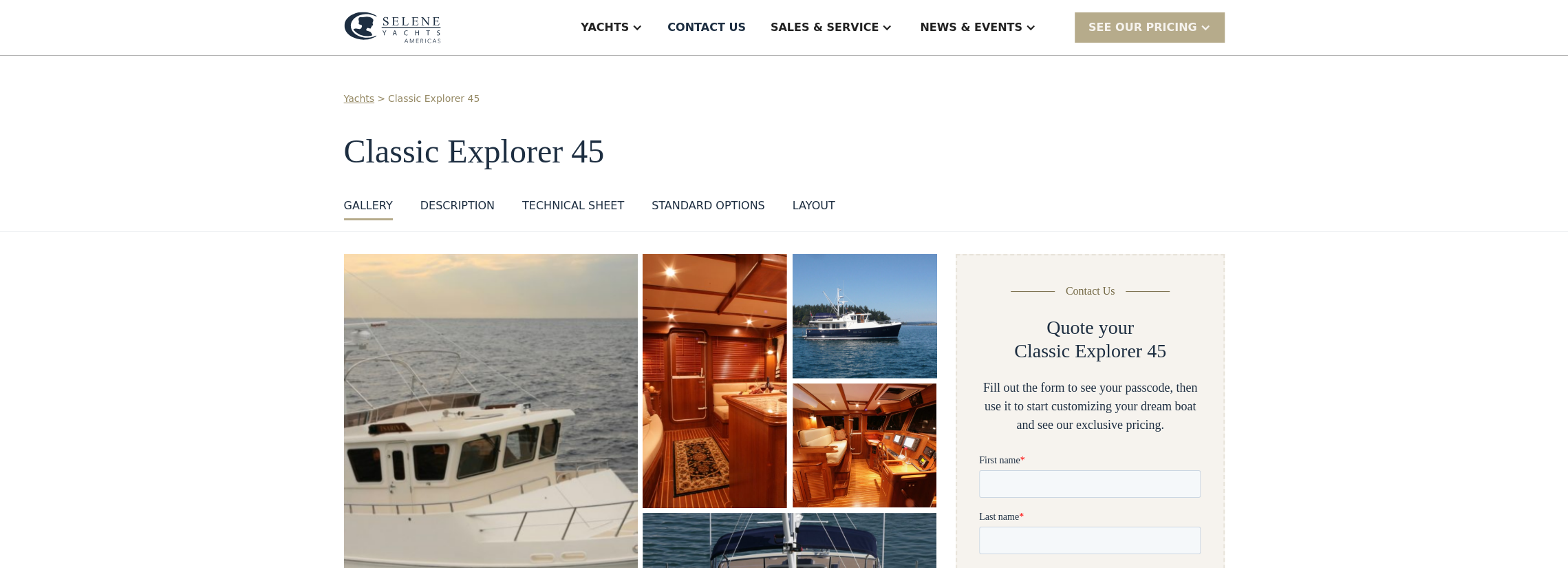
click at [544, 363] on img "open lightbox" at bounding box center [490, 481] width 302 height 467
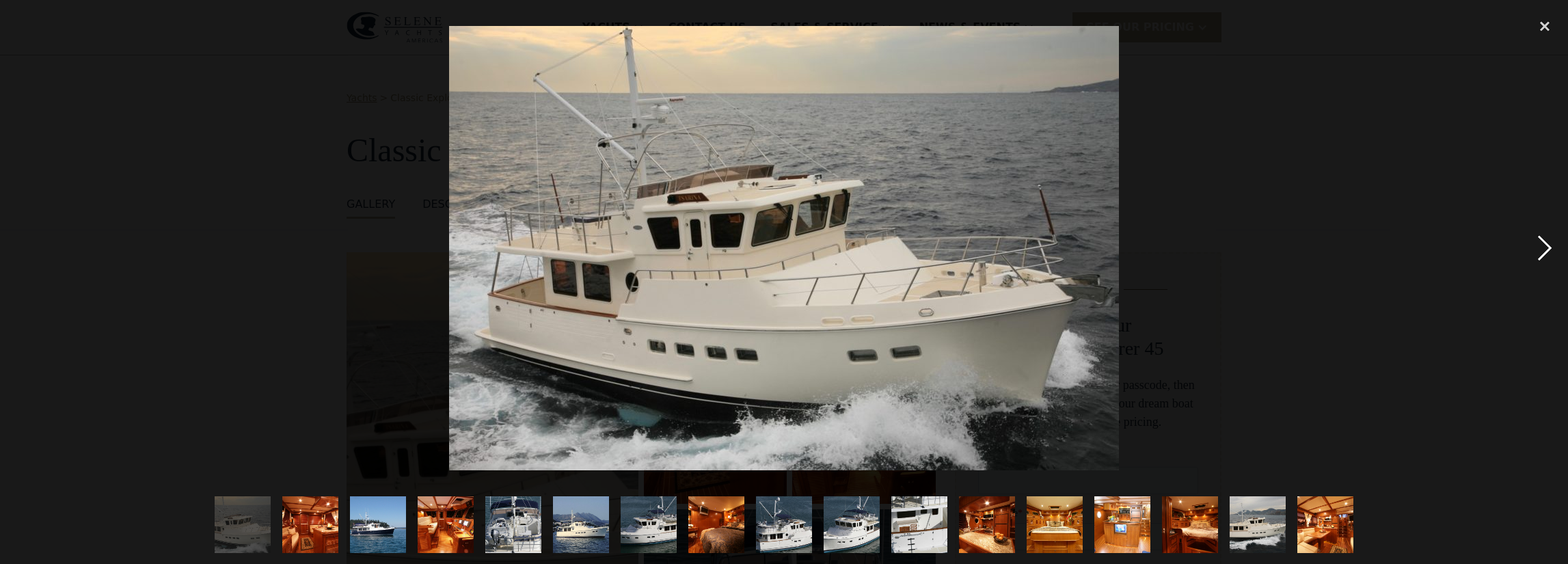
click at [1550, 245] on div "next image" at bounding box center [1545, 248] width 46 height 474
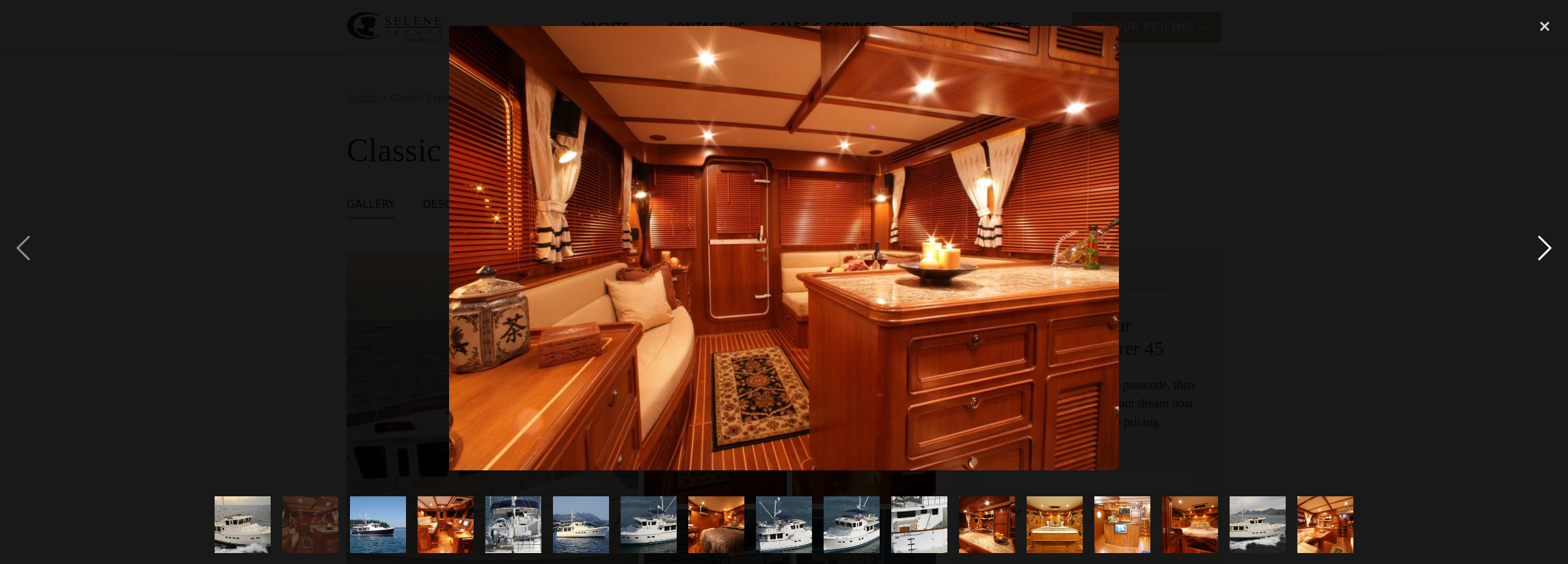
click at [1550, 245] on div "next image" at bounding box center [1545, 248] width 46 height 474
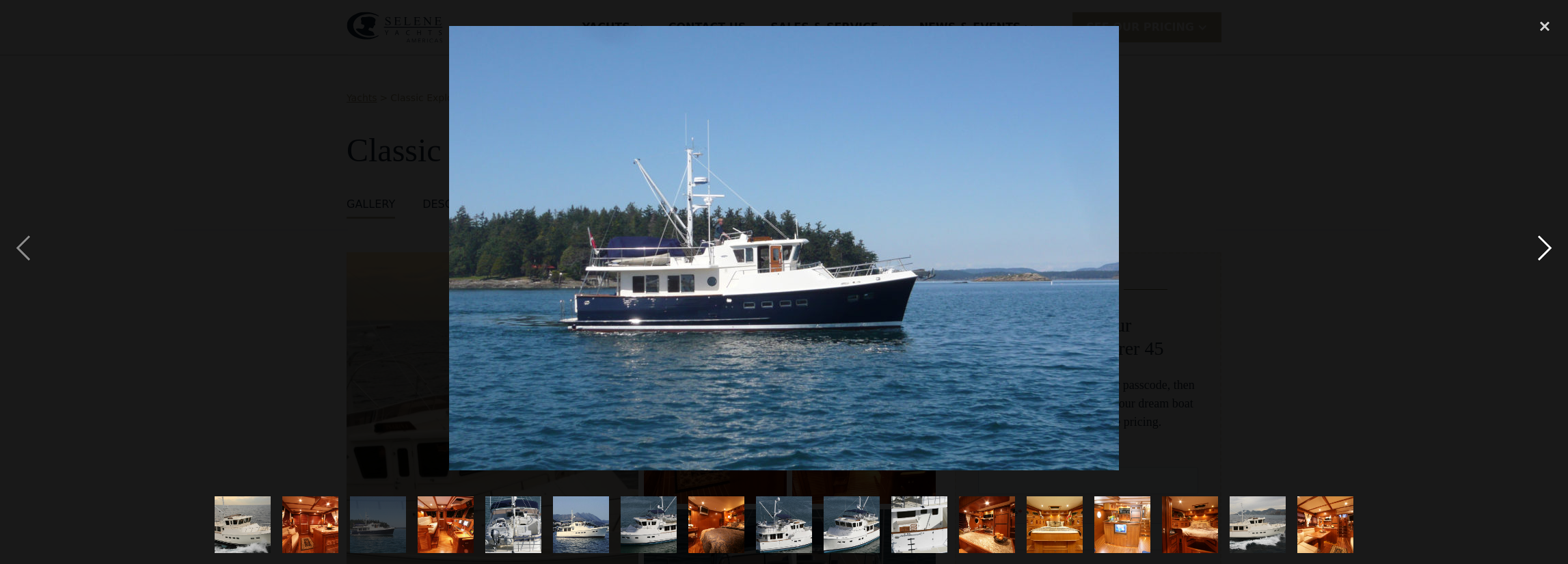
click at [1550, 245] on div "next image" at bounding box center [1545, 248] width 46 height 474
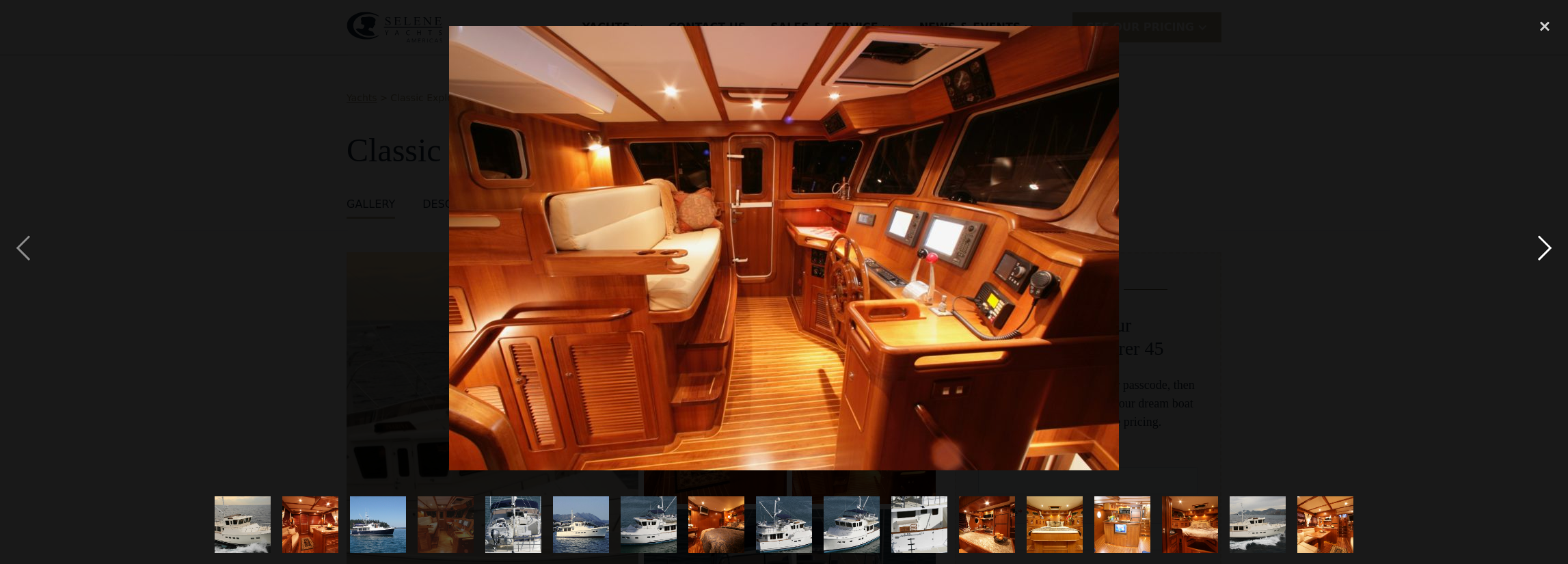
click at [1550, 245] on div "next image" at bounding box center [1545, 248] width 46 height 474
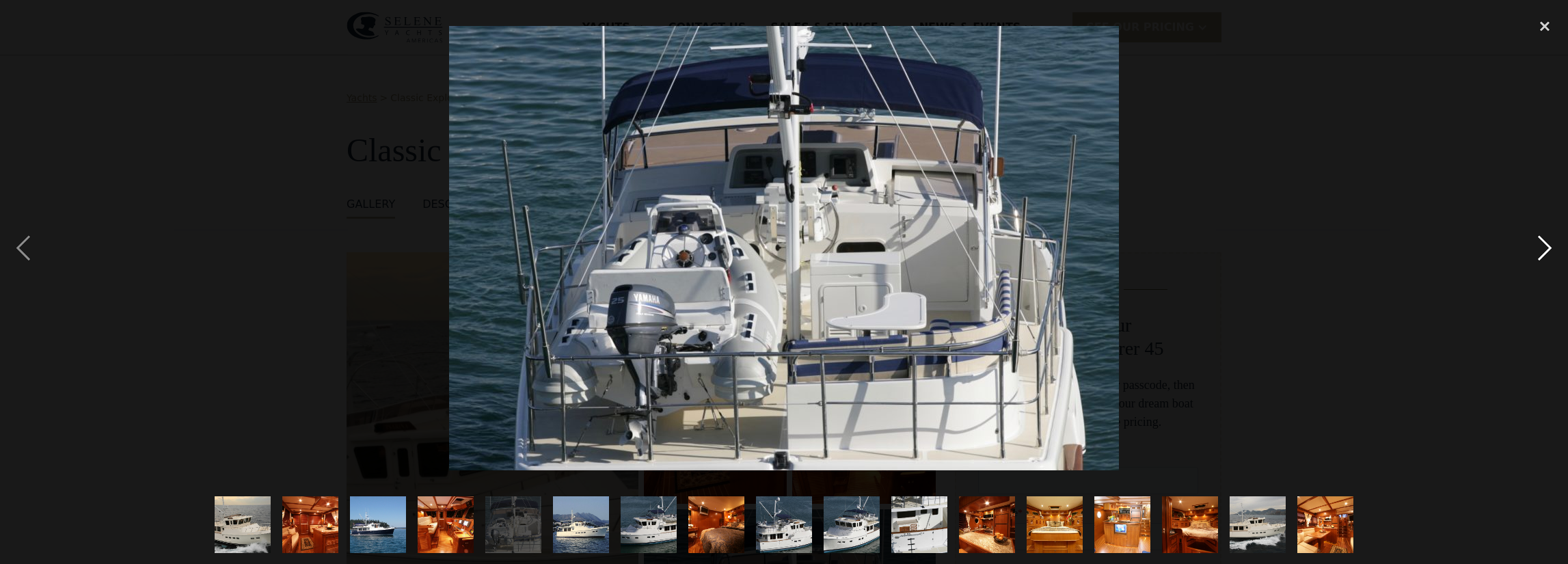
click at [1550, 245] on div "next image" at bounding box center [1545, 248] width 46 height 474
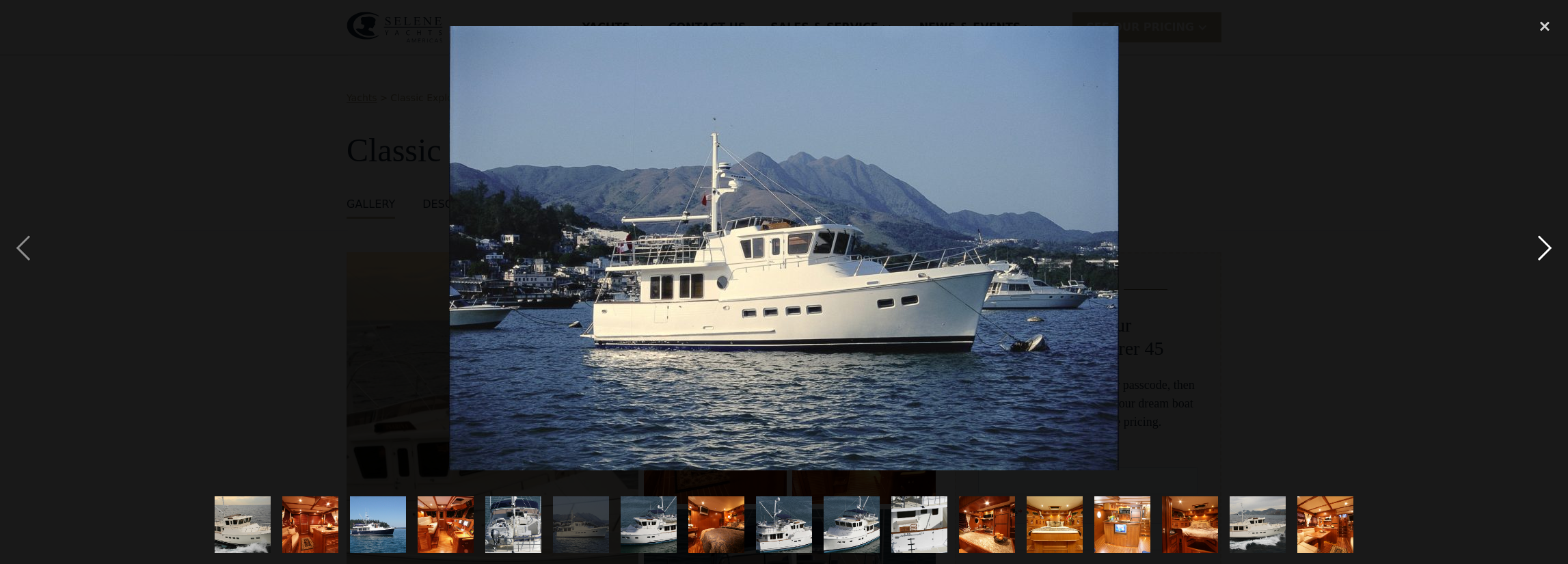
click at [1550, 245] on div "next image" at bounding box center [1545, 248] width 46 height 474
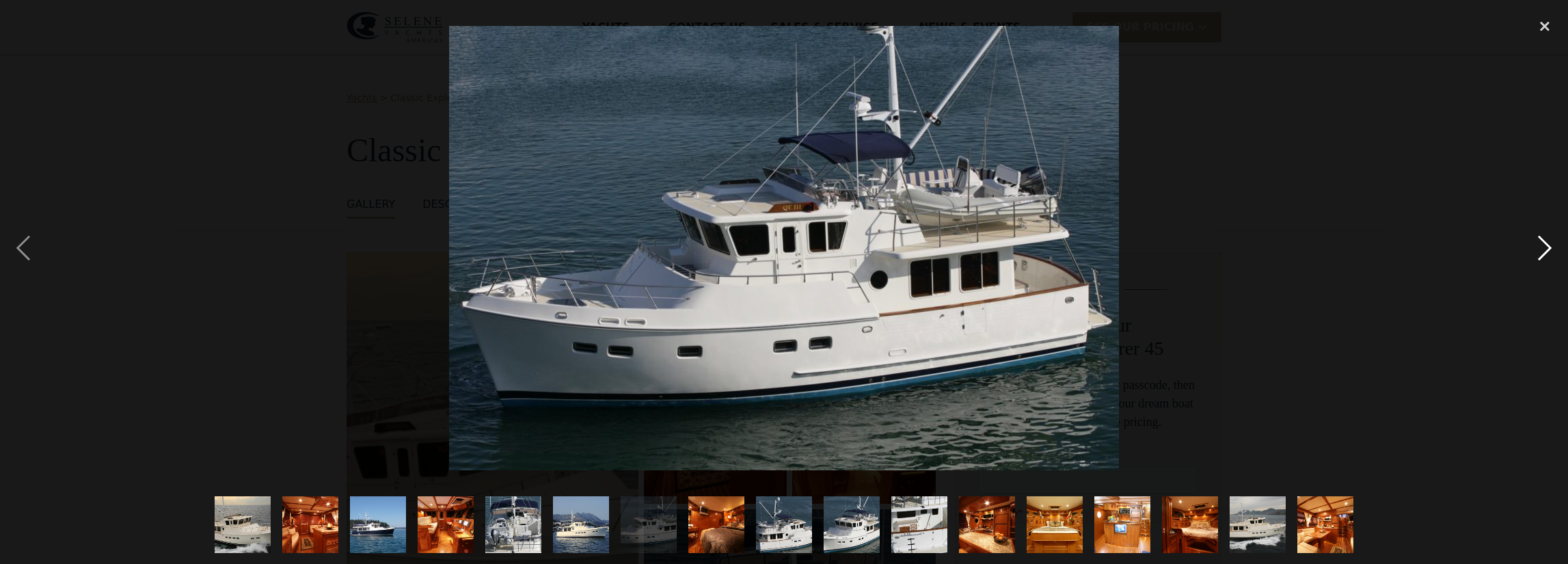
click at [1550, 245] on div "next image" at bounding box center [1545, 248] width 46 height 474
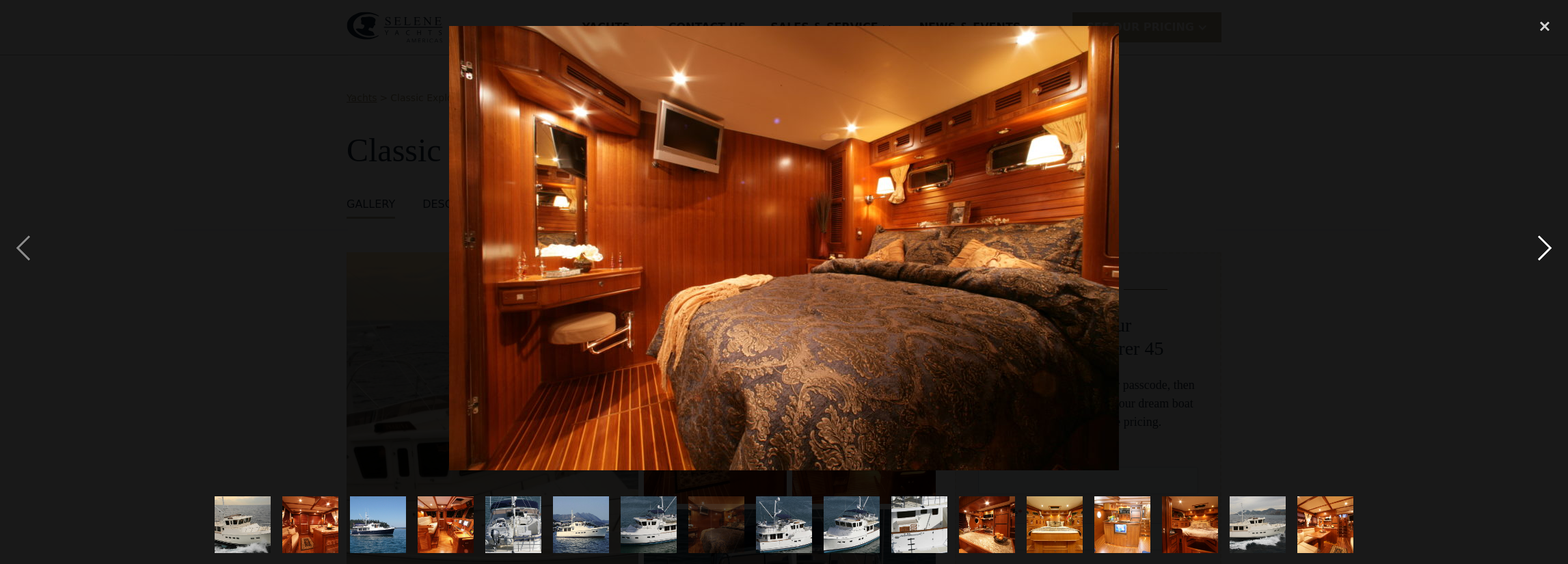
click at [1550, 245] on div "next image" at bounding box center [1545, 248] width 46 height 474
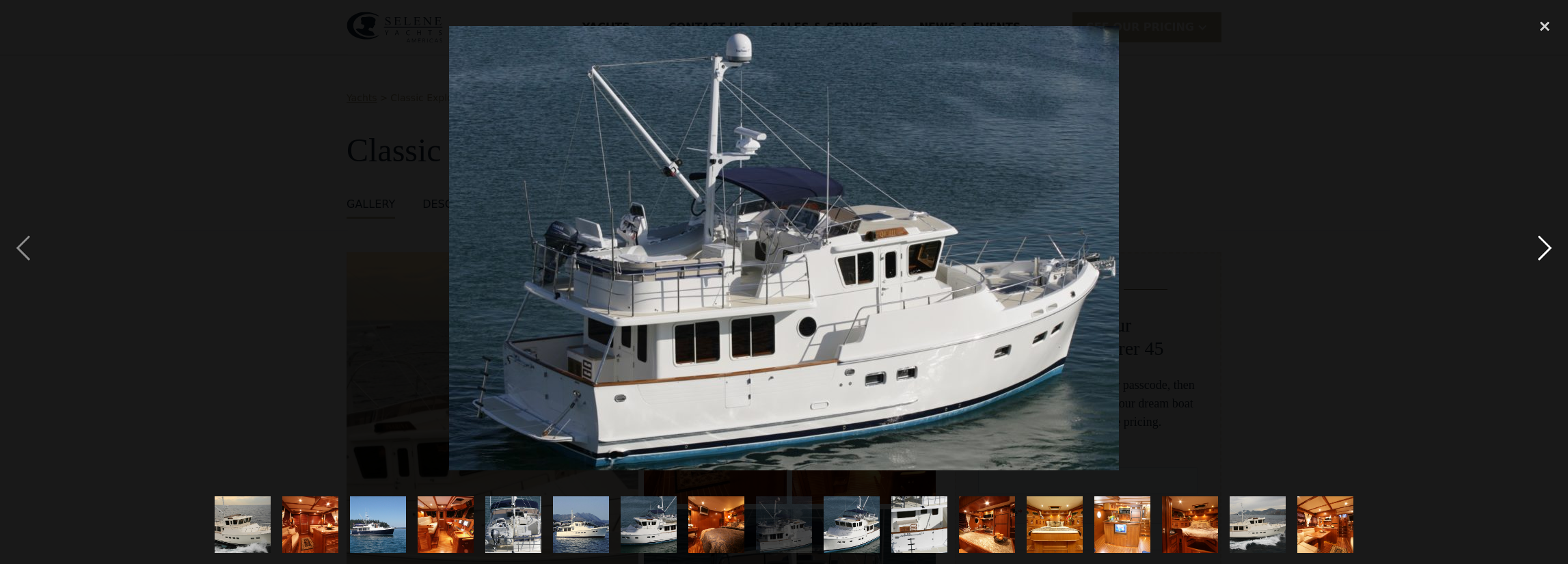
click at [1550, 245] on div "next image" at bounding box center [1545, 248] width 46 height 474
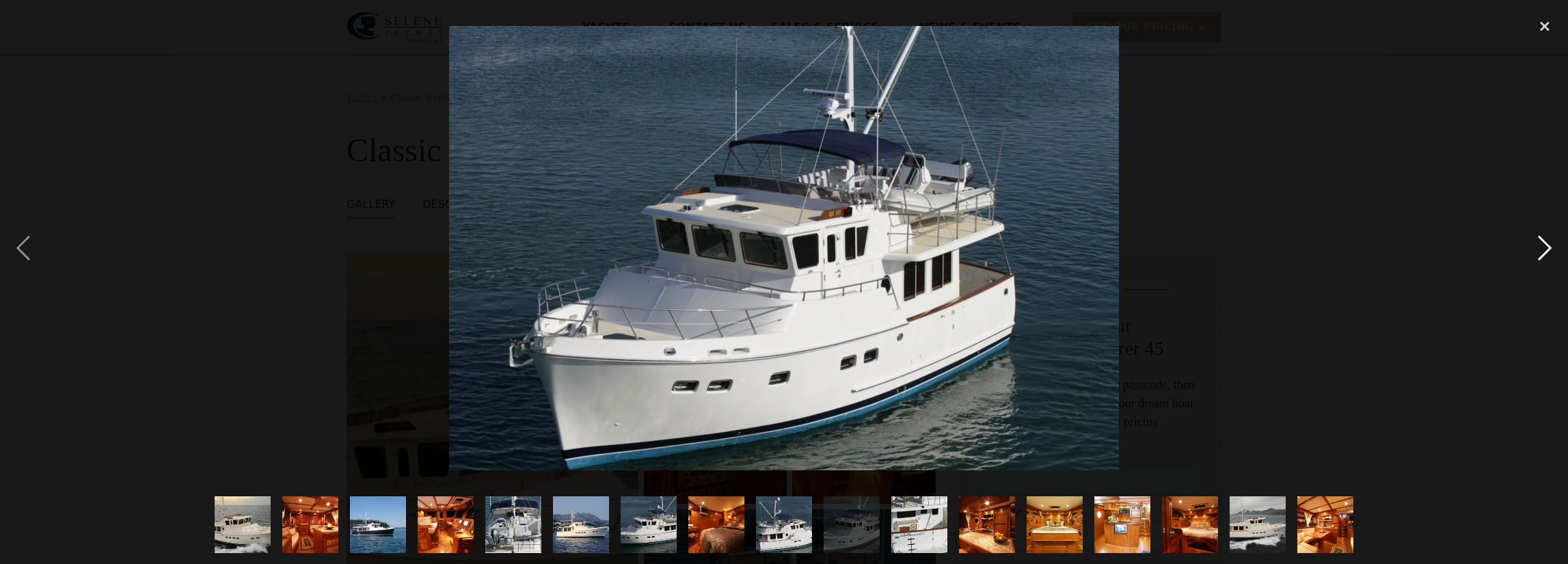
click at [1550, 244] on div "next image" at bounding box center [1545, 248] width 46 height 474
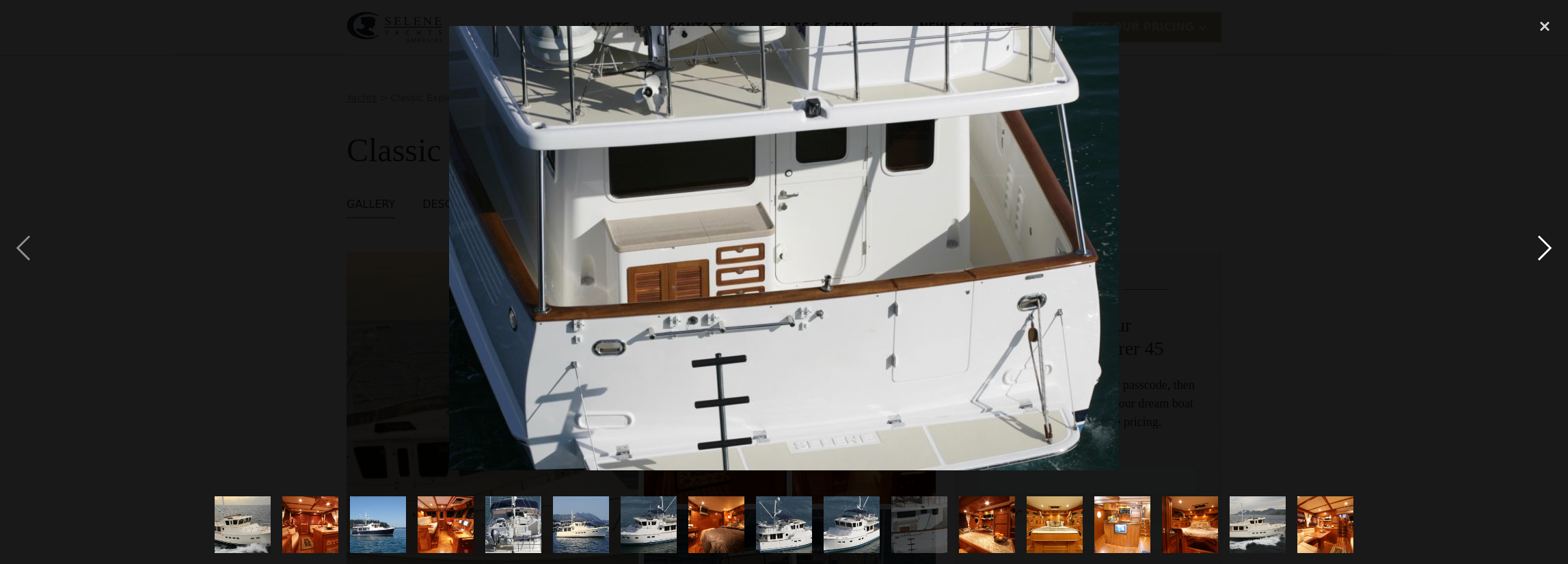
click at [1550, 244] on div "next image" at bounding box center [1545, 248] width 46 height 474
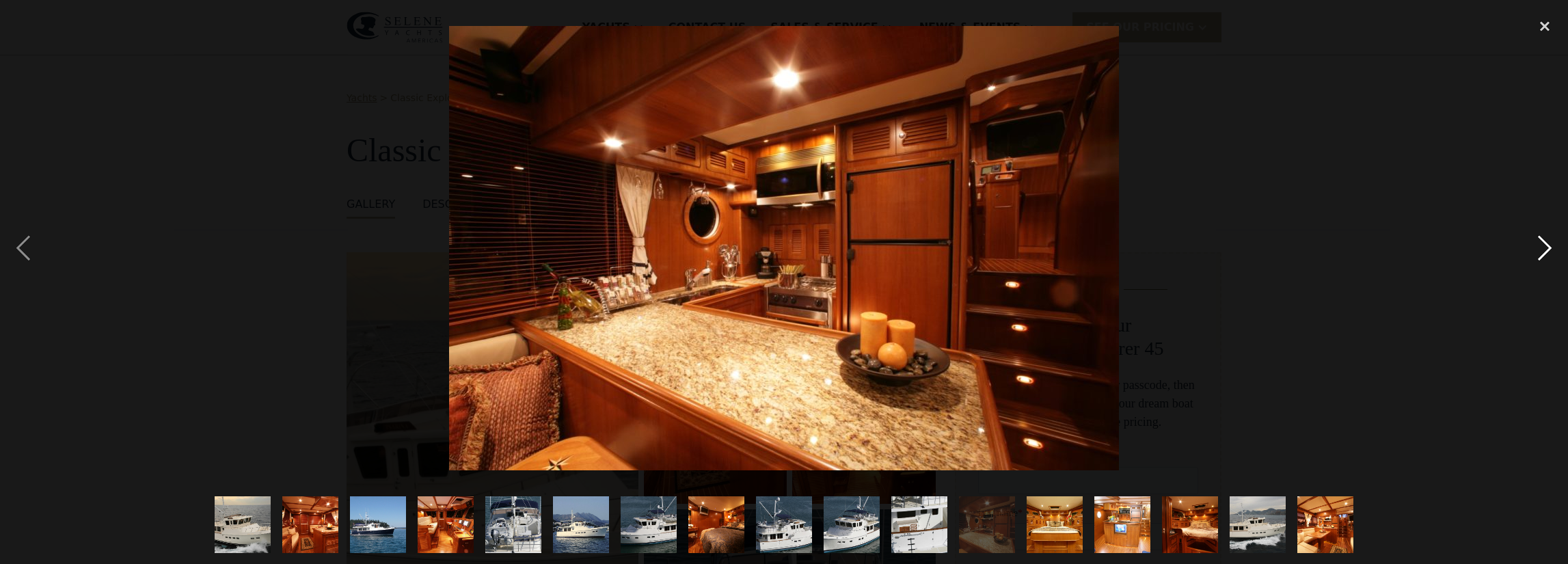
click at [1550, 244] on div "next image" at bounding box center [1545, 248] width 46 height 474
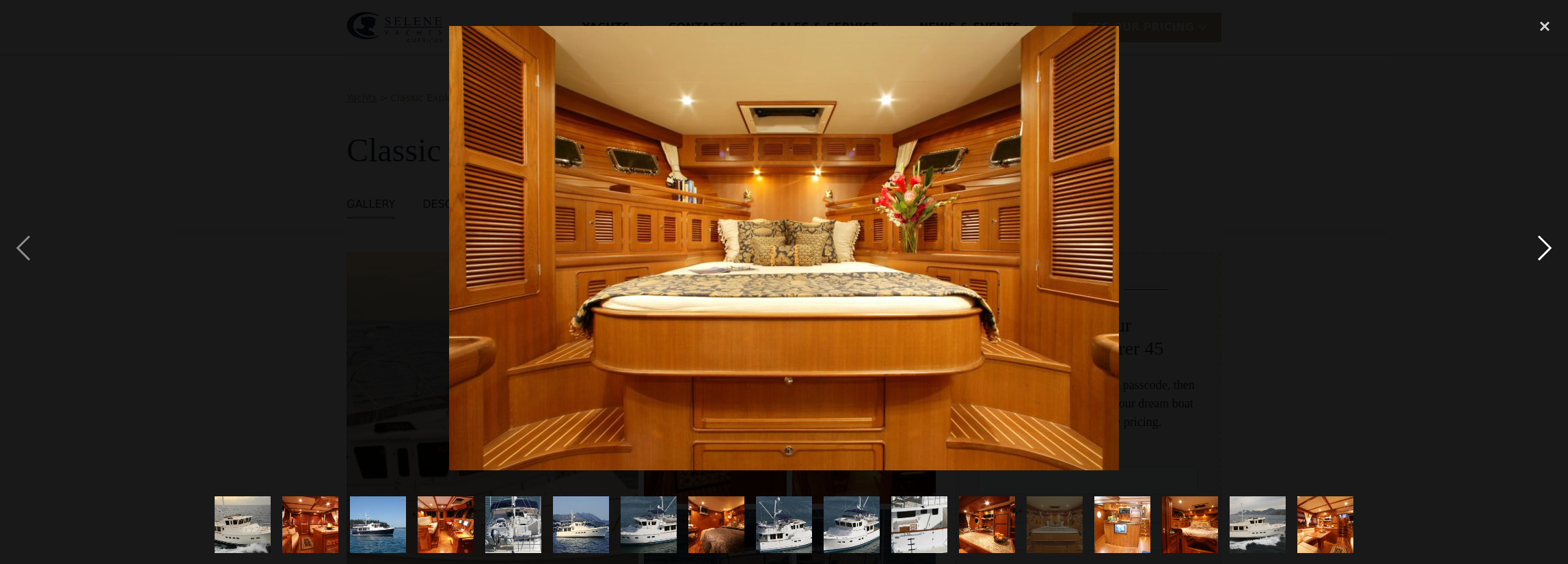
click at [1550, 244] on div "next image" at bounding box center [1545, 248] width 46 height 474
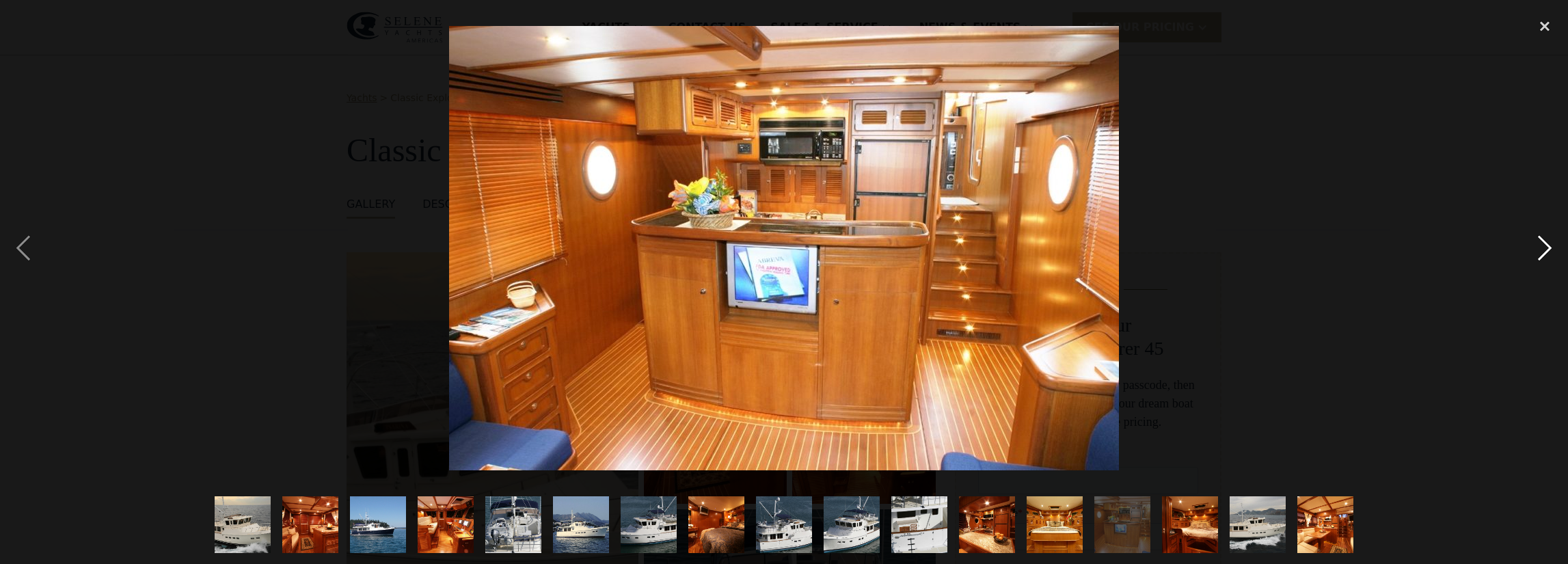
click at [1550, 244] on div "next image" at bounding box center [1545, 248] width 46 height 474
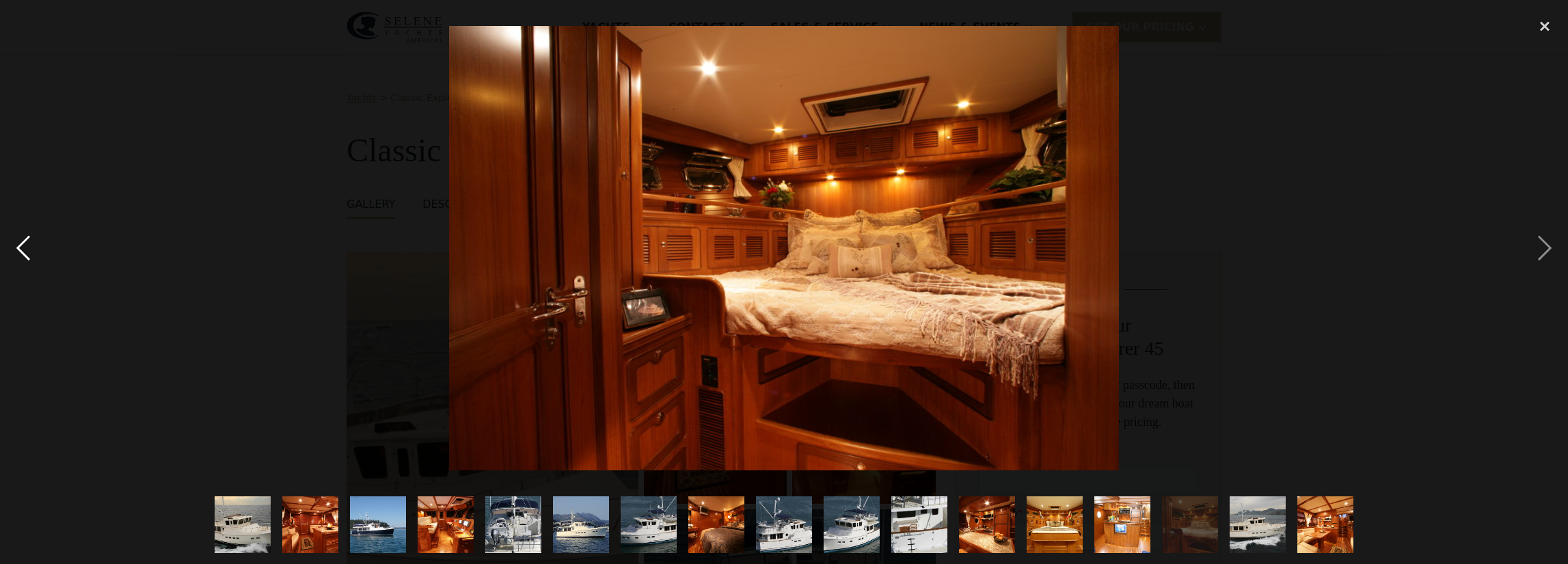
click at [20, 244] on div "previous image" at bounding box center [23, 248] width 46 height 474
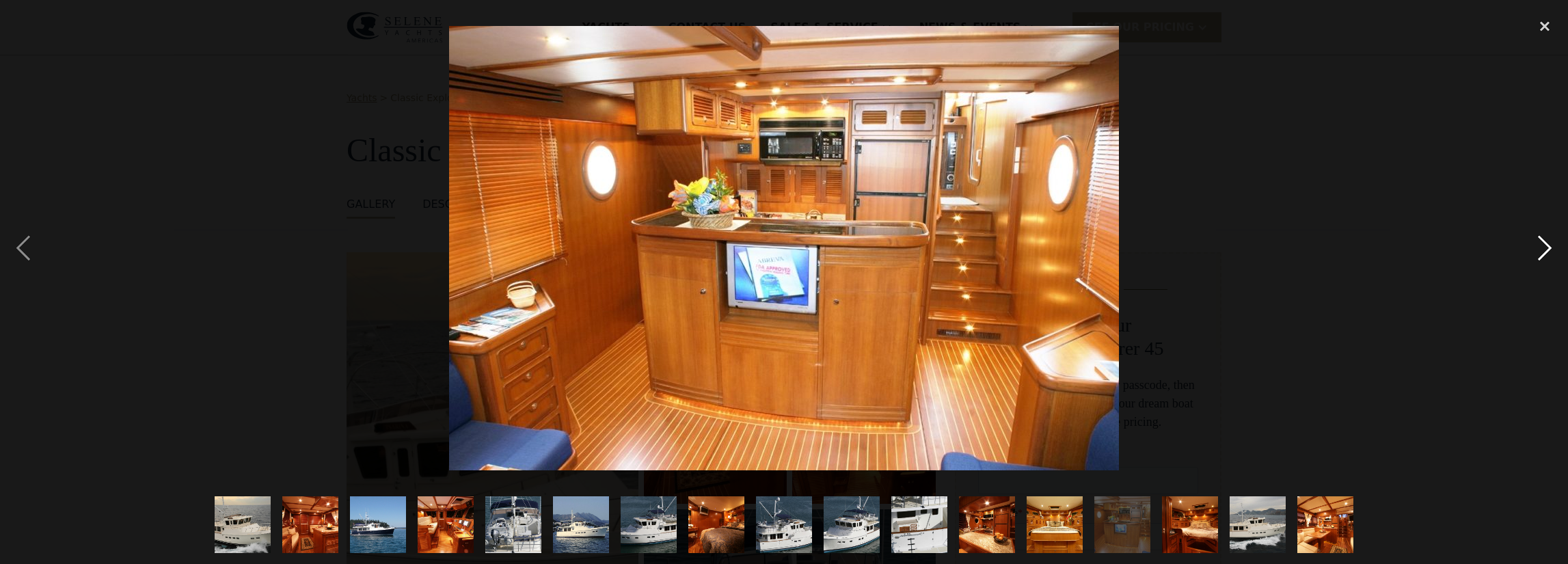
click at [1545, 246] on div "next image" at bounding box center [1545, 248] width 46 height 474
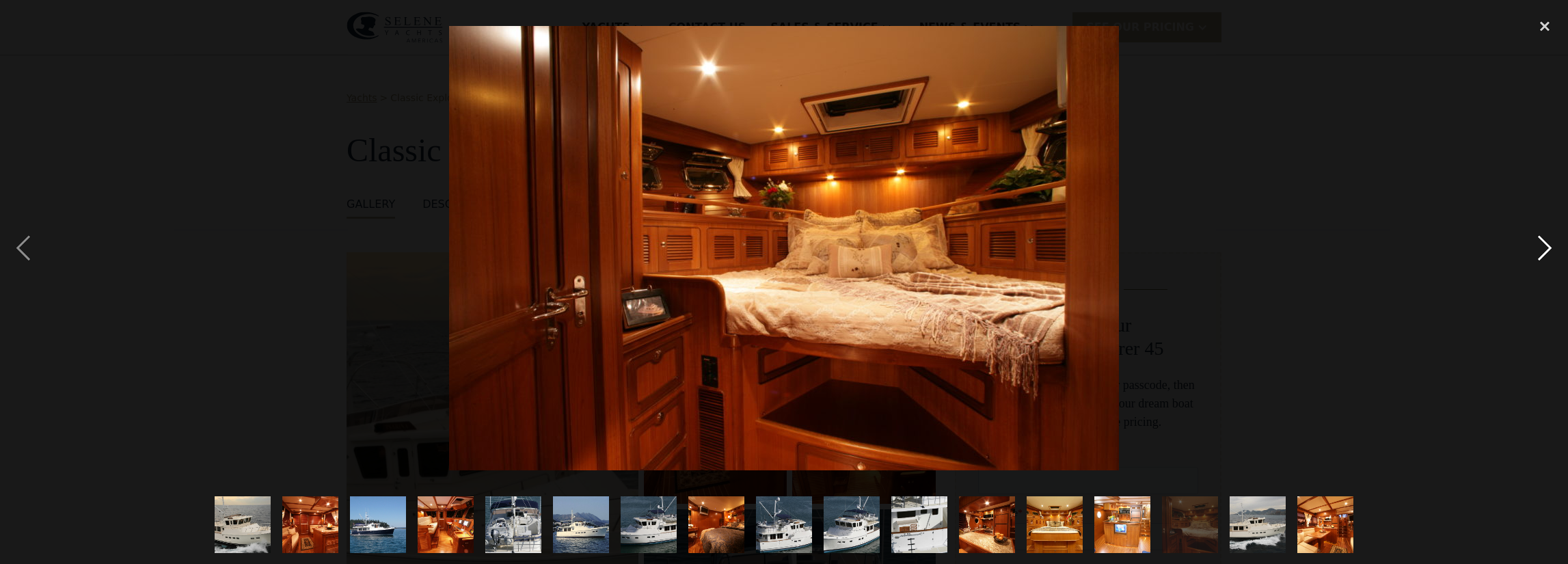
click at [1546, 246] on div "next image" at bounding box center [1545, 248] width 46 height 474
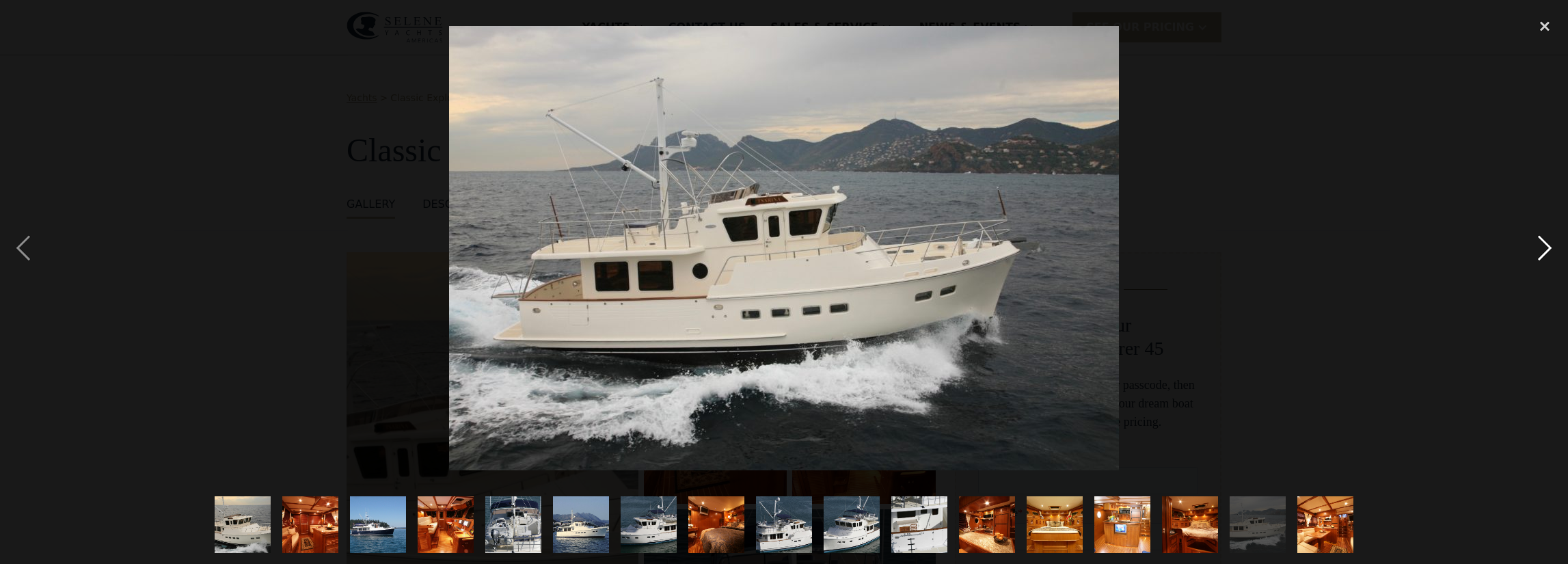
click at [1546, 246] on div "next image" at bounding box center [1545, 248] width 46 height 474
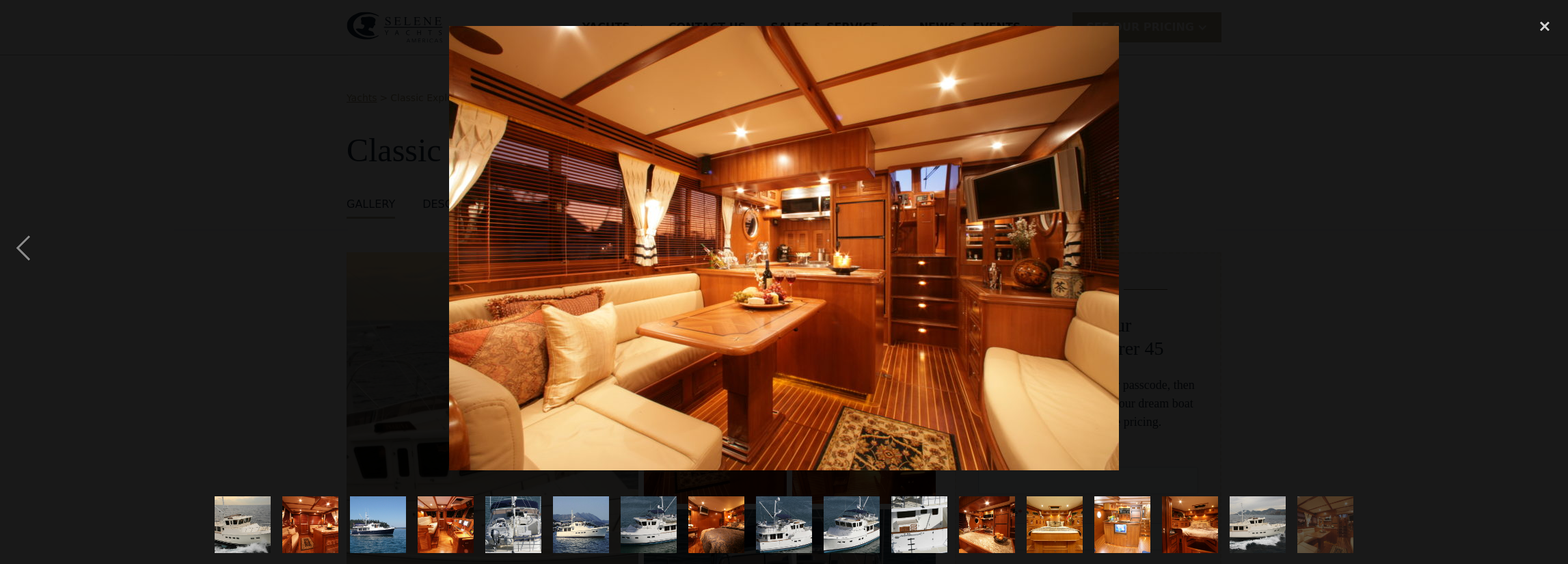
click at [1546, 246] on div "next image" at bounding box center [1545, 248] width 46 height 474
click at [1549, 30] on div "close lightbox" at bounding box center [1545, 26] width 46 height 30
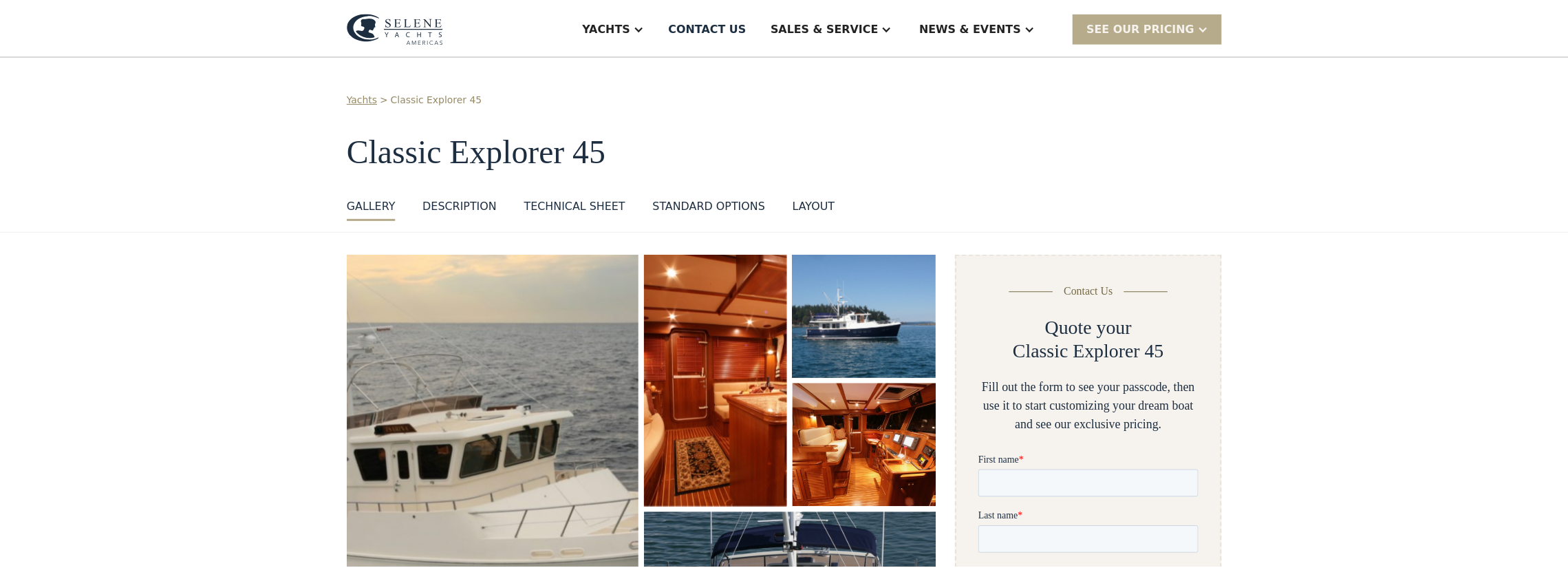
scroll to position [139, 0]
